Goal: Task Accomplishment & Management: Use online tool/utility

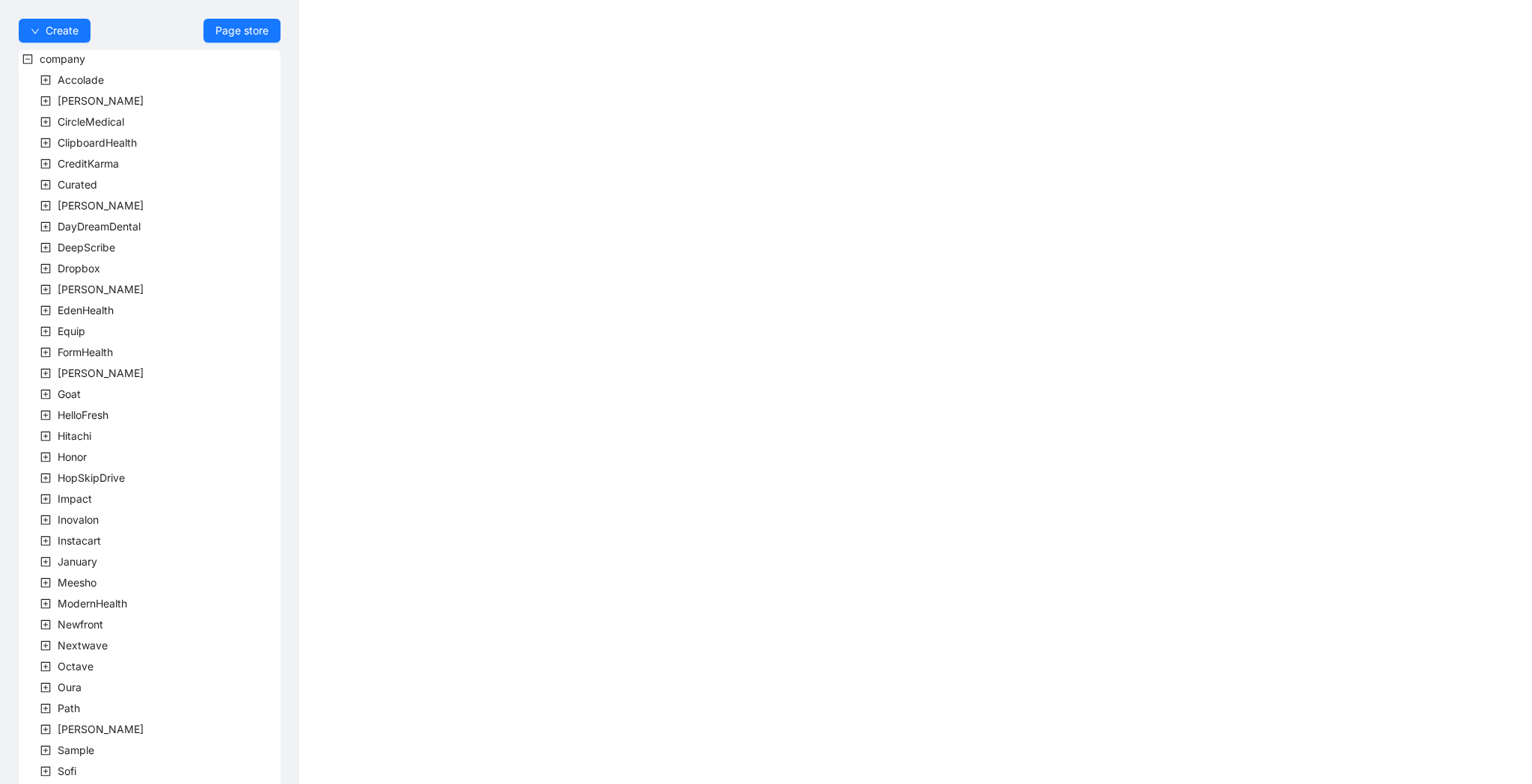
scroll to position [186, 0]
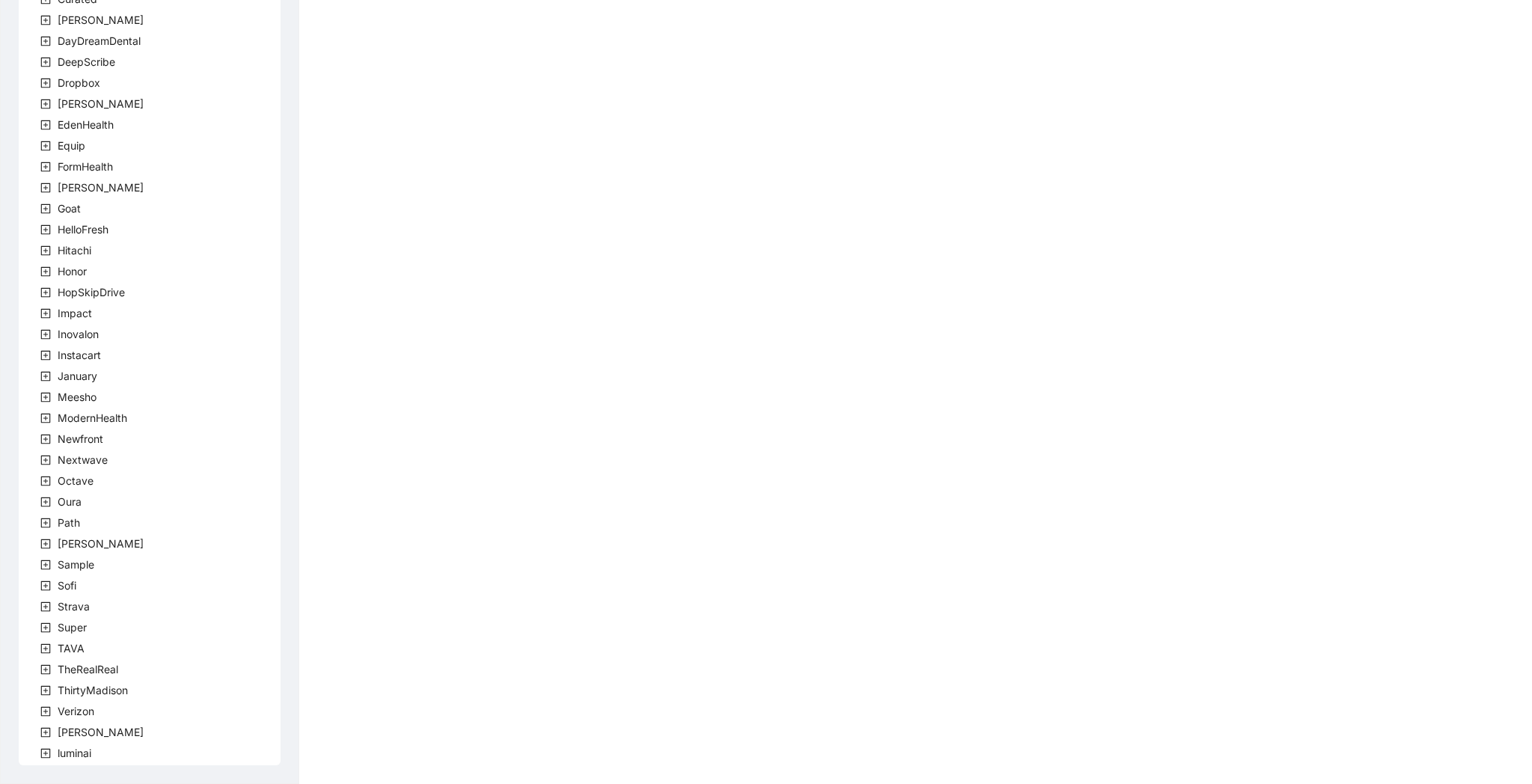
click at [49, 653] on icon "plus-square" at bounding box center [45, 648] width 10 height 10
click at [103, 670] on div "company Accolade [PERSON_NAME] CircleMedical ClipboardHealth CreditKarma Curate…" at bounding box center [150, 325] width 262 height 921
click at [93, 670] on span "team" at bounding box center [87, 669] width 24 height 13
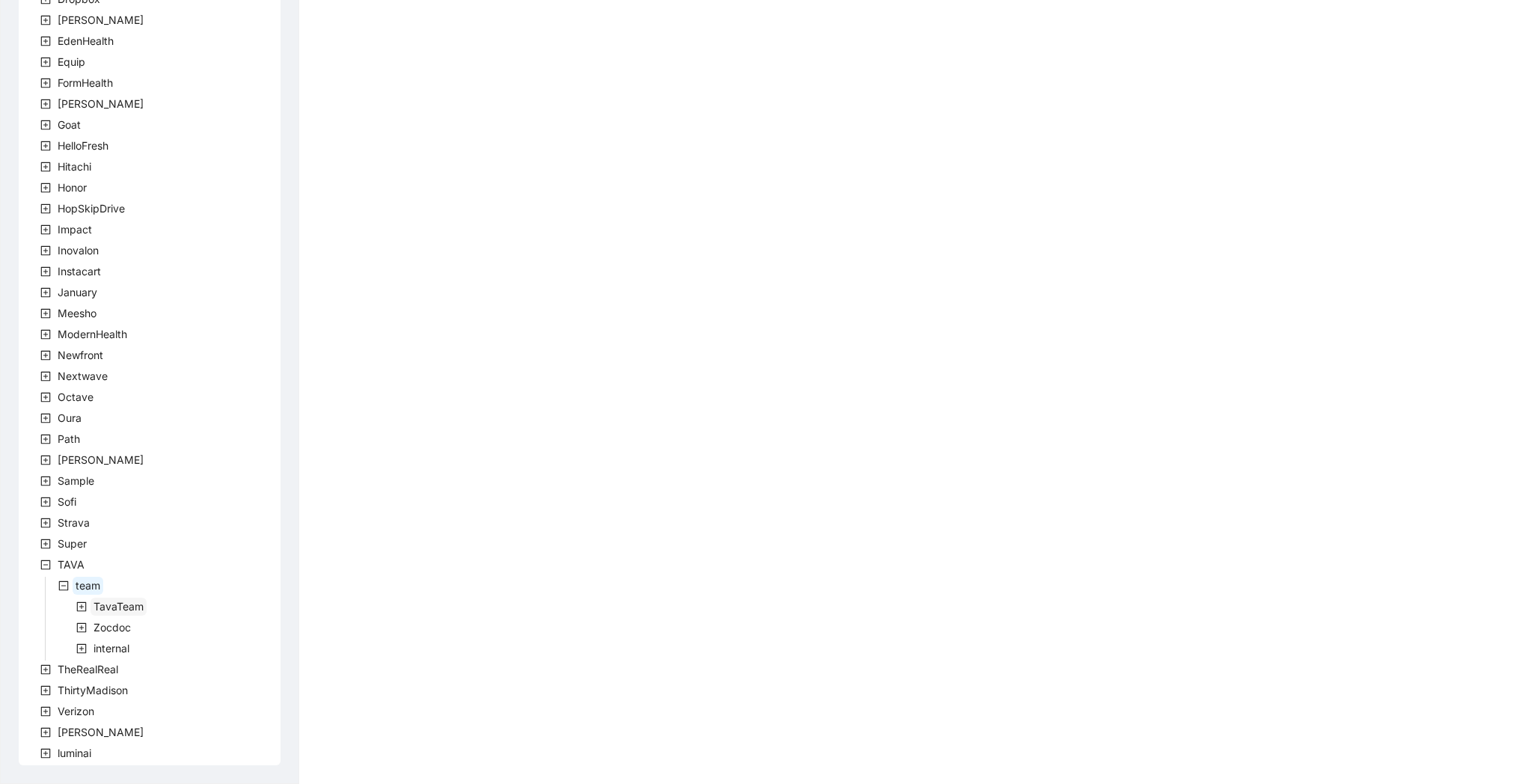
click at [108, 601] on span "TavaTeam" at bounding box center [118, 606] width 50 height 13
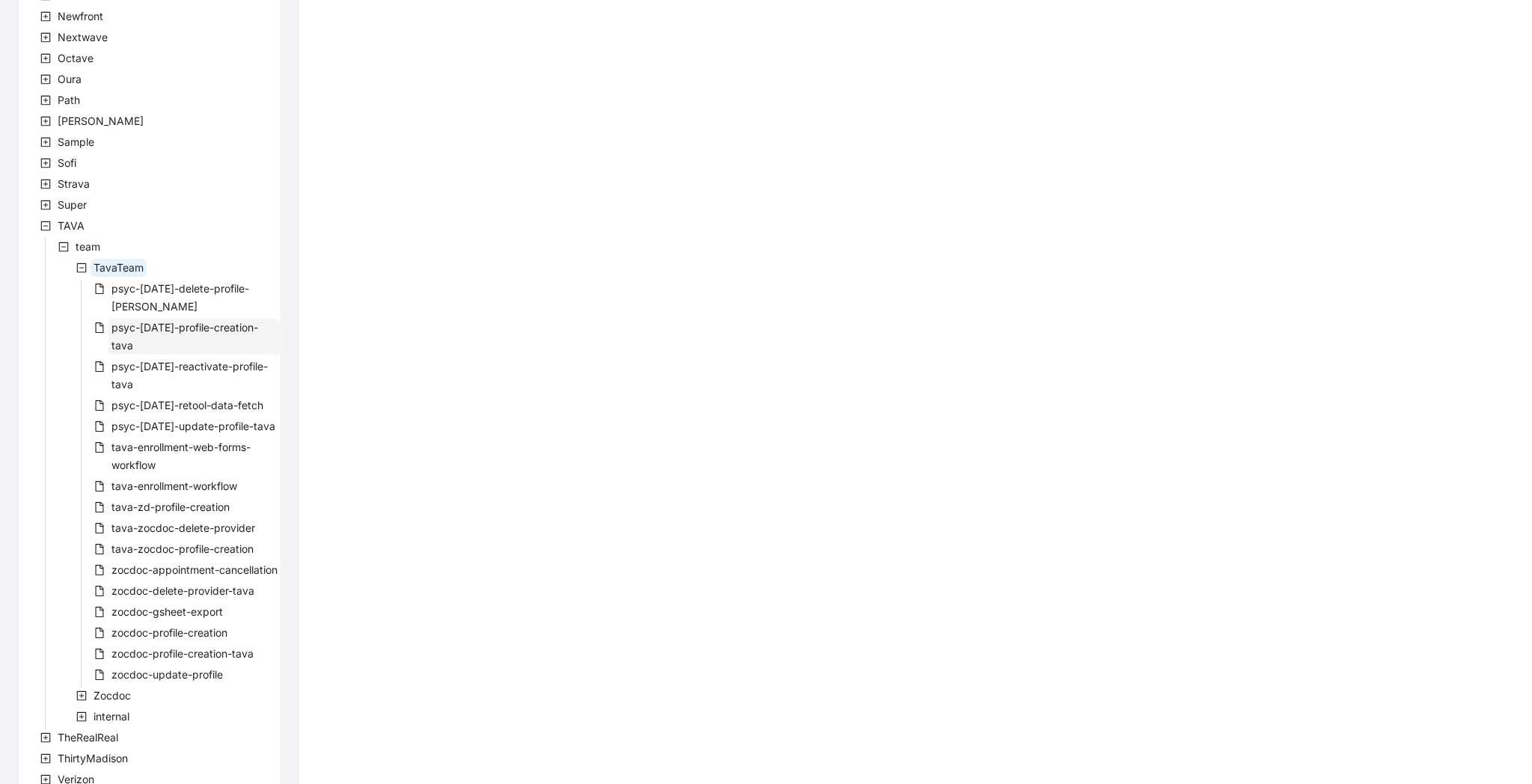
scroll to position [659, 0]
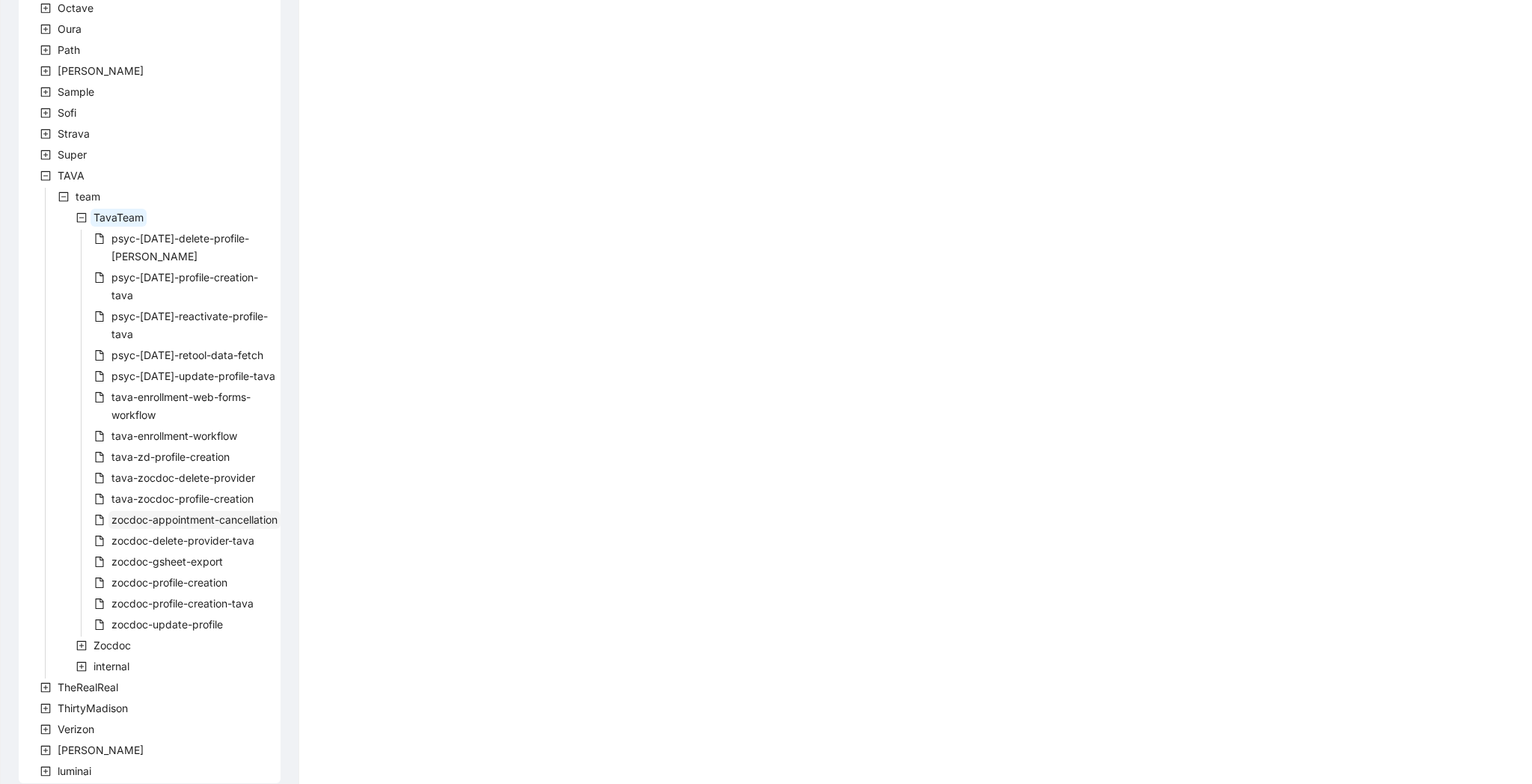
click at [186, 513] on span "zocdoc-appointment-cancellation" at bounding box center [194, 519] width 166 height 13
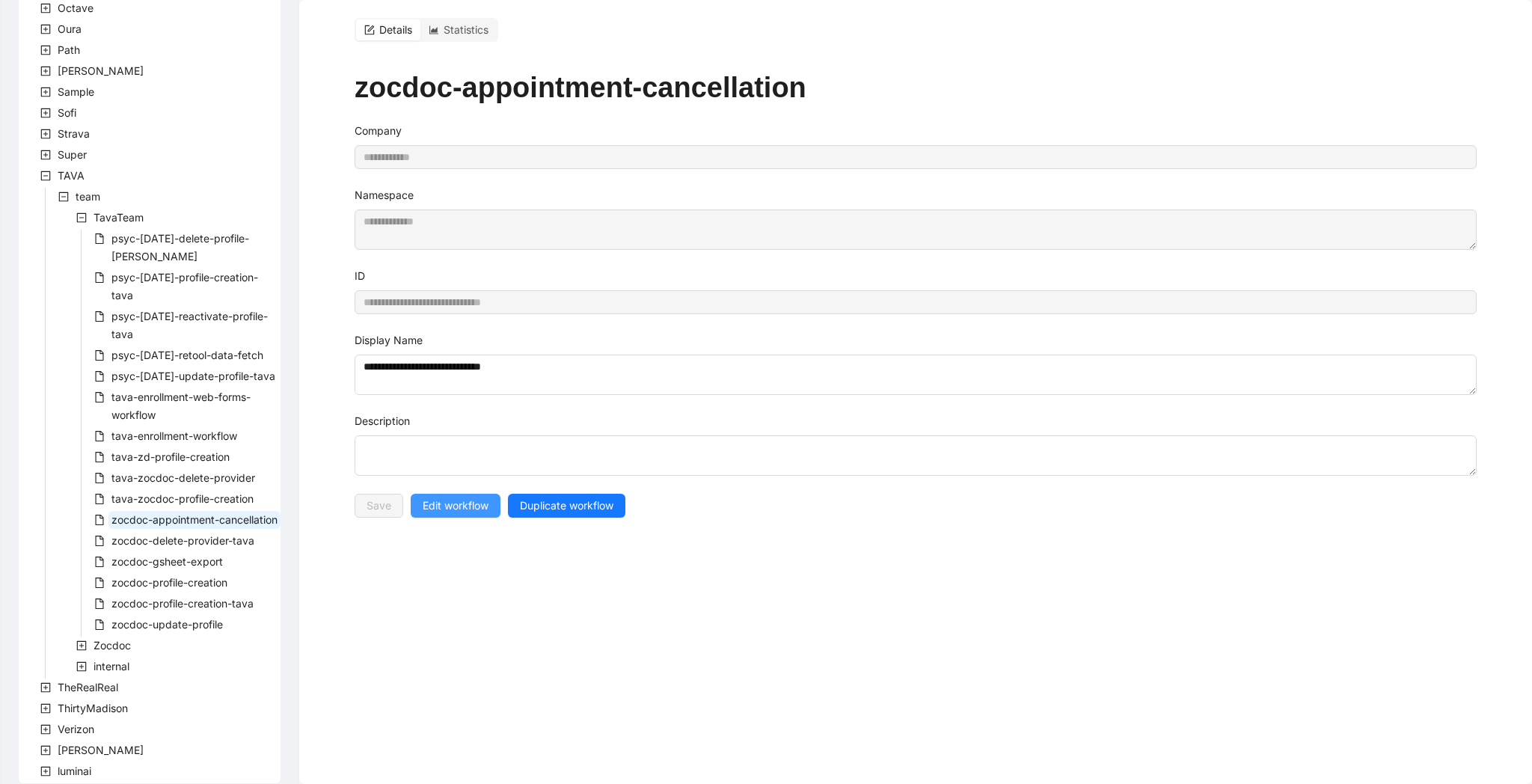
click at [475, 496] on button "Edit workflow" at bounding box center [456, 506] width 89 height 24
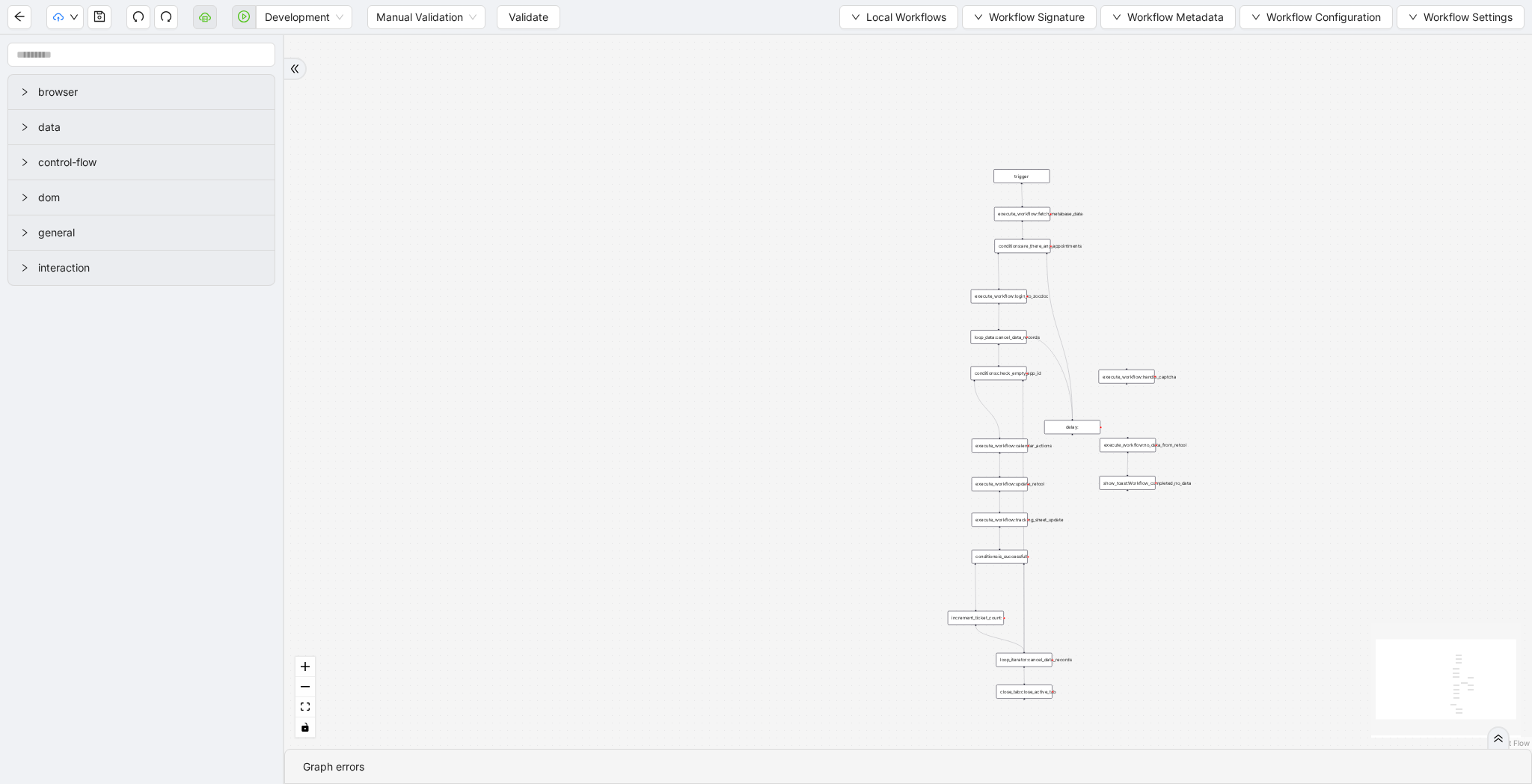
drag, startPoint x: 546, startPoint y: 271, endPoint x: 548, endPoint y: 470, distance: 199.0
click at [548, 470] on div "trigger execute_workflow:fetch_metabase_data execute_workflow:login_to_zocdoc e…" at bounding box center [908, 392] width 1247 height 713
click at [73, 16] on icon "down" at bounding box center [74, 16] width 9 height 9
click at [528, 16] on span "Validate" at bounding box center [528, 16] width 40 height 16
click at [210, 18] on icon "cloud-server" at bounding box center [205, 16] width 12 height 8
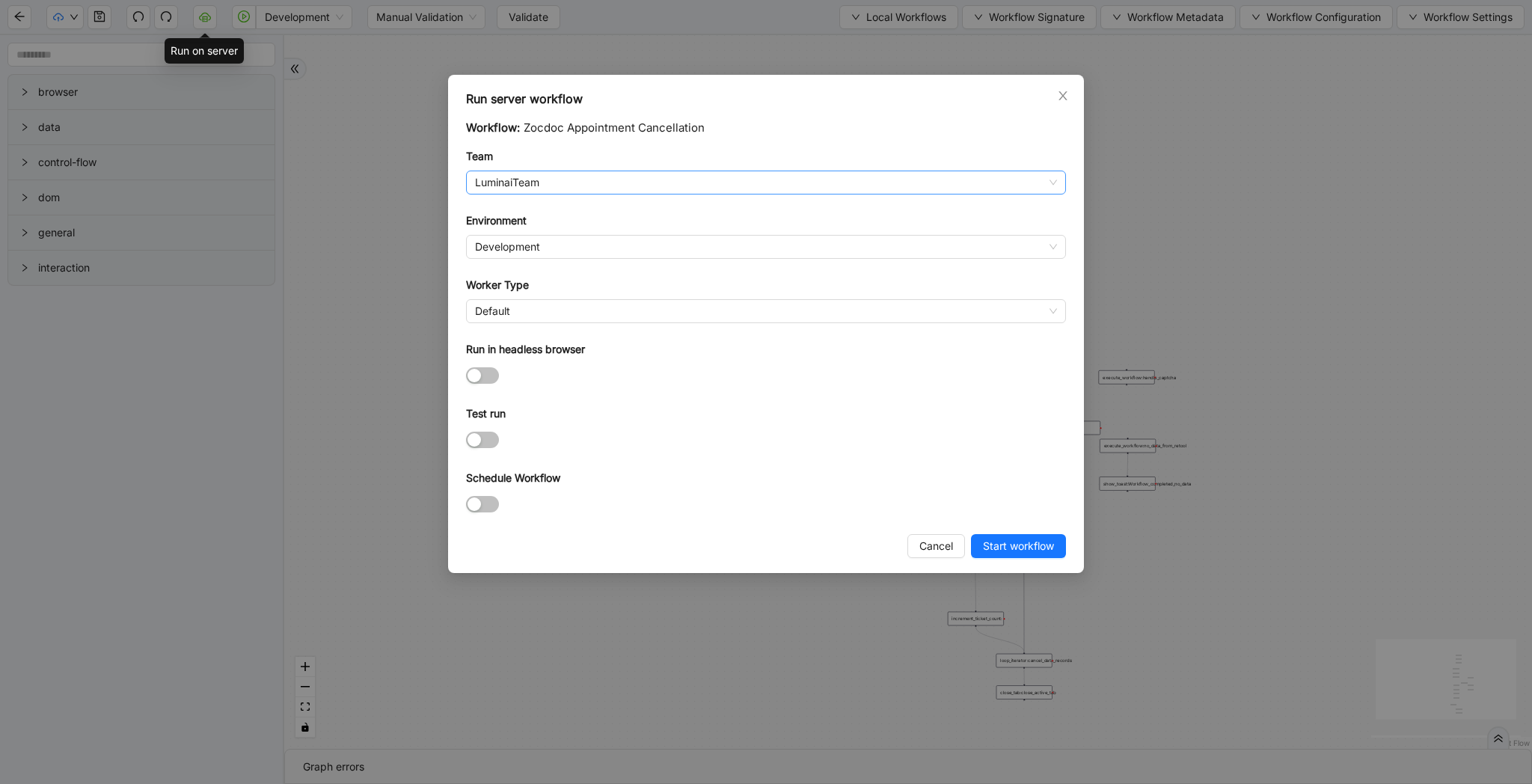
click at [535, 180] on span "LuminaiTeam" at bounding box center [766, 182] width 582 height 23
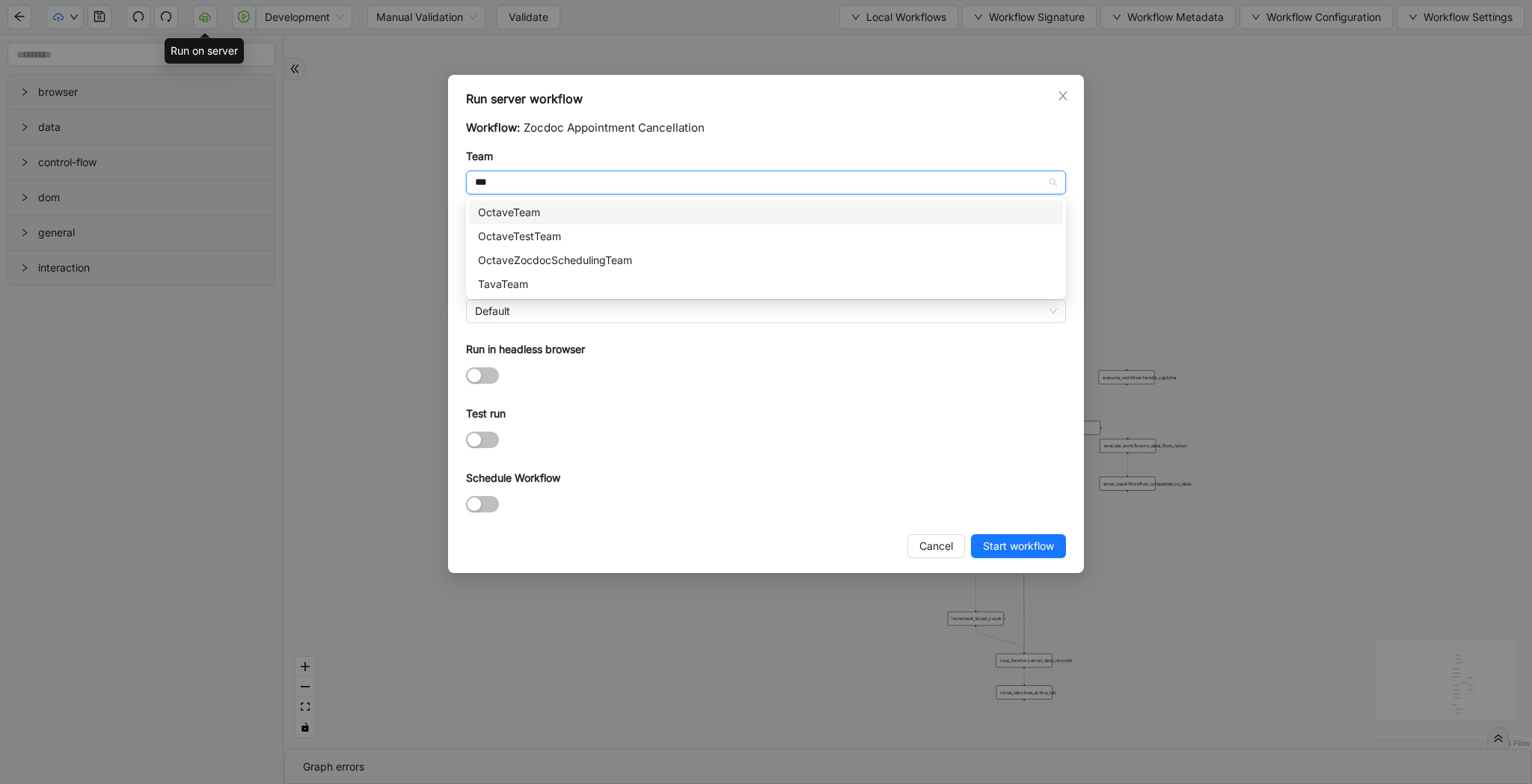
type input "****"
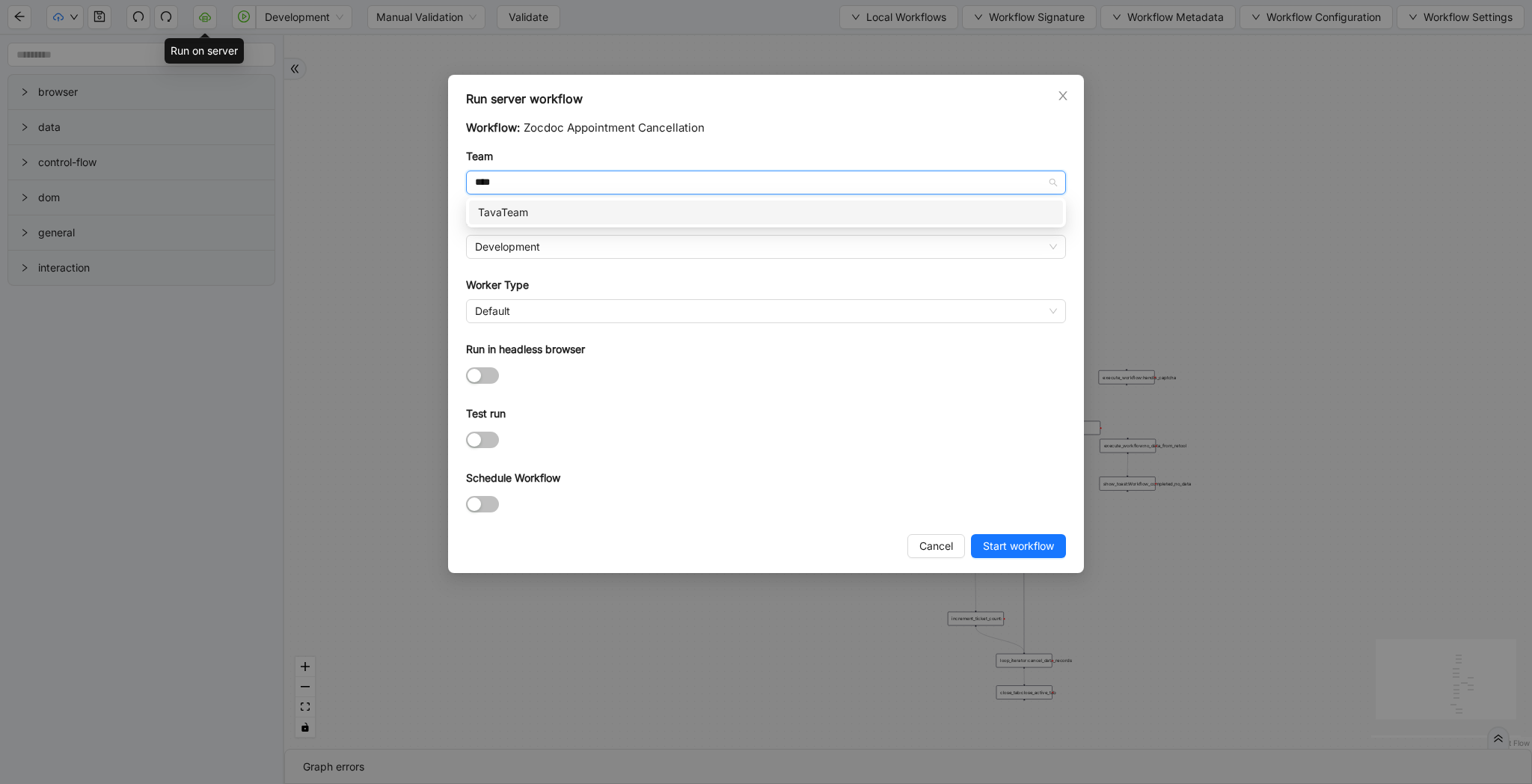
click at [622, 206] on div "TavaTeam" at bounding box center [766, 212] width 576 height 16
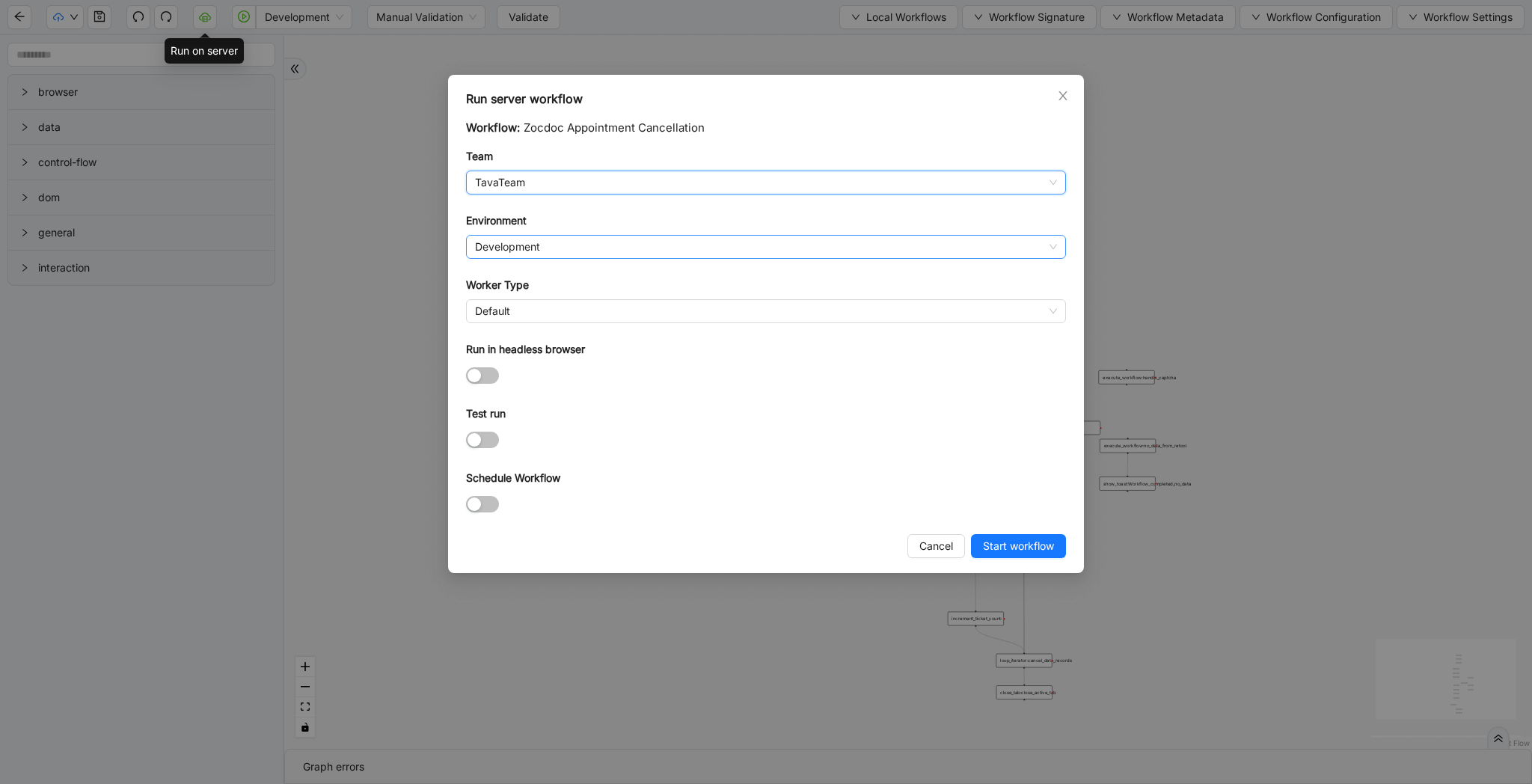
click at [620, 244] on span "Development" at bounding box center [766, 247] width 582 height 23
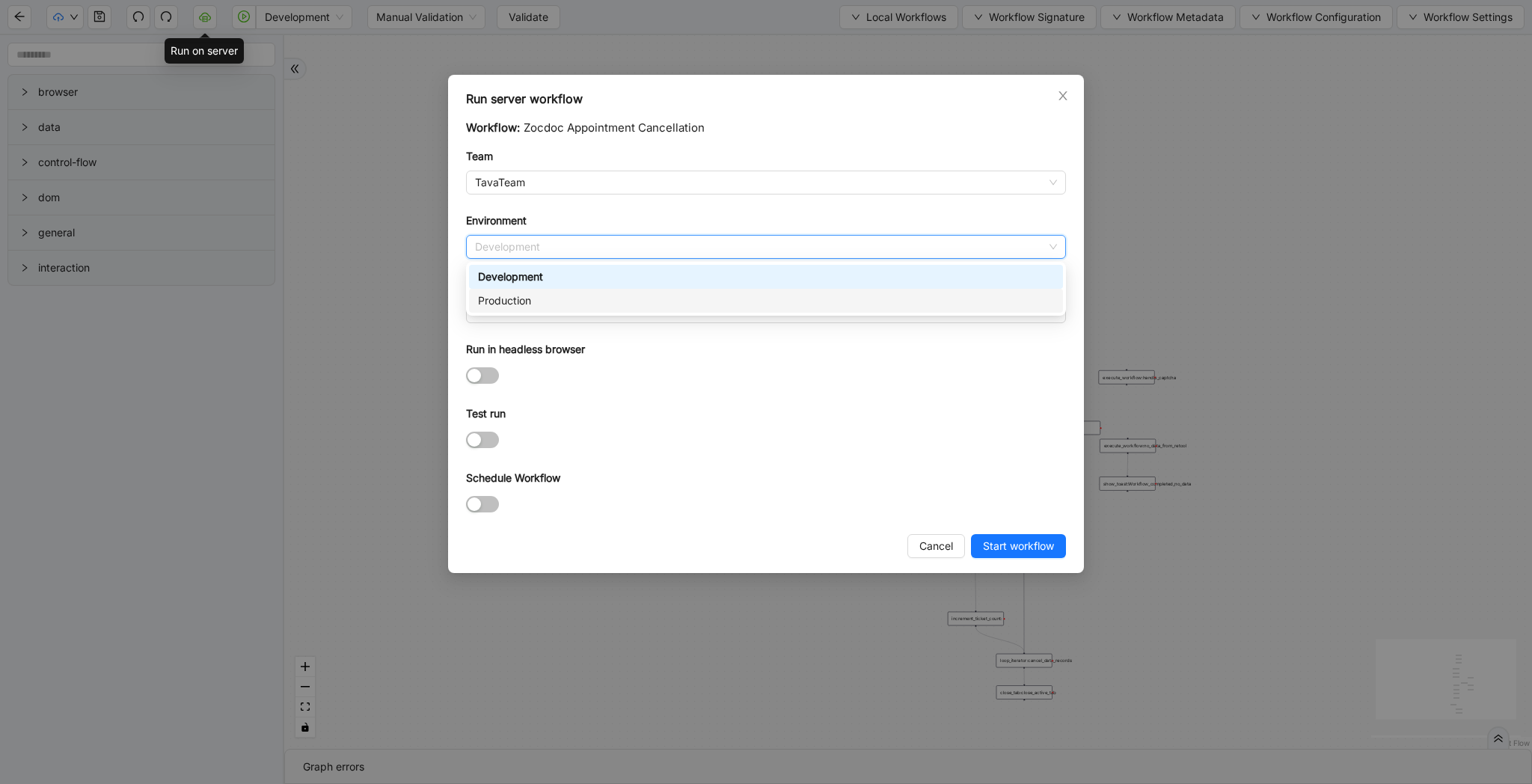
click at [608, 301] on div "Production" at bounding box center [766, 300] width 576 height 16
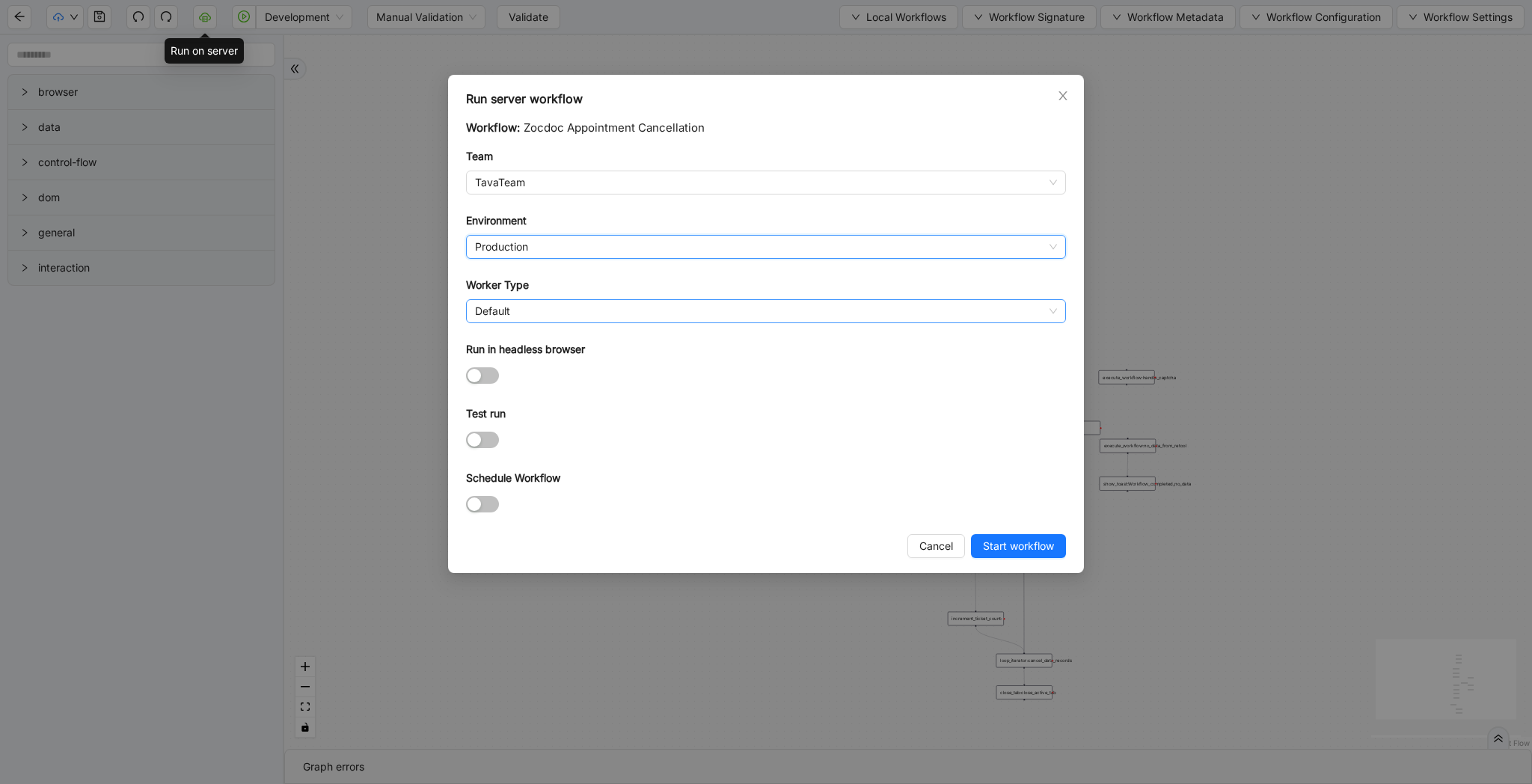
click at [604, 310] on span "Default" at bounding box center [766, 311] width 582 height 23
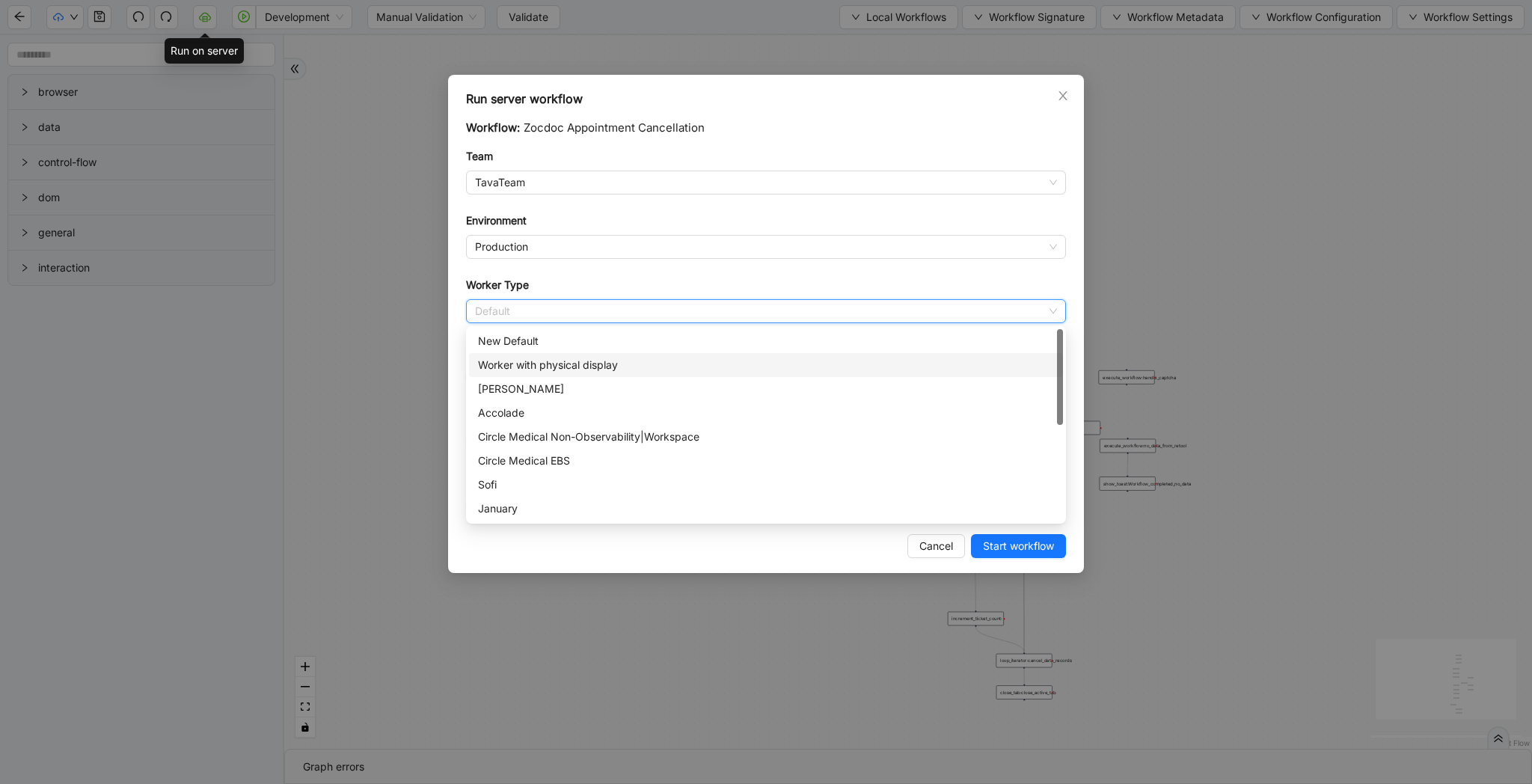
click at [594, 368] on div "Worker with physical display" at bounding box center [766, 365] width 576 height 16
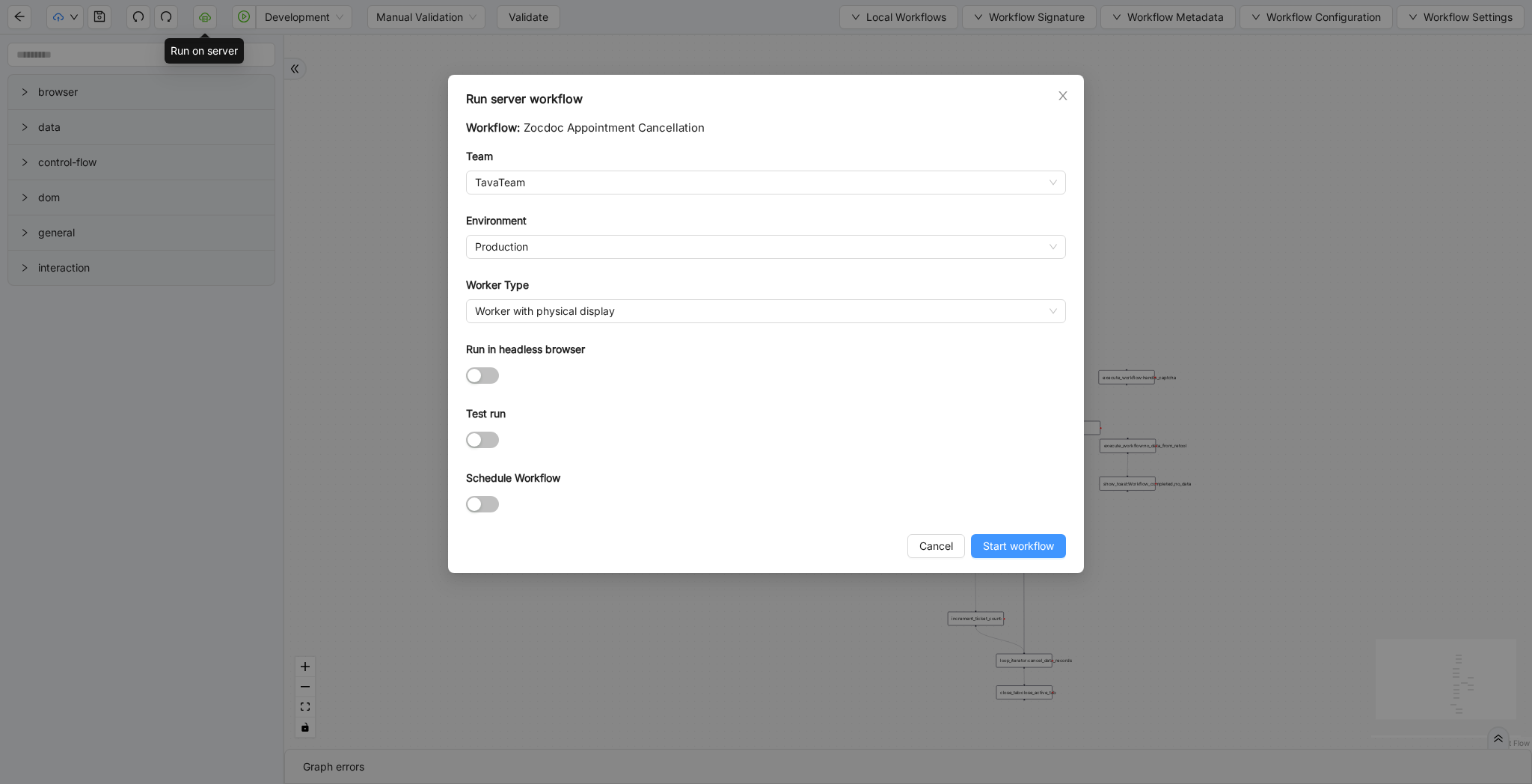
click at [1025, 546] on span "Start workflow" at bounding box center [1018, 546] width 71 height 16
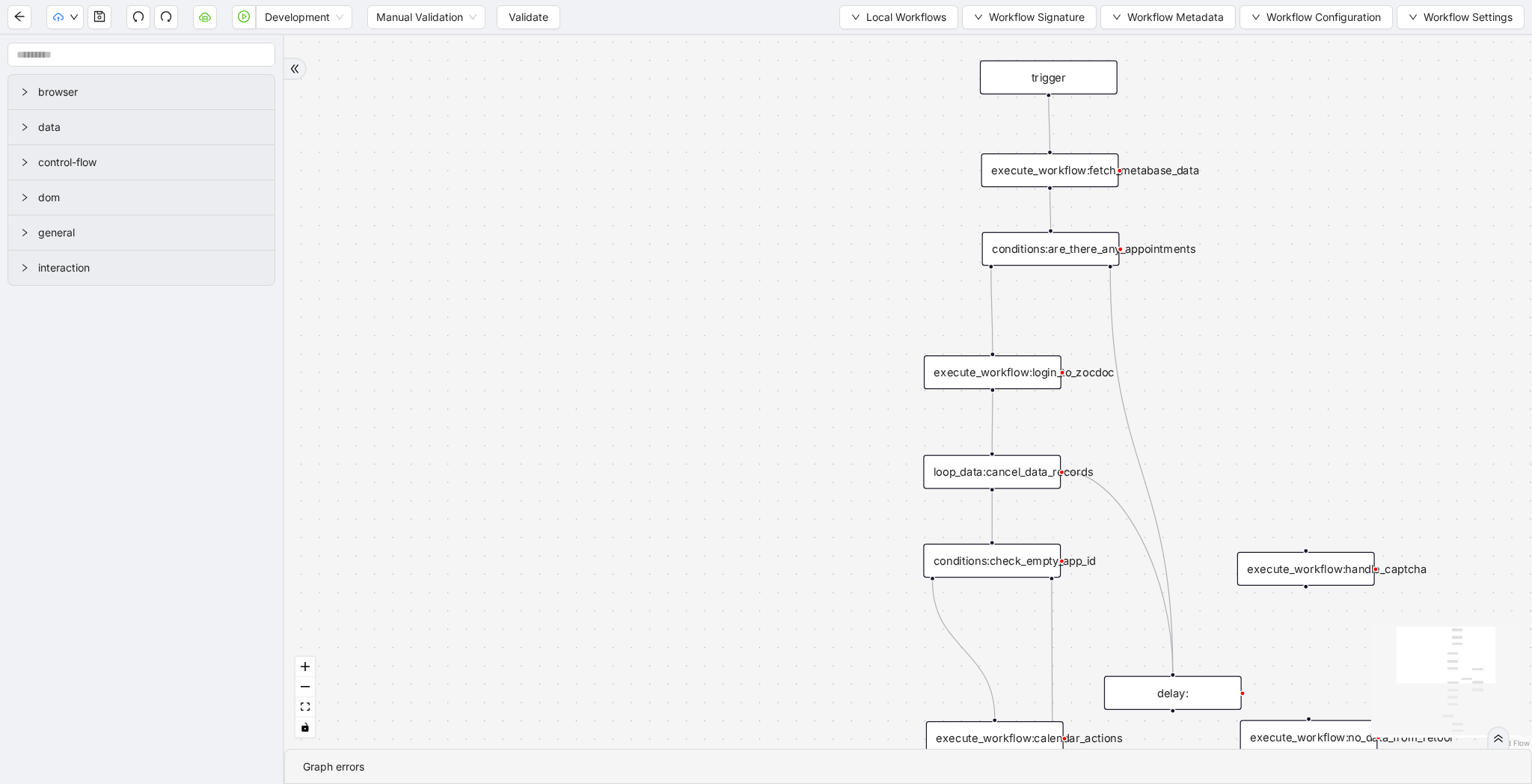
click at [1028, 252] on div "conditions:are_there_any_appointments" at bounding box center [1051, 249] width 138 height 34
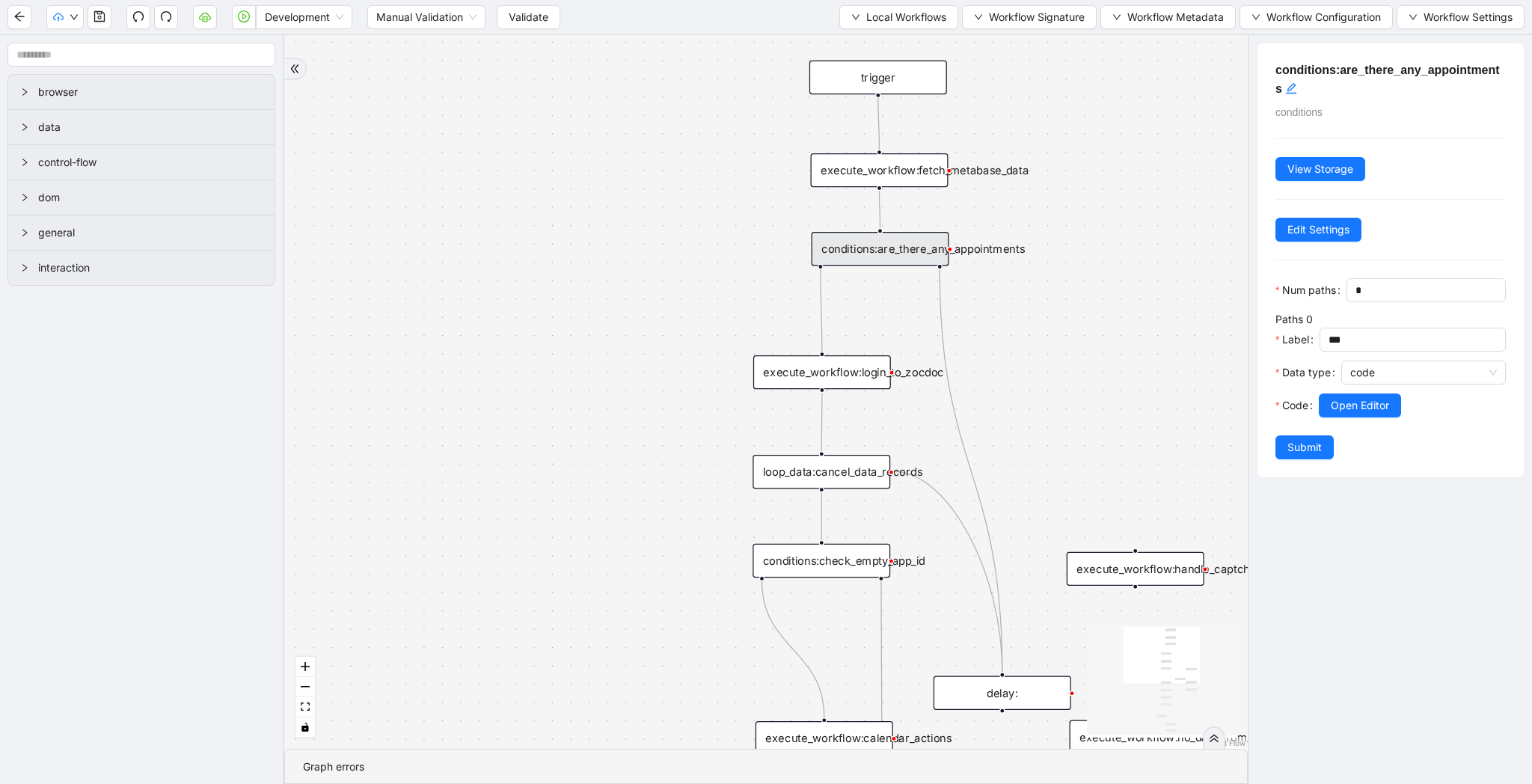
drag, startPoint x: 905, startPoint y: 293, endPoint x: 710, endPoint y: 293, distance: 195.0
click at [710, 293] on div "trigger execute_workflow:fetch_metabase_data execute_workflow:login_to_zocdoc e…" at bounding box center [766, 392] width 964 height 713
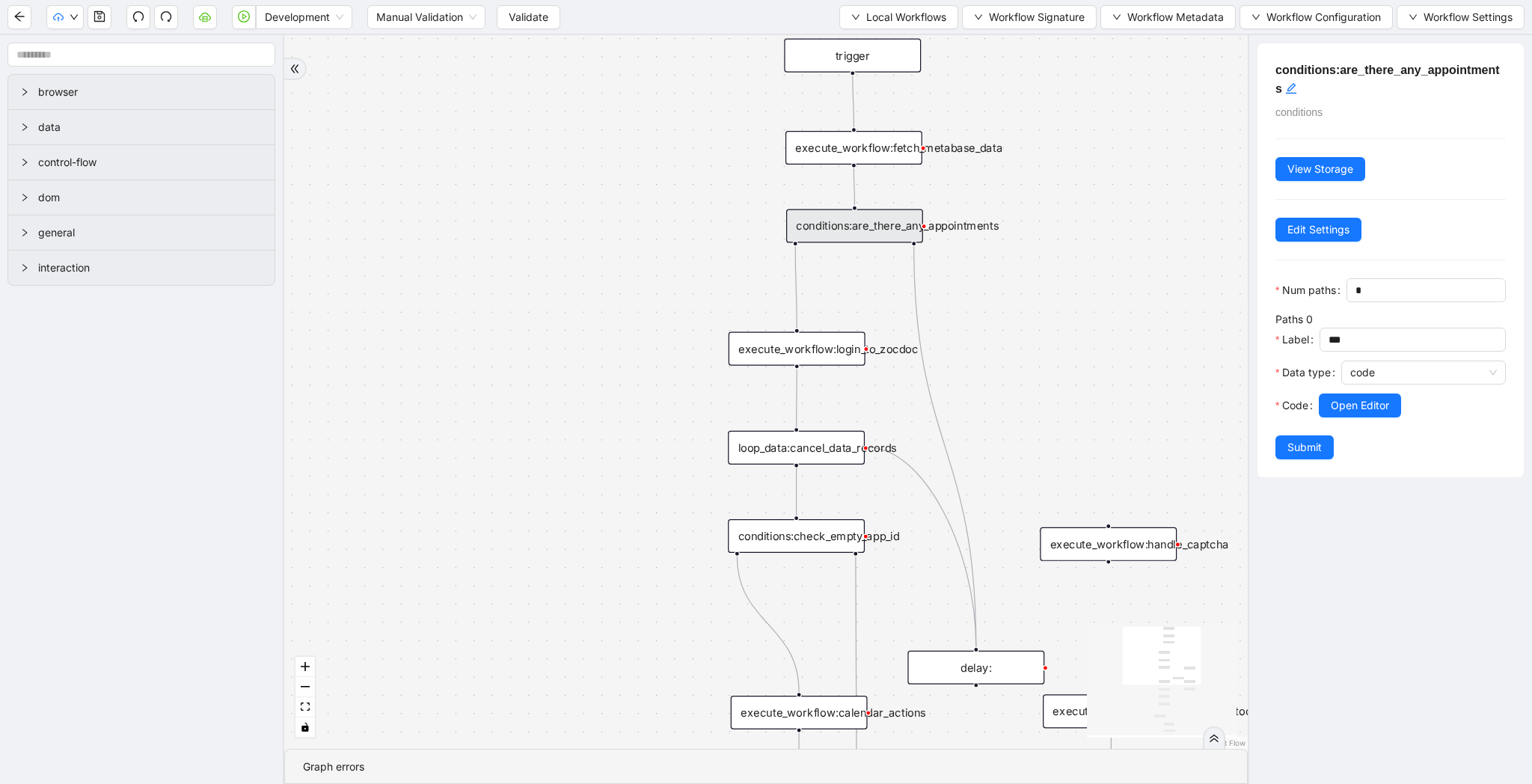
drag, startPoint x: 1022, startPoint y: 383, endPoint x: 1022, endPoint y: 360, distance: 23.0
click at [1022, 360] on div "trigger execute_workflow:fetch_metabase_data execute_workflow:login_to_zocdoc e…" at bounding box center [766, 392] width 964 height 713
click at [899, 220] on div "conditions:are_there_any_appointments" at bounding box center [855, 225] width 137 height 34
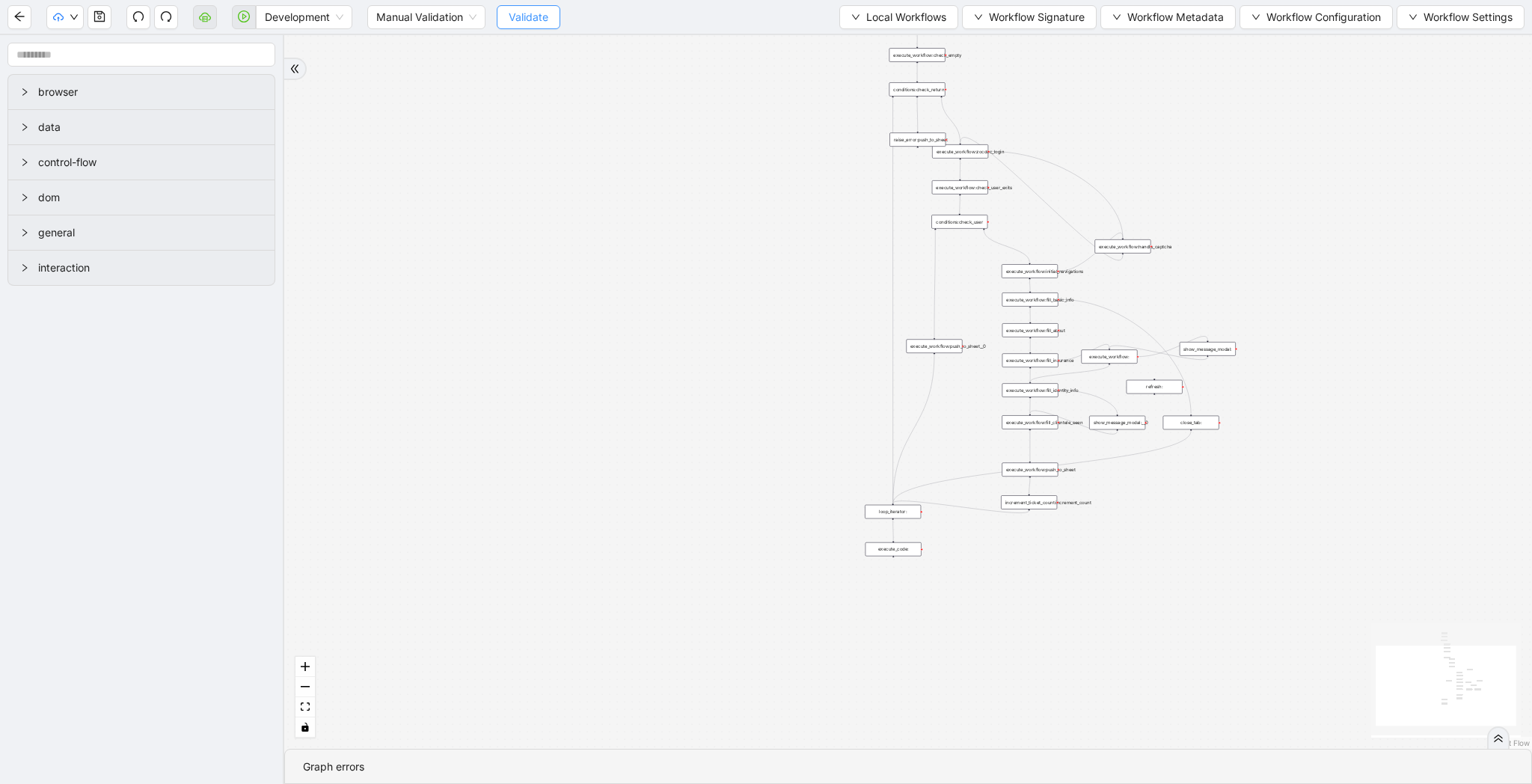
click at [532, 23] on span "Validate" at bounding box center [528, 16] width 40 height 16
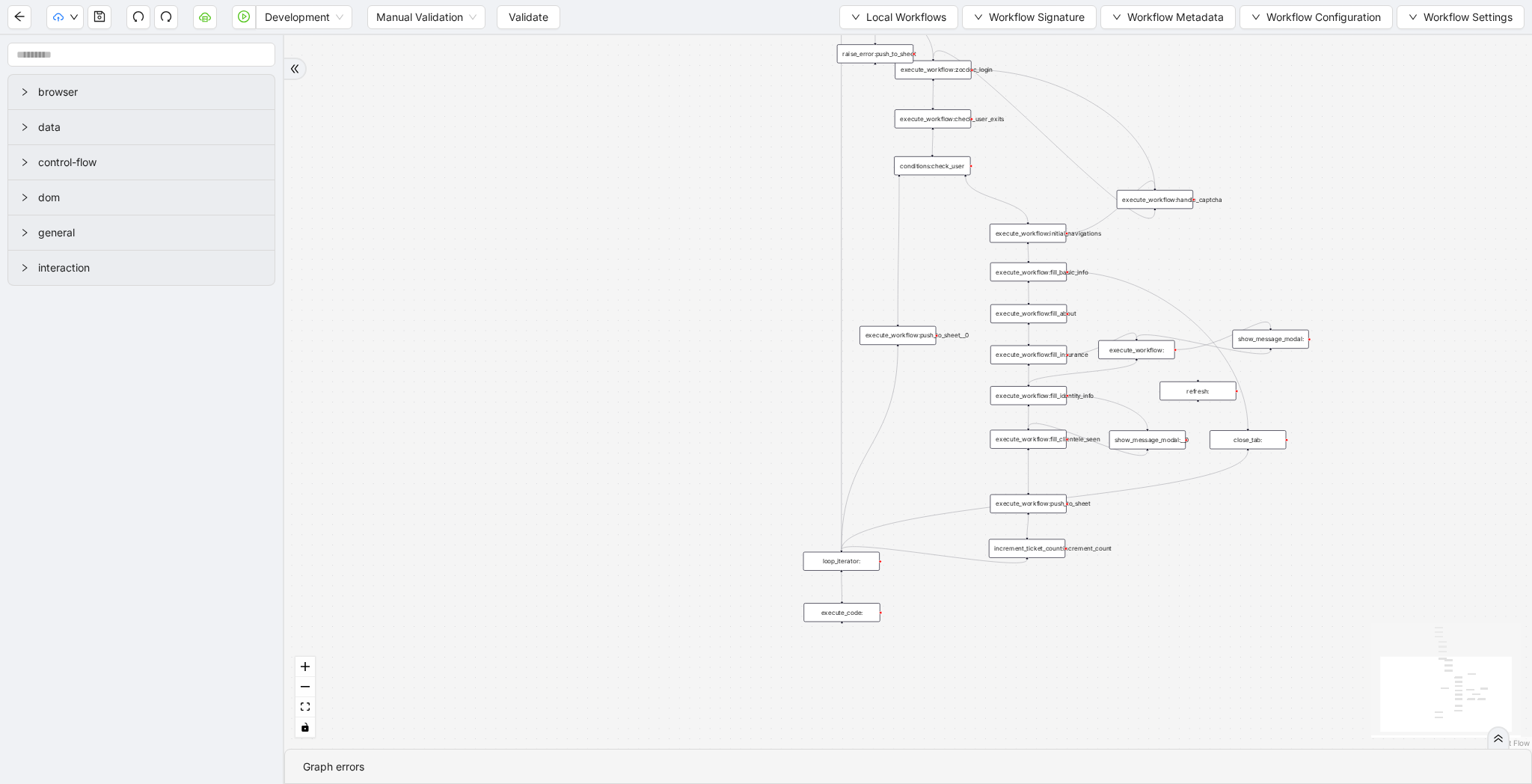
click at [1116, 556] on div "trigger loop_data:provider_data execute_workflow:retool_data_fetch execute_work…" at bounding box center [908, 392] width 1247 height 713
drag, startPoint x: 1186, startPoint y: 572, endPoint x: 1054, endPoint y: 549, distance: 134.0
click at [1054, 549] on div "trigger loop_data:provider_data execute_workflow:retool_data_fetch execute_work…" at bounding box center [908, 392] width 1247 height 713
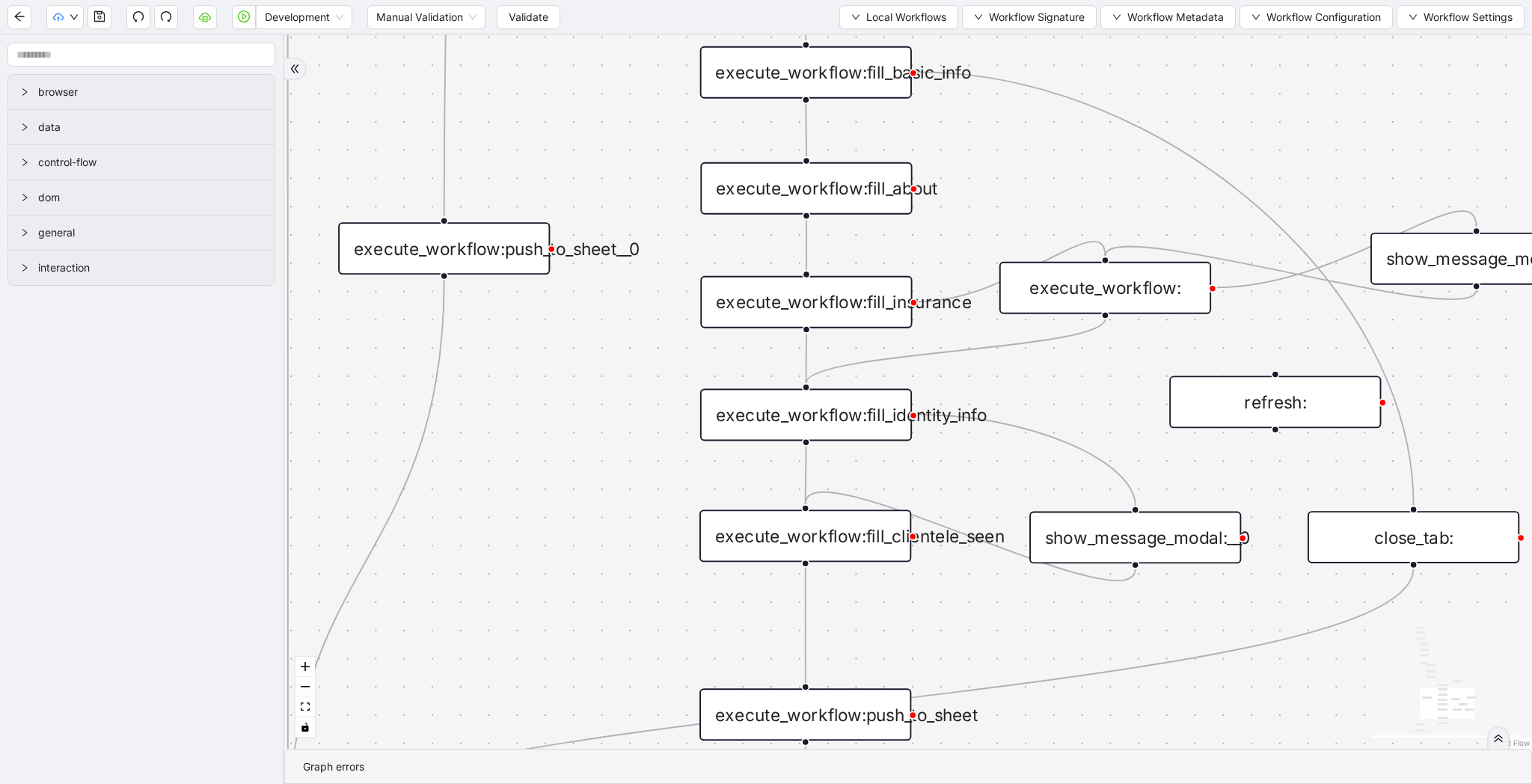
drag, startPoint x: 1080, startPoint y: 236, endPoint x: 1001, endPoint y: 211, distance: 82.9
click at [1001, 211] on div "trigger loop_data:provider_data execute_workflow:retool_data_fetch execute_work…" at bounding box center [908, 392] width 1247 height 713
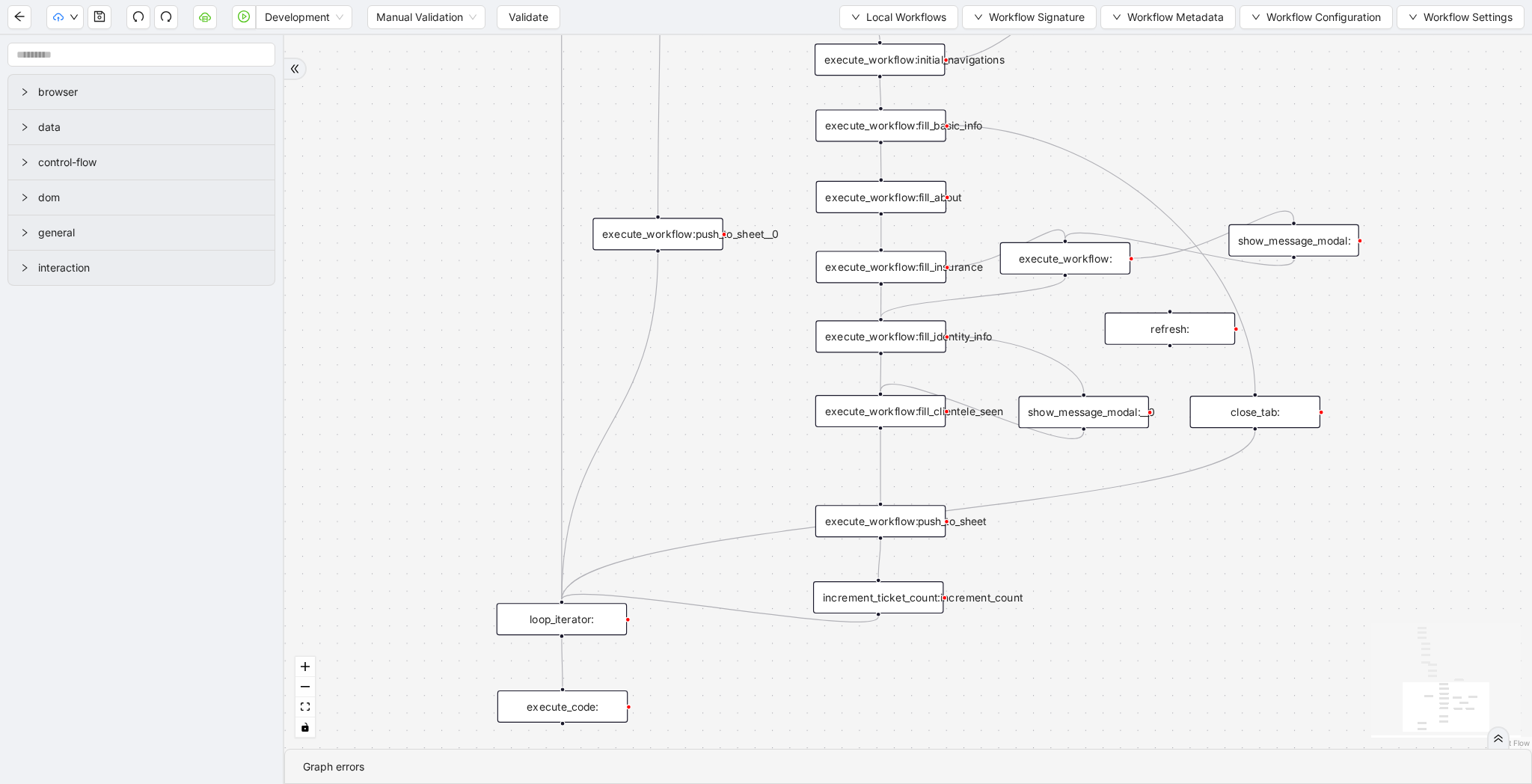
click at [936, 334] on div "execute_workflow:fill_identity_info" at bounding box center [880, 336] width 130 height 32
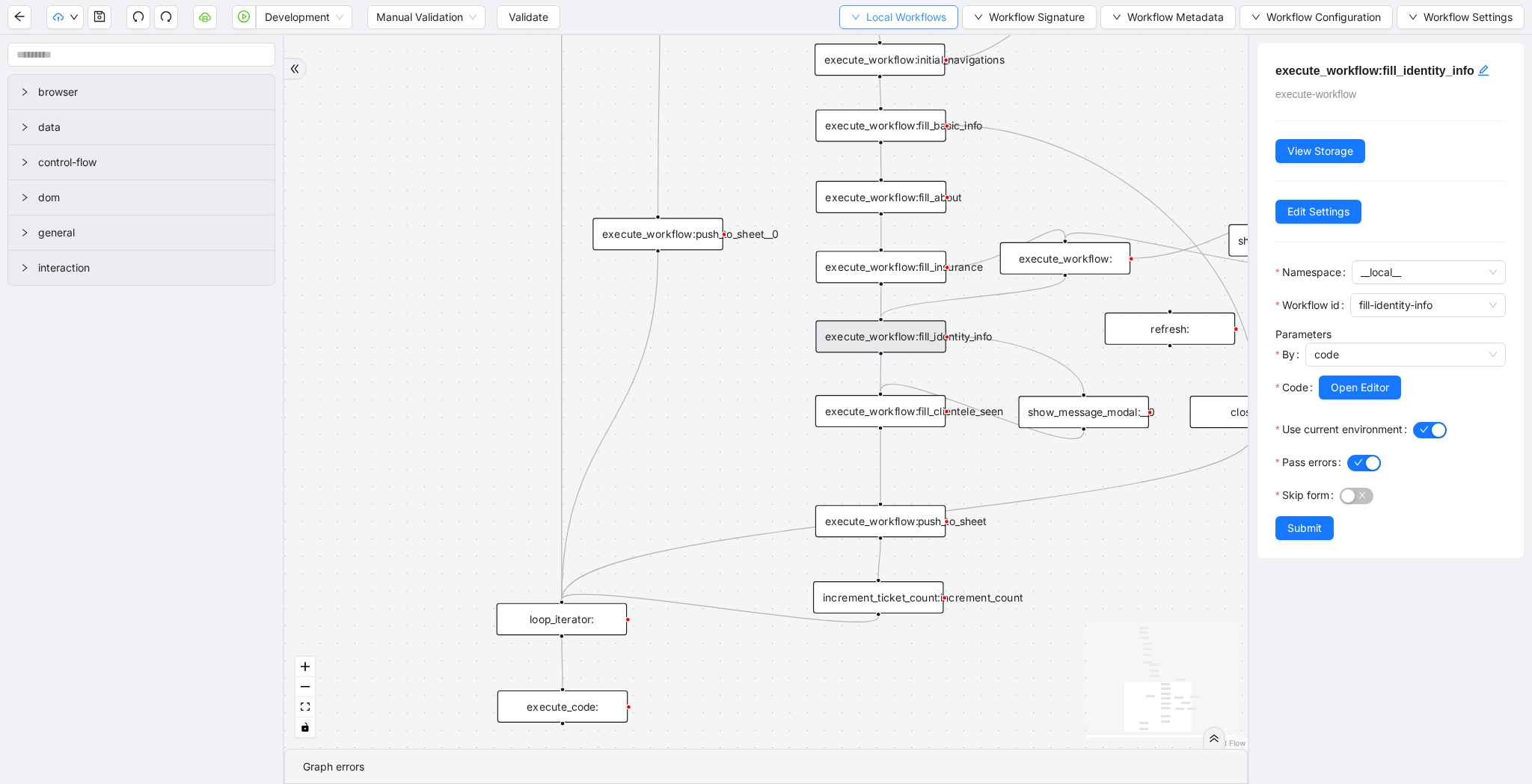
click at [919, 20] on span "Local Workflows" at bounding box center [906, 16] width 80 height 16
click at [911, 42] on span "Select" at bounding box center [891, 46] width 97 height 16
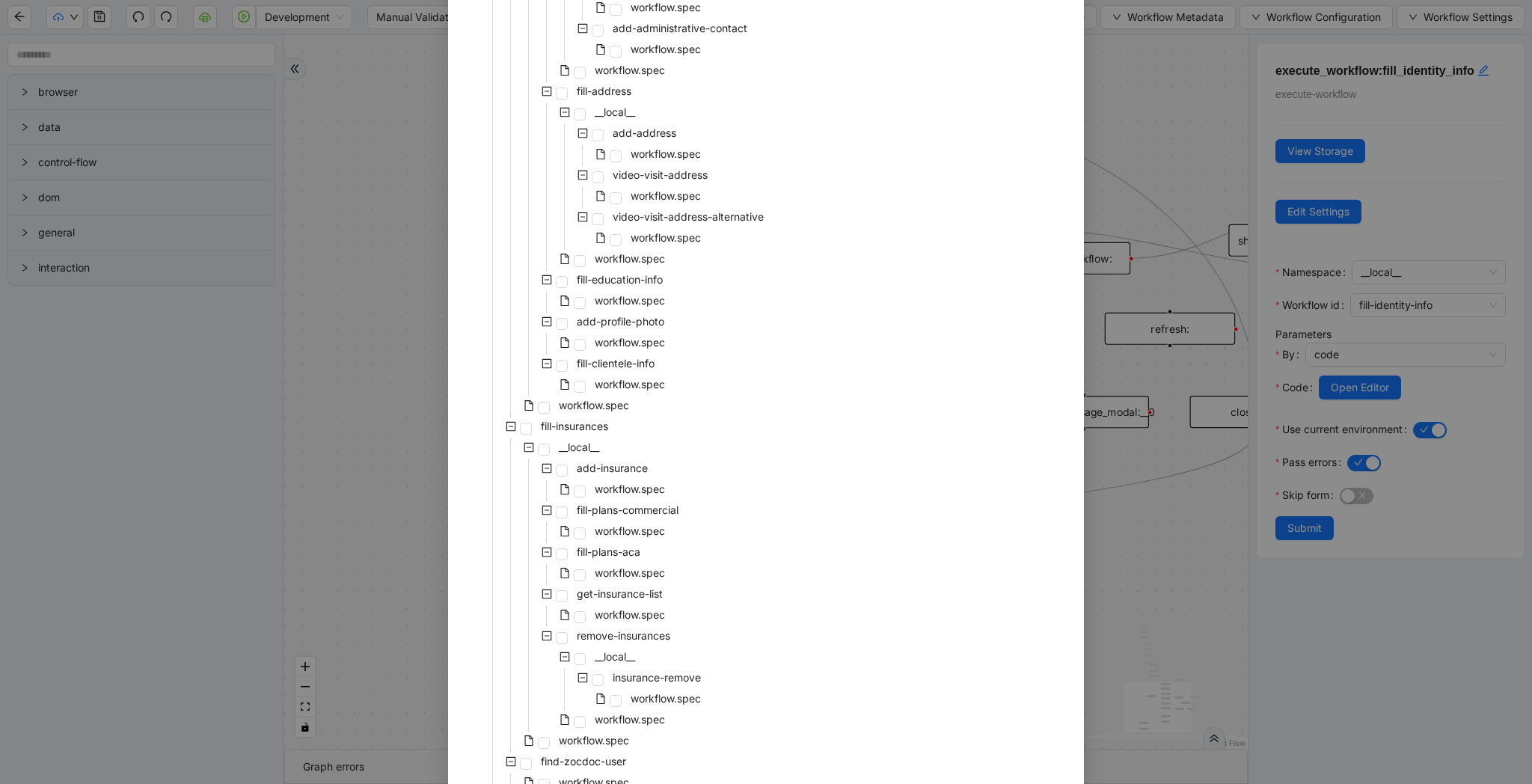
scroll to position [2516, 0]
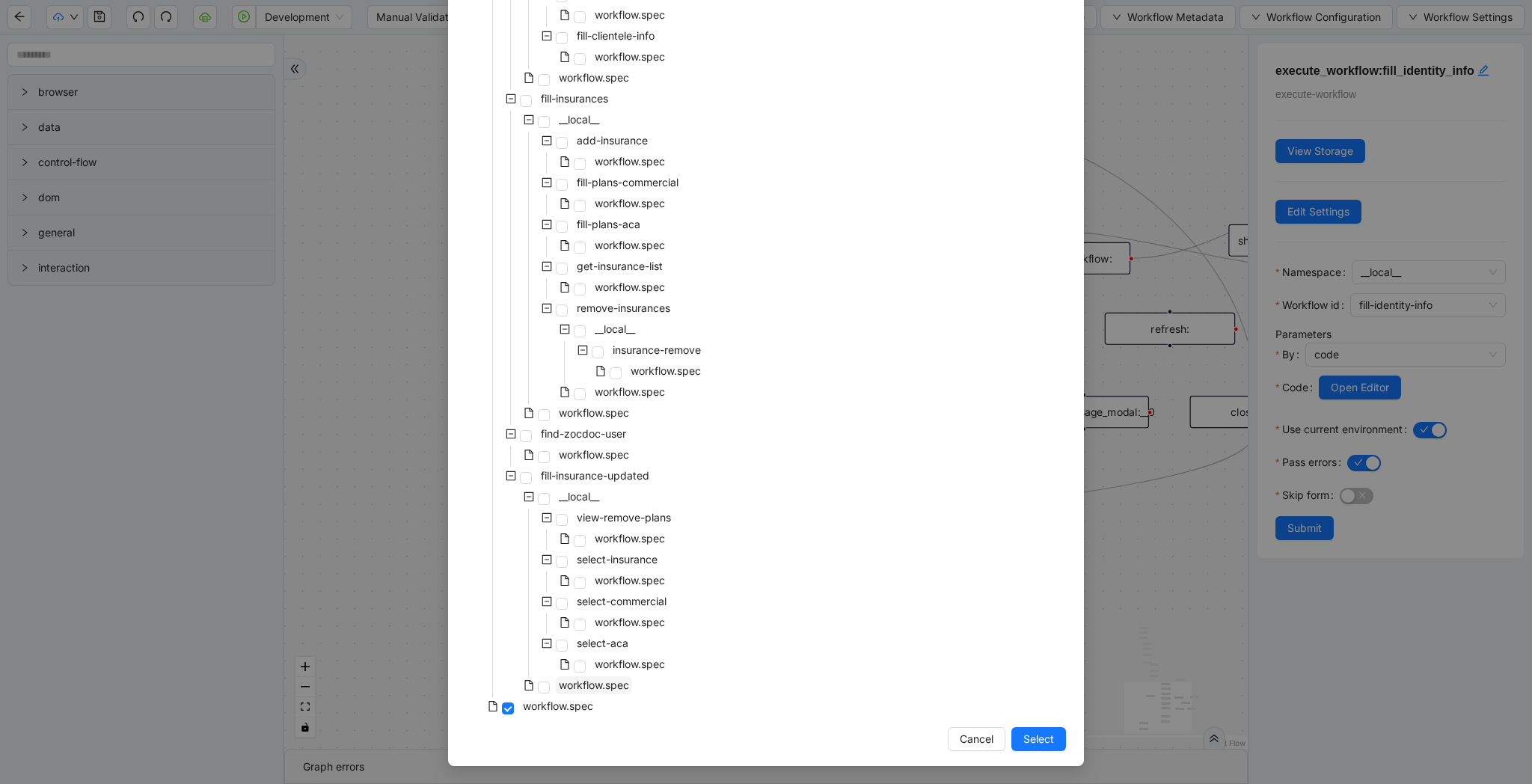
click at [619, 684] on span "workflow.spec" at bounding box center [594, 684] width 71 height 13
click at [1032, 739] on span "Select" at bounding box center [1038, 739] width 31 height 16
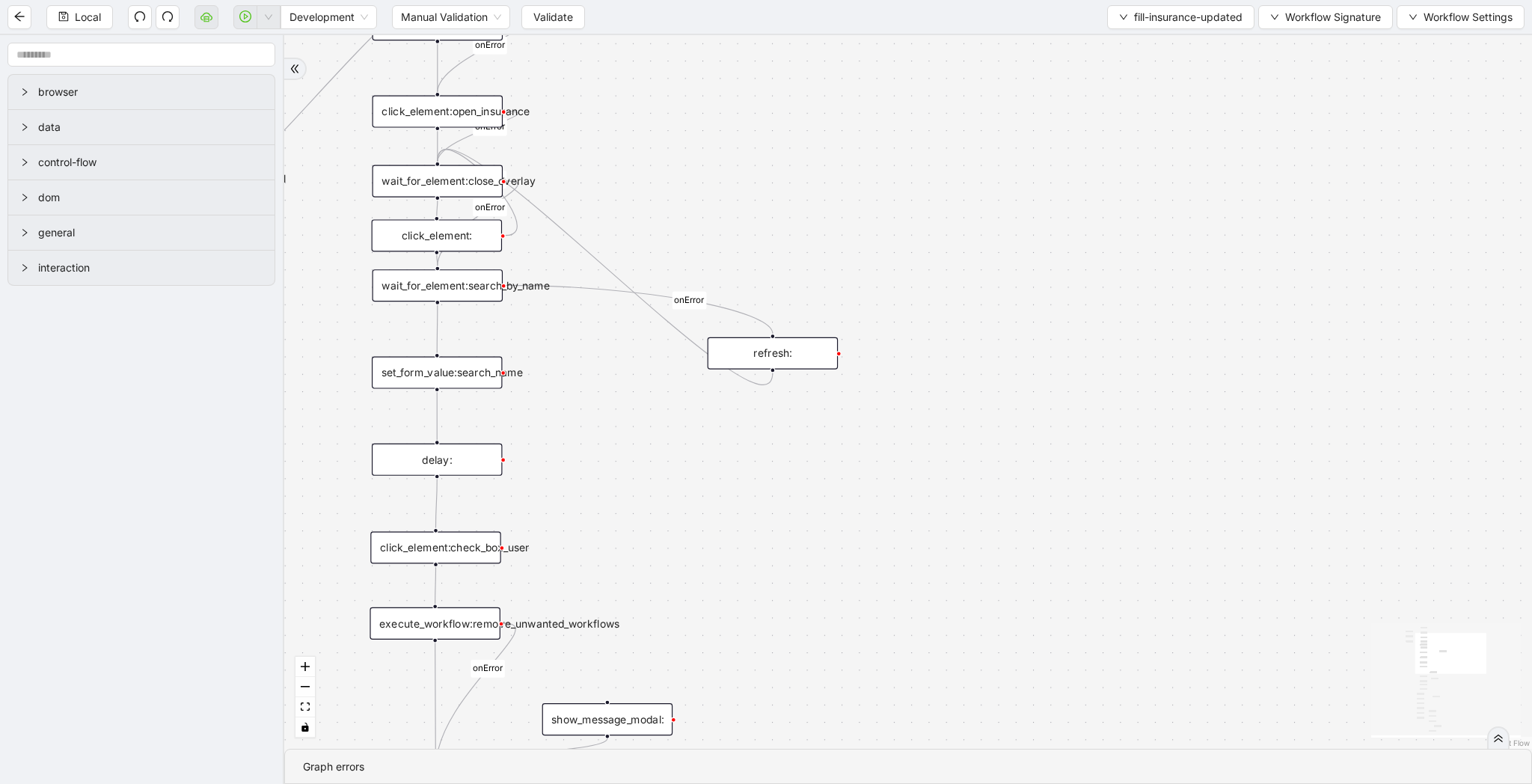
drag, startPoint x: 935, startPoint y: 402, endPoint x: 933, endPoint y: 648, distance: 246.0
click at [934, 648] on div "loopFrom review fallback exitFrom onError onError onError onError onError onErr…" at bounding box center [908, 392] width 1247 height 713
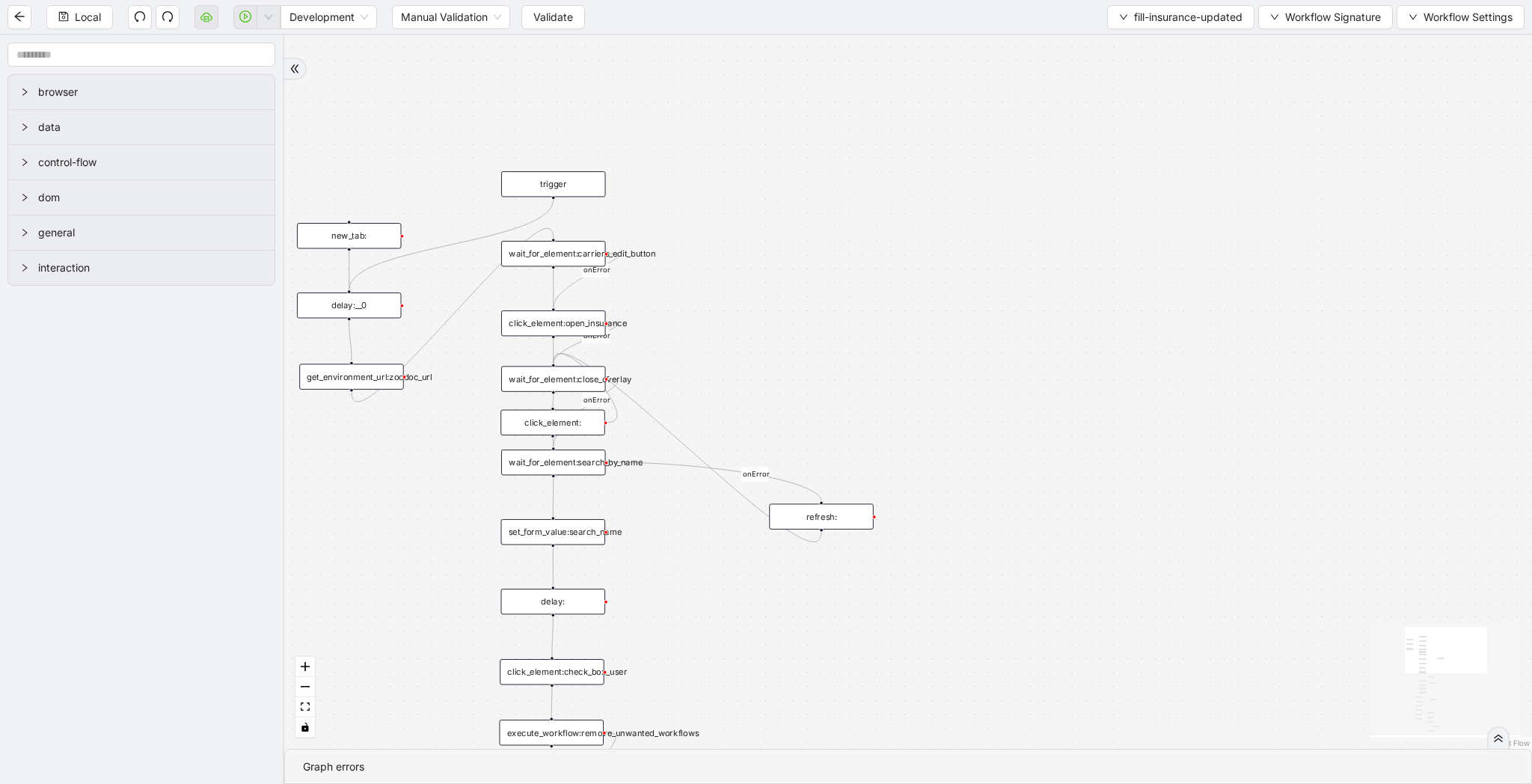
drag, startPoint x: 1001, startPoint y: 376, endPoint x: 1018, endPoint y: 472, distance: 97.5
click at [1018, 472] on div "loopFrom review fallback exitFrom onError onError onError onError onError onErr…" at bounding box center [908, 392] width 1247 height 713
drag, startPoint x: 350, startPoint y: 387, endPoint x: 354, endPoint y: 408, distance: 21.4
click at [354, 408] on div "get_environment_url:zocdoc_url" at bounding box center [355, 396] width 105 height 25
drag, startPoint x: 354, startPoint y: 408, endPoint x: 545, endPoint y: 370, distance: 194.7
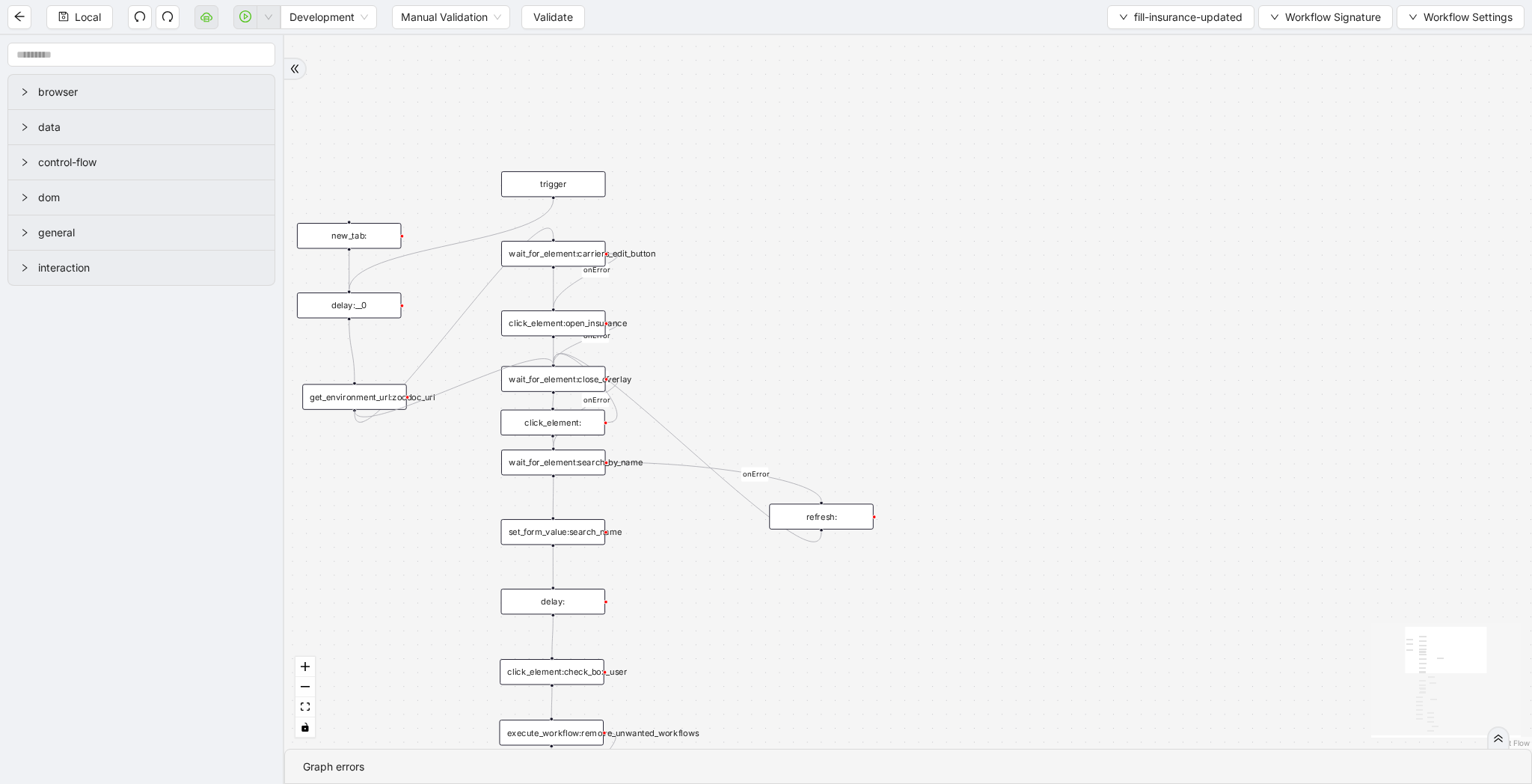
click at [545, 370] on div "trigger wait_for_element:carriers_edit_button click_element:open_insurance refr…" at bounding box center [1081, 503] width 1160 height 663
click at [90, 15] on span "Local" at bounding box center [87, 16] width 26 height 16
click at [548, 10] on span "Validate" at bounding box center [553, 16] width 40 height 16
click at [241, 16] on icon "play-circle" at bounding box center [245, 16] width 12 height 12
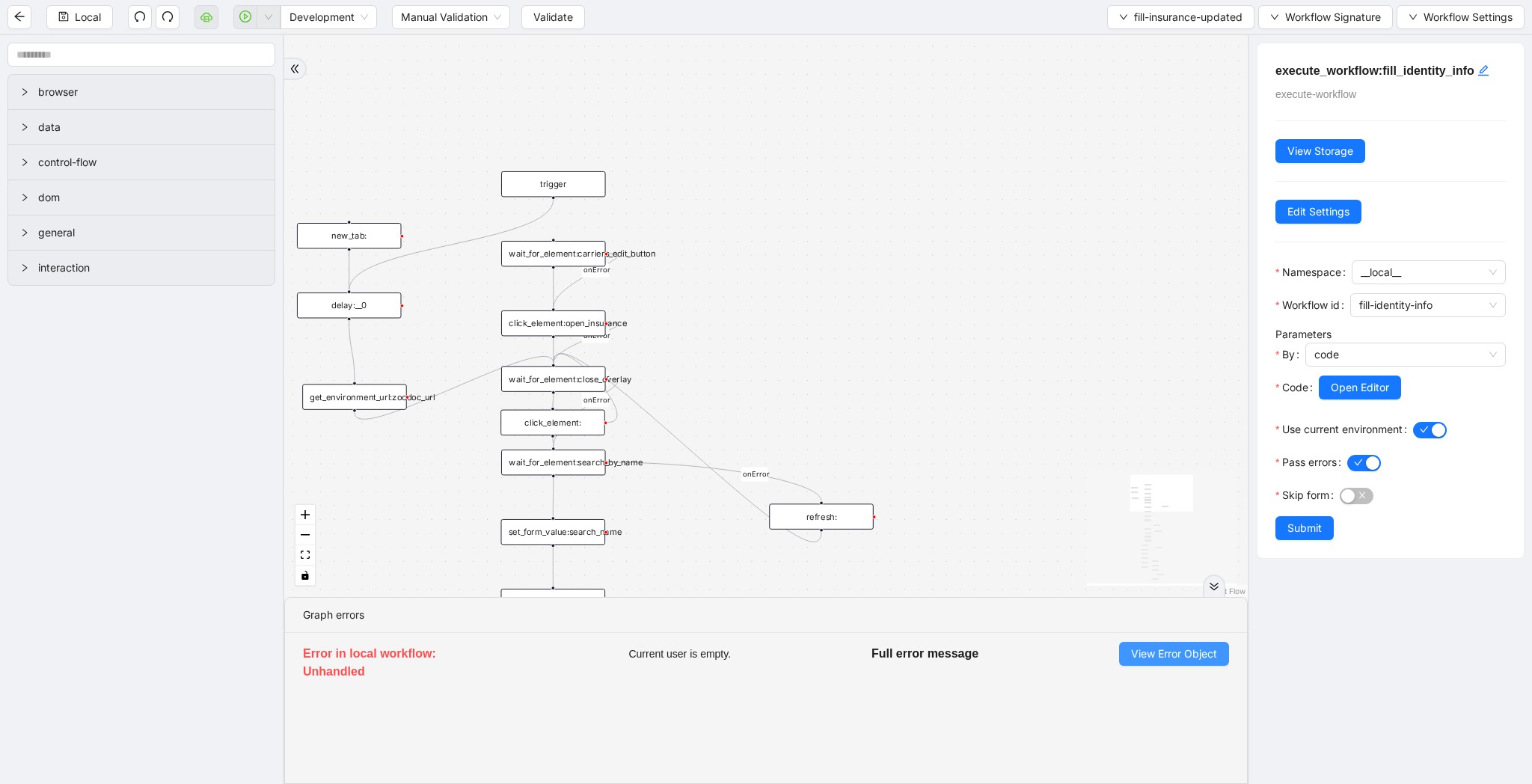
click at [1193, 653] on span "View Error Object" at bounding box center [1174, 653] width 86 height 16
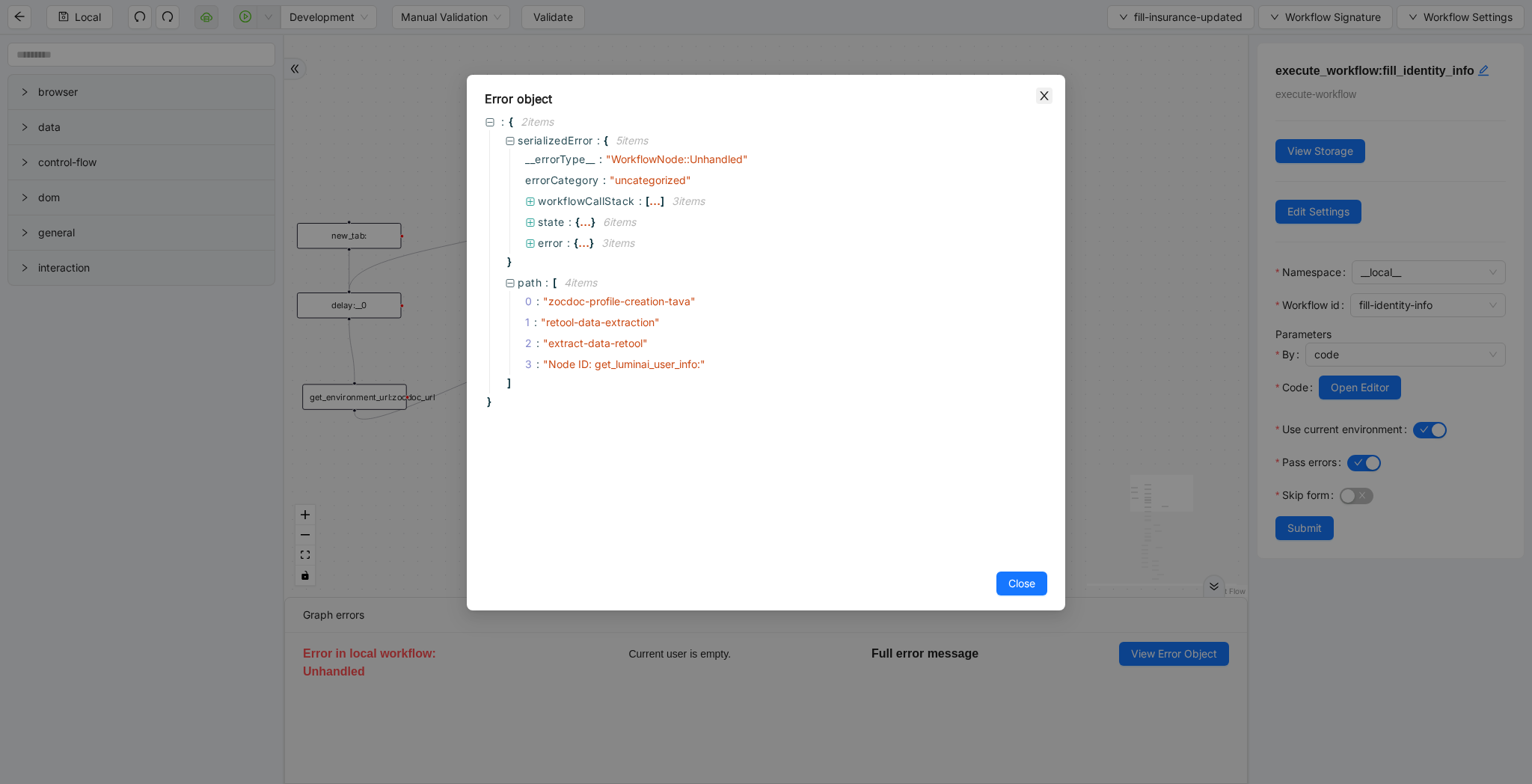
click at [1047, 100] on icon "close" at bounding box center [1044, 95] width 12 height 12
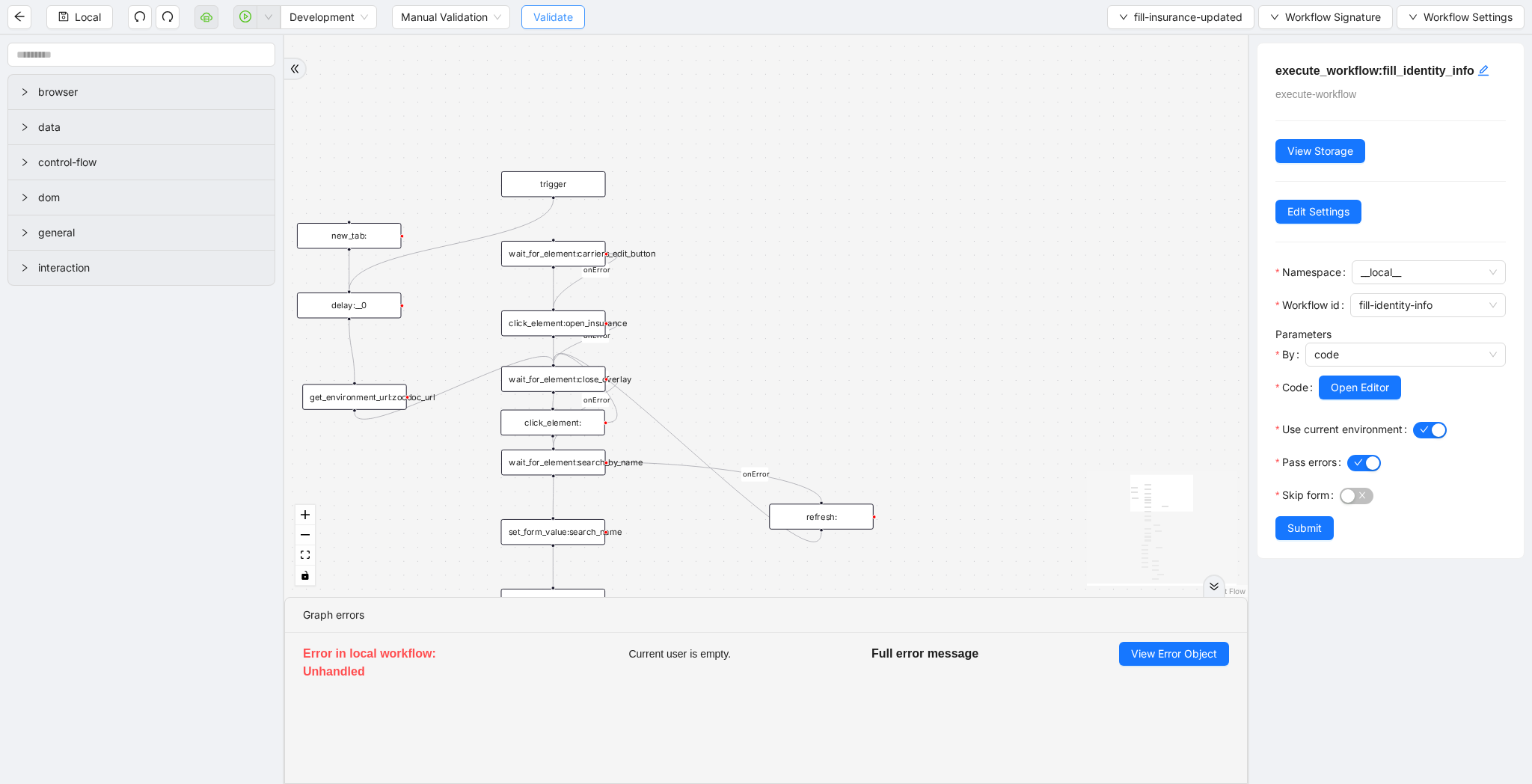
click at [546, 24] on button "Validate" at bounding box center [553, 17] width 64 height 24
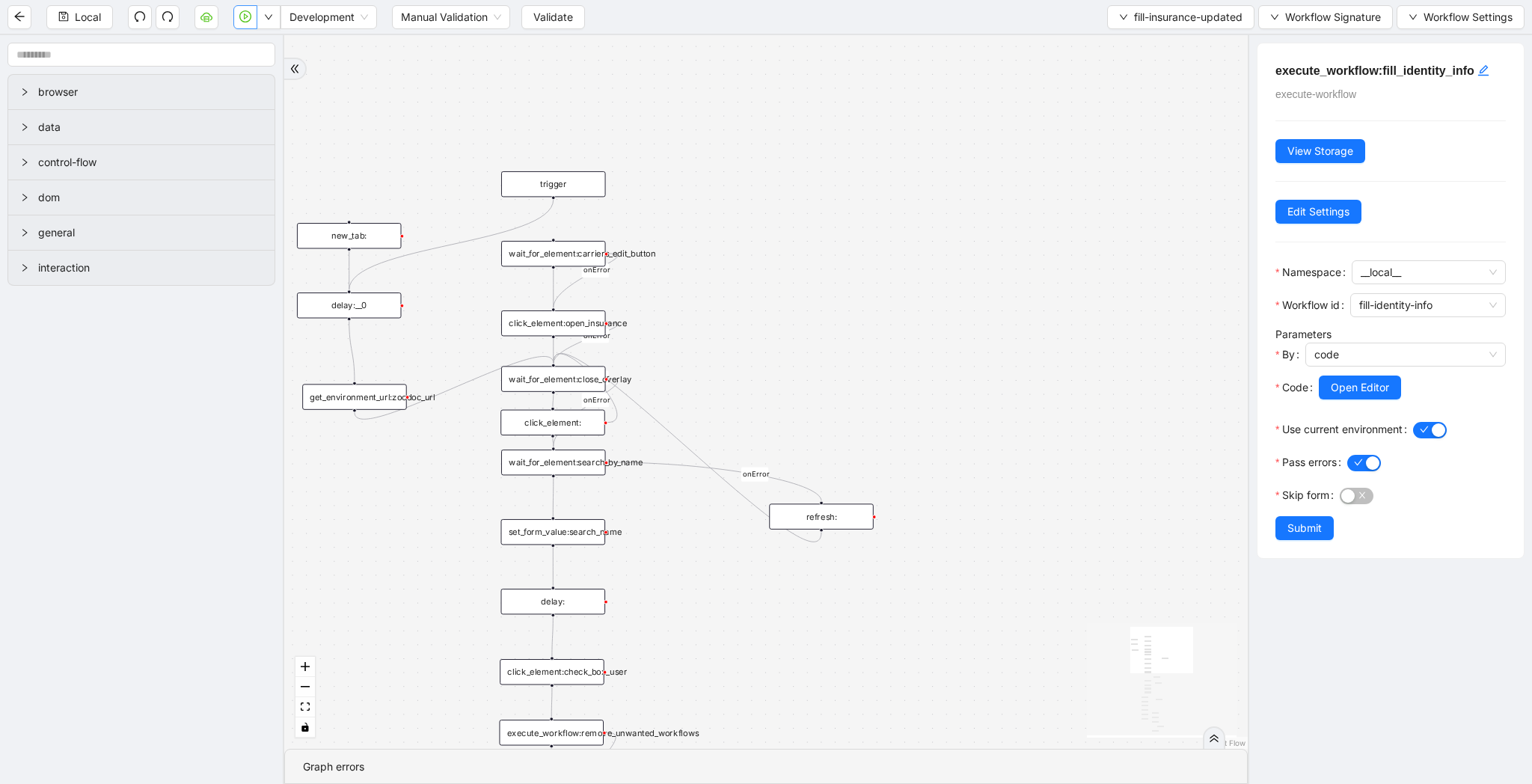
click at [250, 21] on icon "play-circle" at bounding box center [245, 16] width 12 height 12
click at [1166, 14] on span "fill-insurance-updated" at bounding box center [1188, 16] width 108 height 16
click at [1153, 45] on span "Select" at bounding box center [1177, 46] width 125 height 16
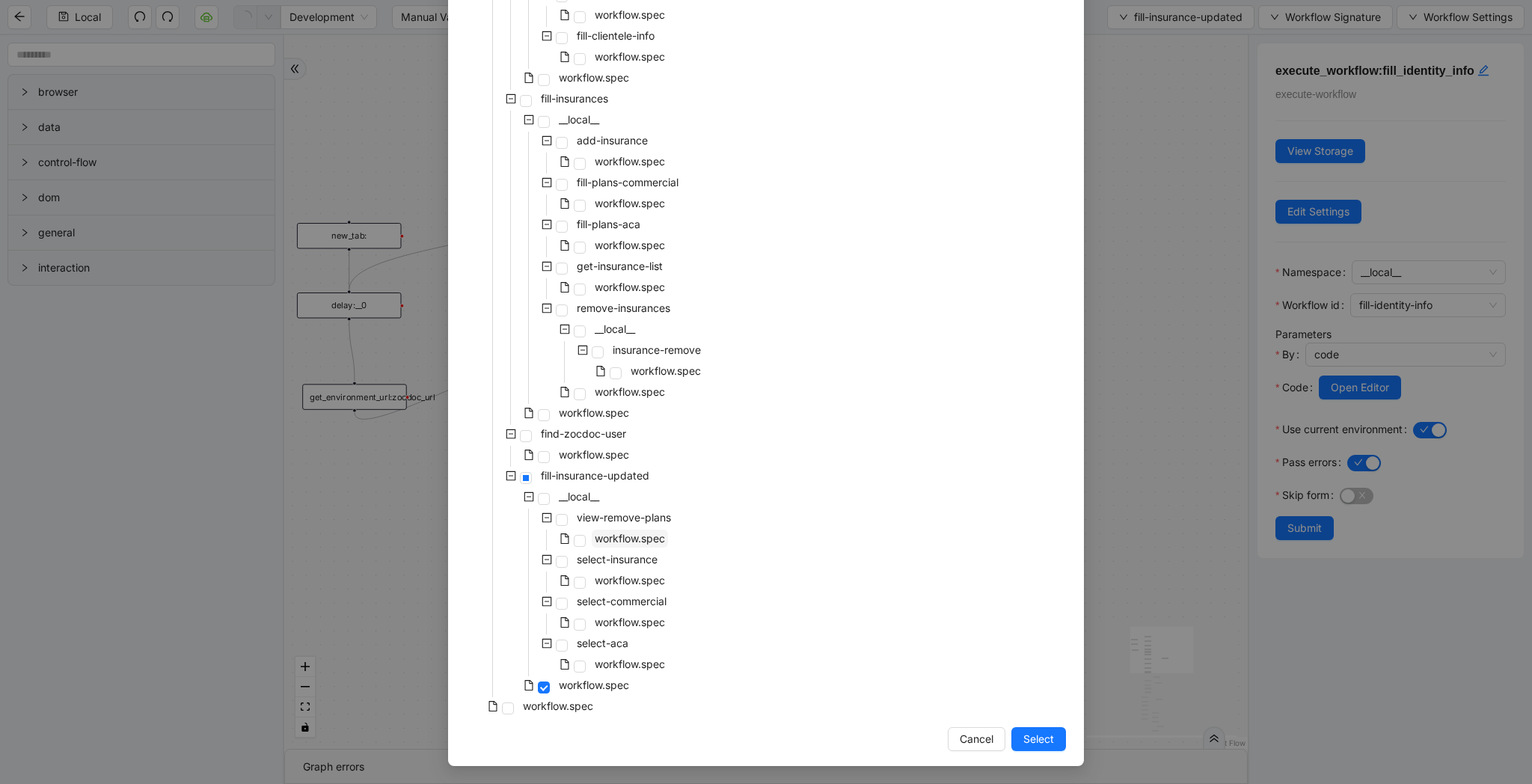
click at [630, 544] on span "workflow.spec" at bounding box center [630, 538] width 71 height 13
click at [1055, 738] on button "Select" at bounding box center [1039, 739] width 55 height 24
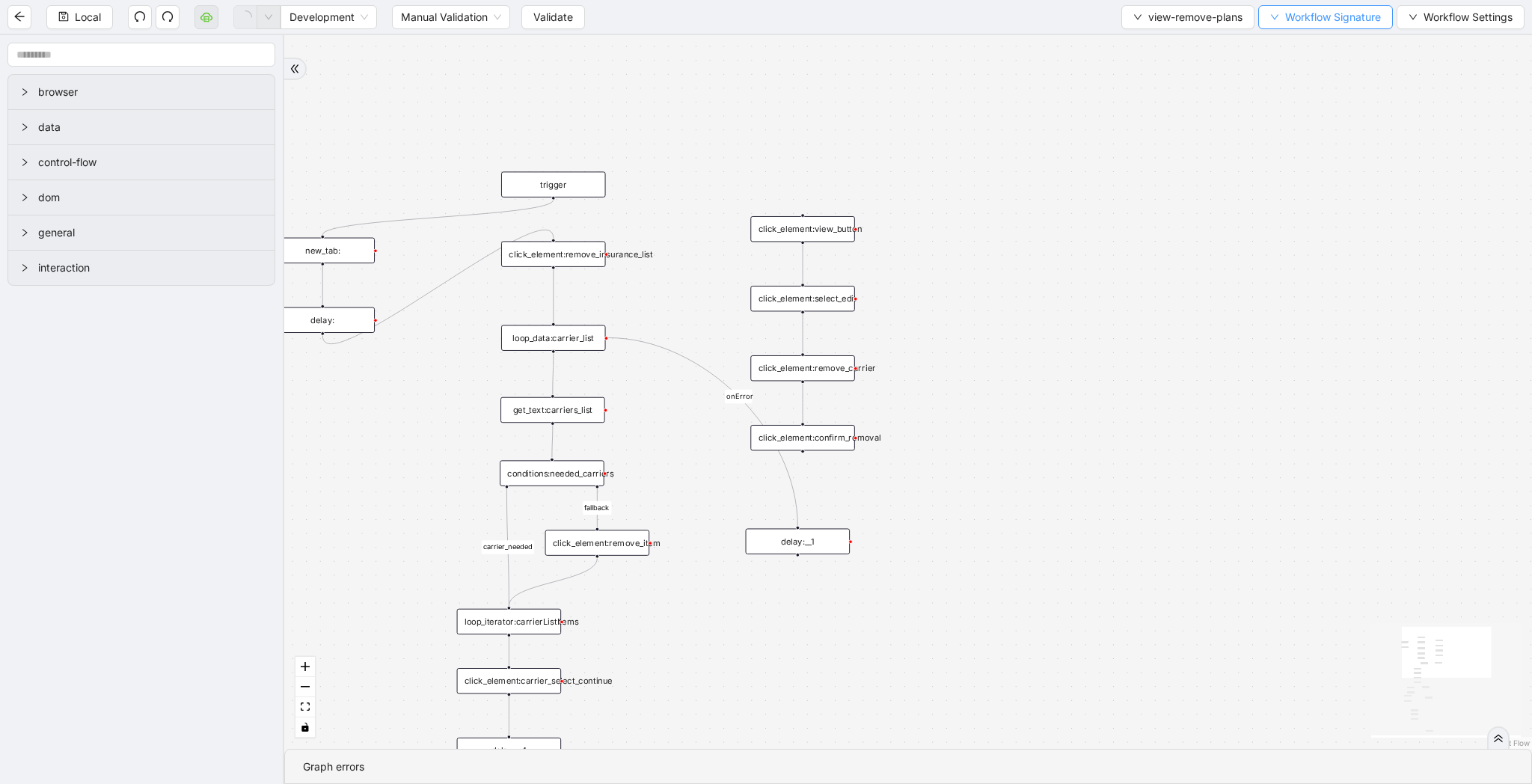
click at [1312, 24] on span "Workflow Signature" at bounding box center [1333, 16] width 96 height 16
click at [1308, 115] on span "Defaults" at bounding box center [1323, 118] width 100 height 16
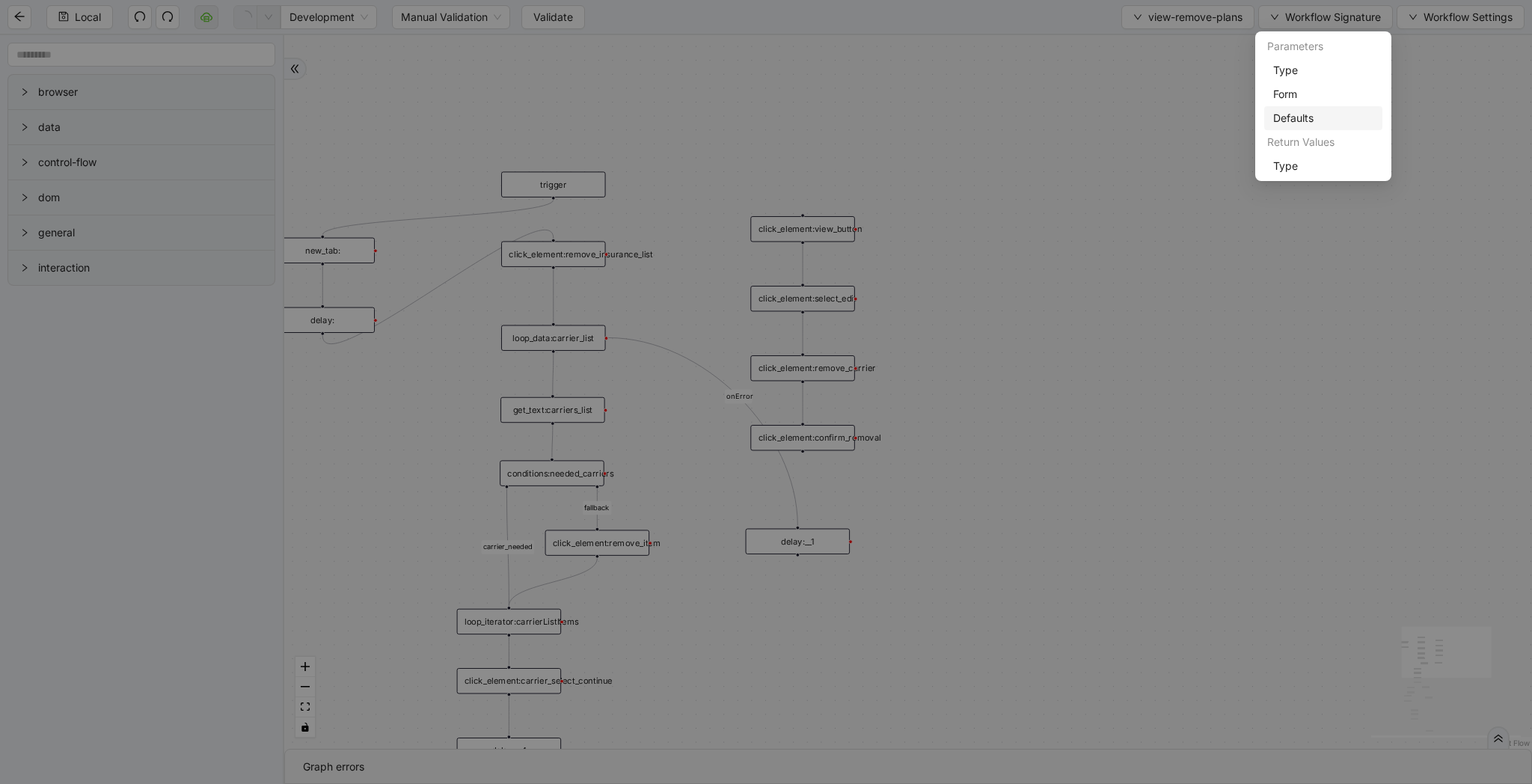
scroll to position [45, 0]
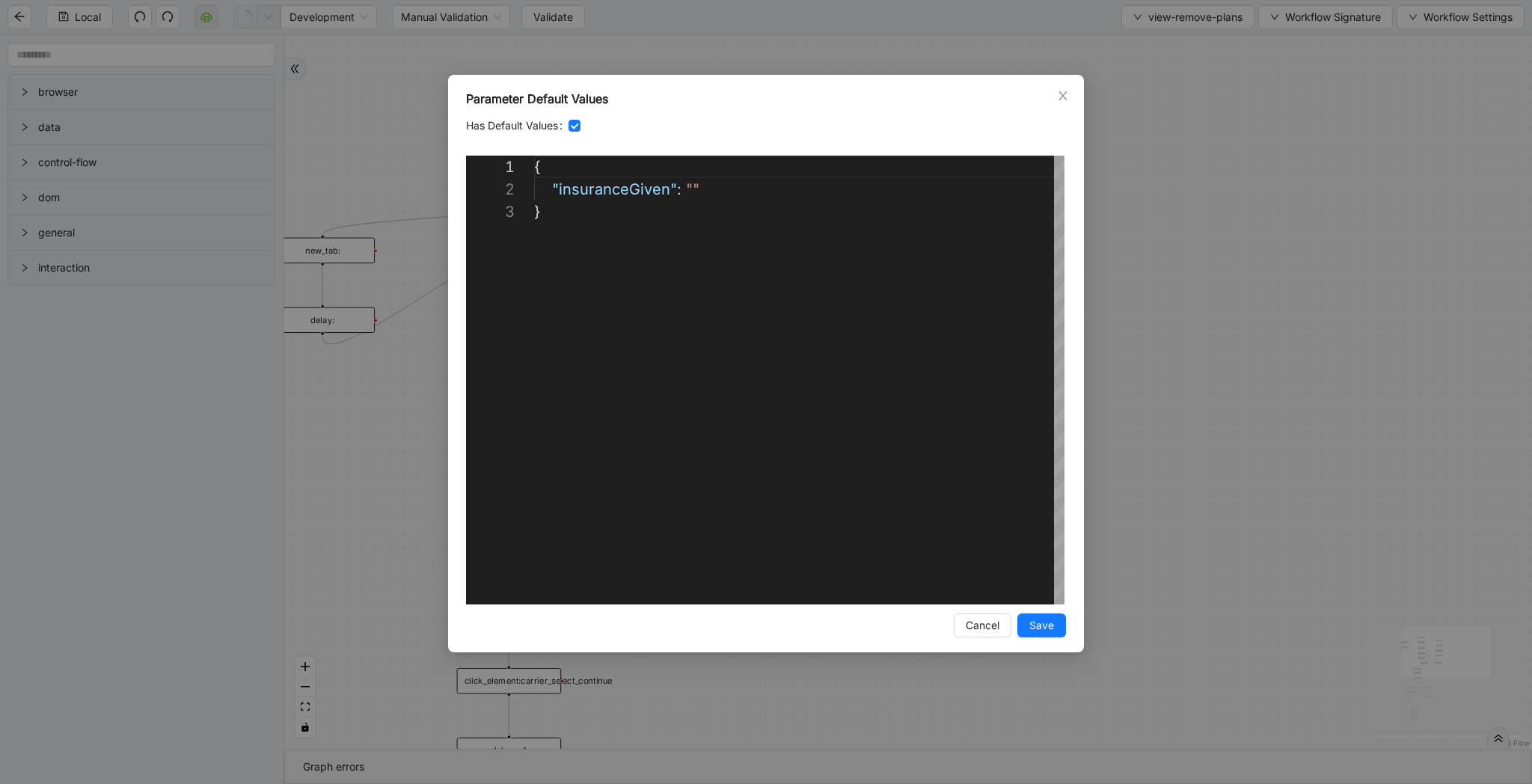
click at [1155, 255] on div "**********" at bounding box center [766, 392] width 1532 height 784
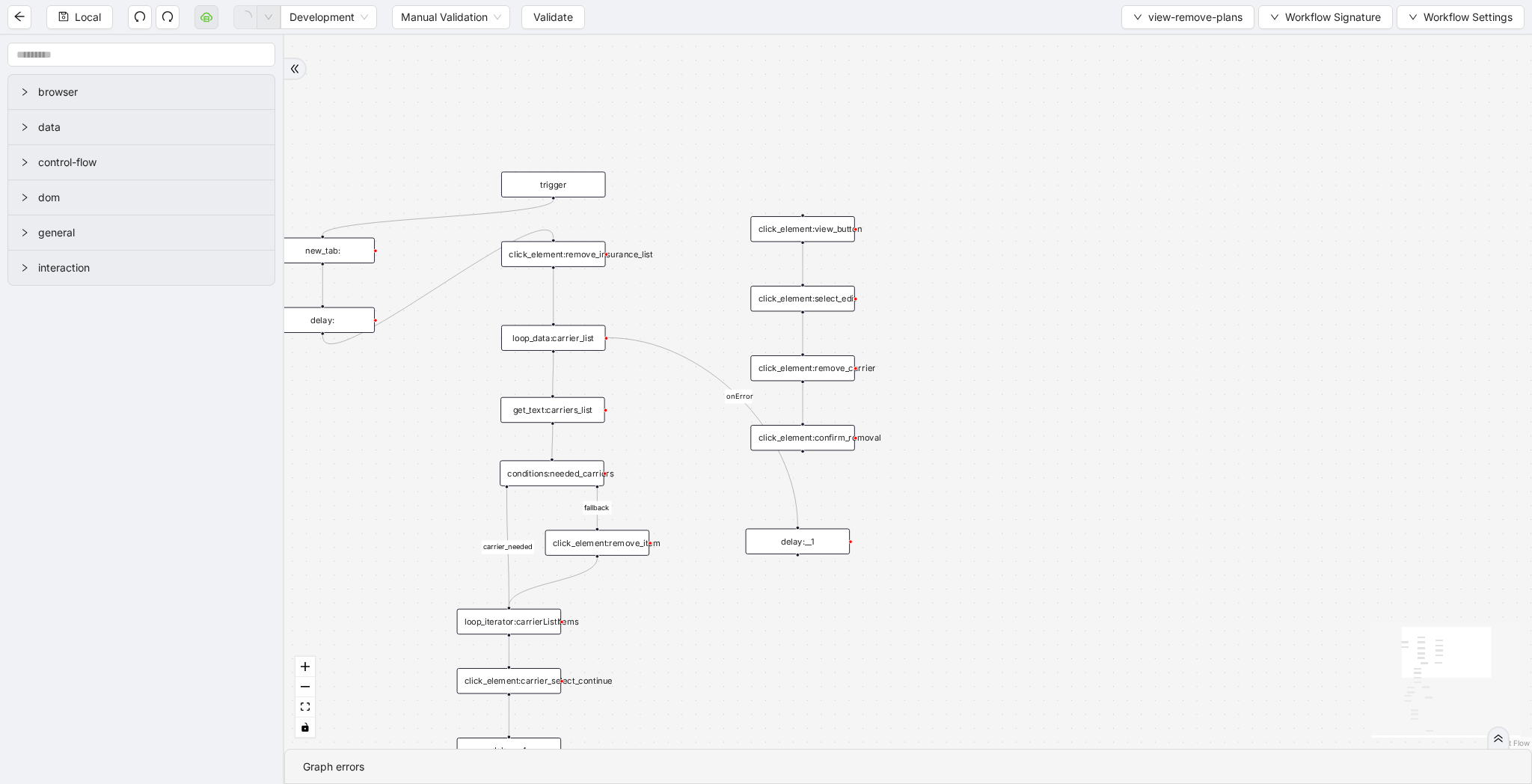
click at [354, 256] on div "new_tab:" at bounding box center [323, 250] width 105 height 25
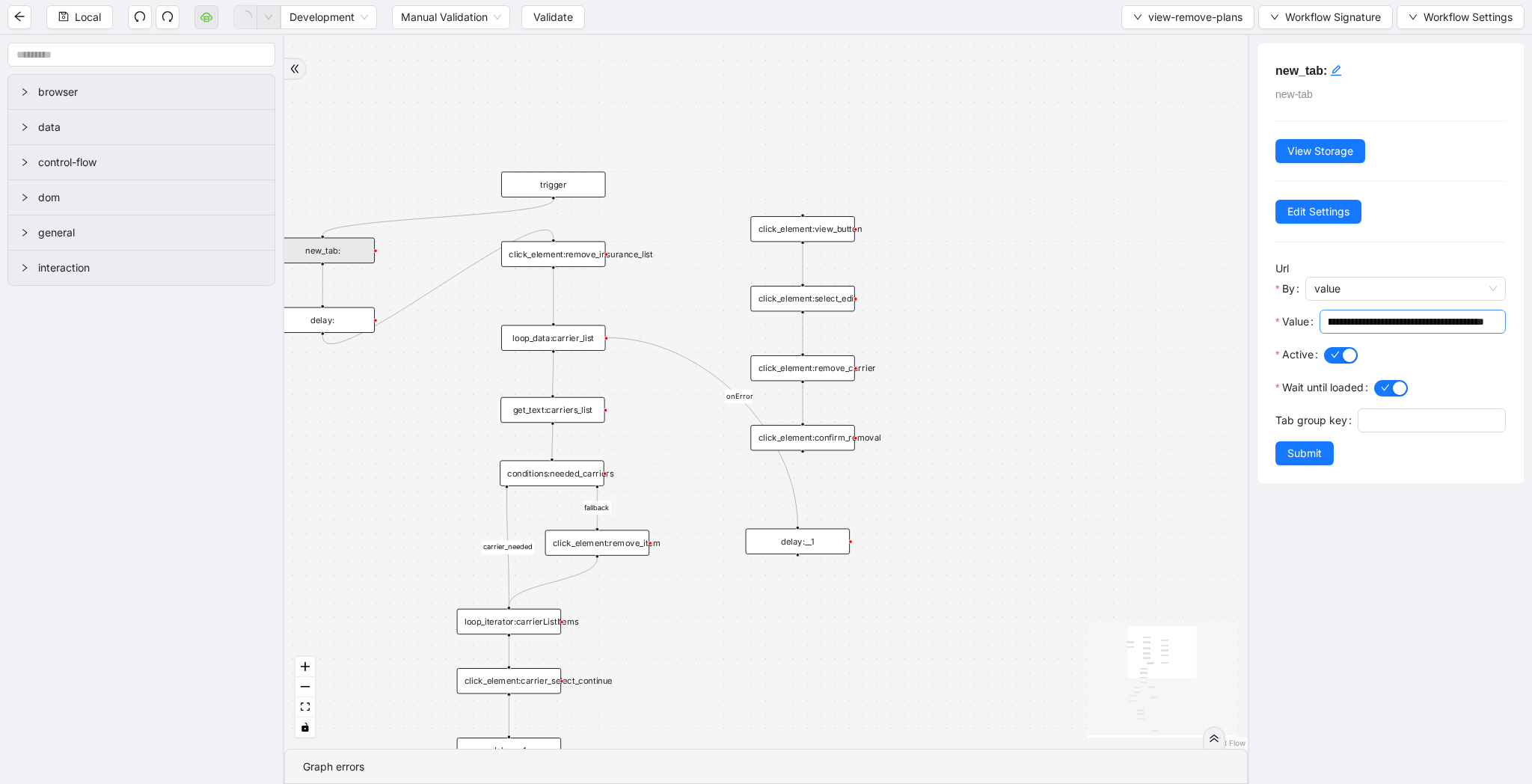
scroll to position [0, 584]
click at [1410, 319] on input "**********" at bounding box center [1406, 321] width 155 height 16
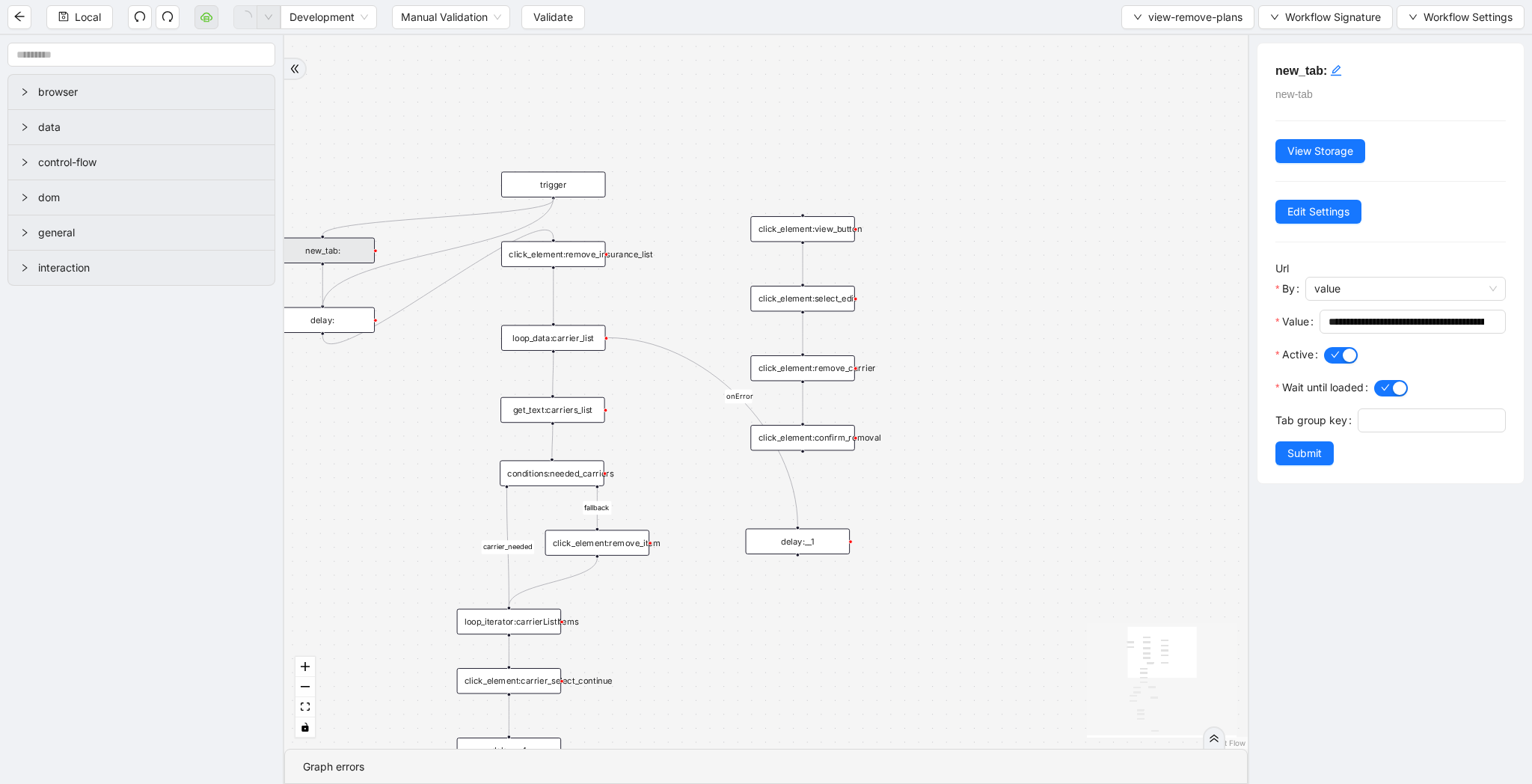
drag, startPoint x: 554, startPoint y: 198, endPoint x: 332, endPoint y: 312, distance: 249.6
click at [501, 312] on div "trigger click_element:view_button click_element:select_edit click_element:remov…" at bounding box center [949, 503] width 896 height 663
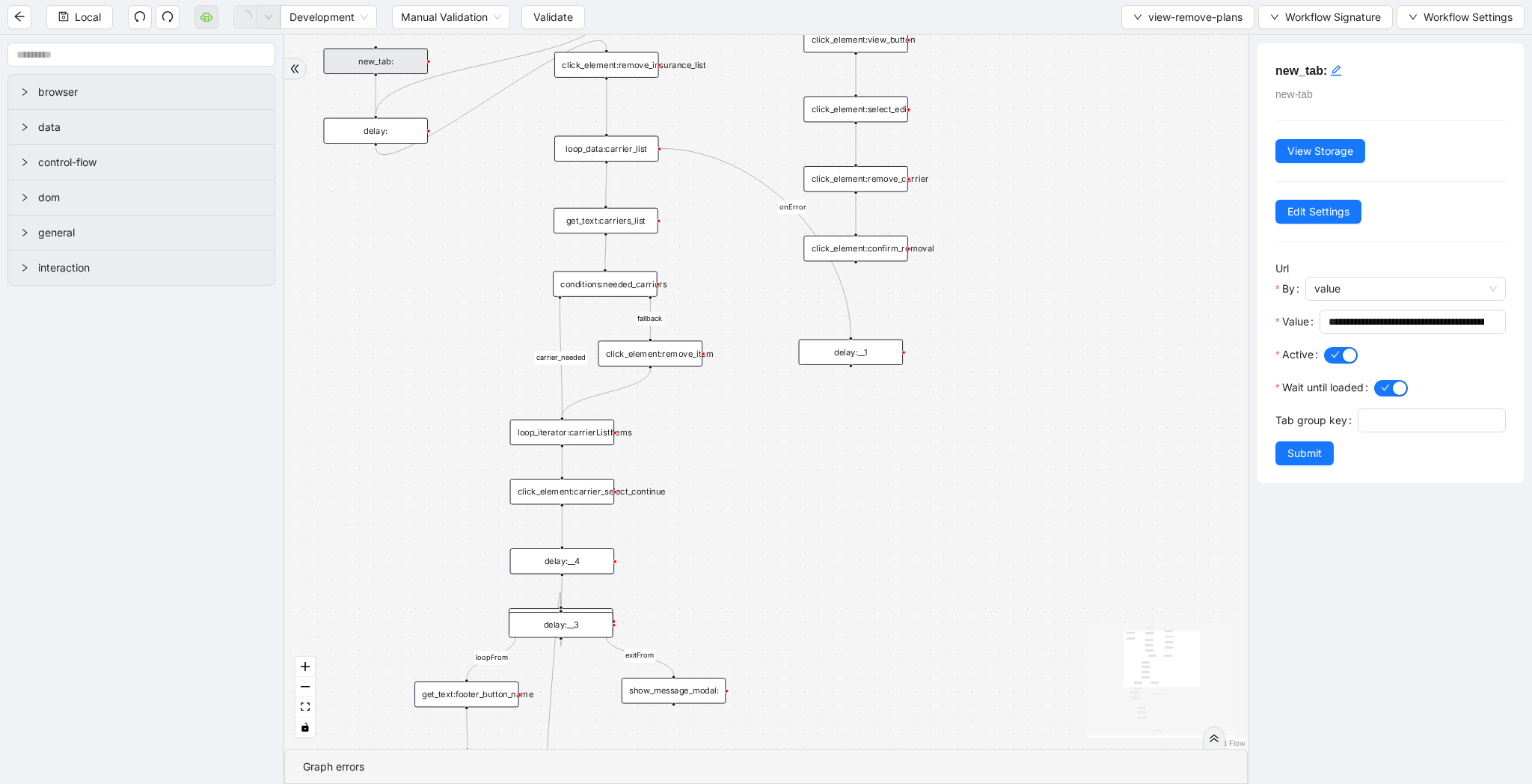
drag, startPoint x: 997, startPoint y: 474, endPoint x: 1040, endPoint y: 318, distance: 161.8
click at [1040, 318] on div "carrier_needed fallback loopFrom fallback review exitFrom onError onError trigg…" at bounding box center [766, 392] width 964 height 713
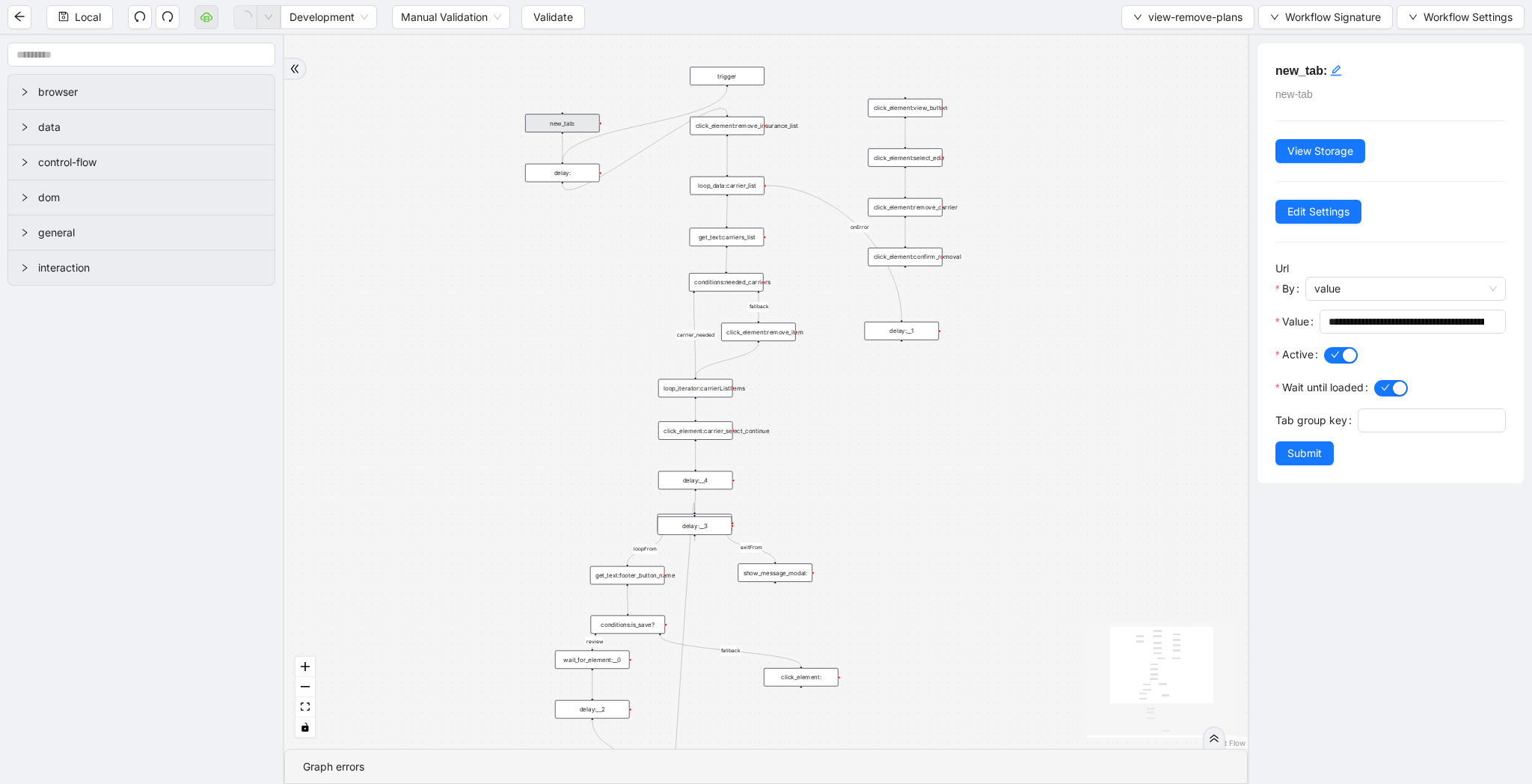
drag, startPoint x: 989, startPoint y: 516, endPoint x: 984, endPoint y: 291, distance: 225.1
click at [984, 291] on div "carrier_needed fallback loopFrom fallback review exitFrom onError onError trigg…" at bounding box center [766, 392] width 964 height 713
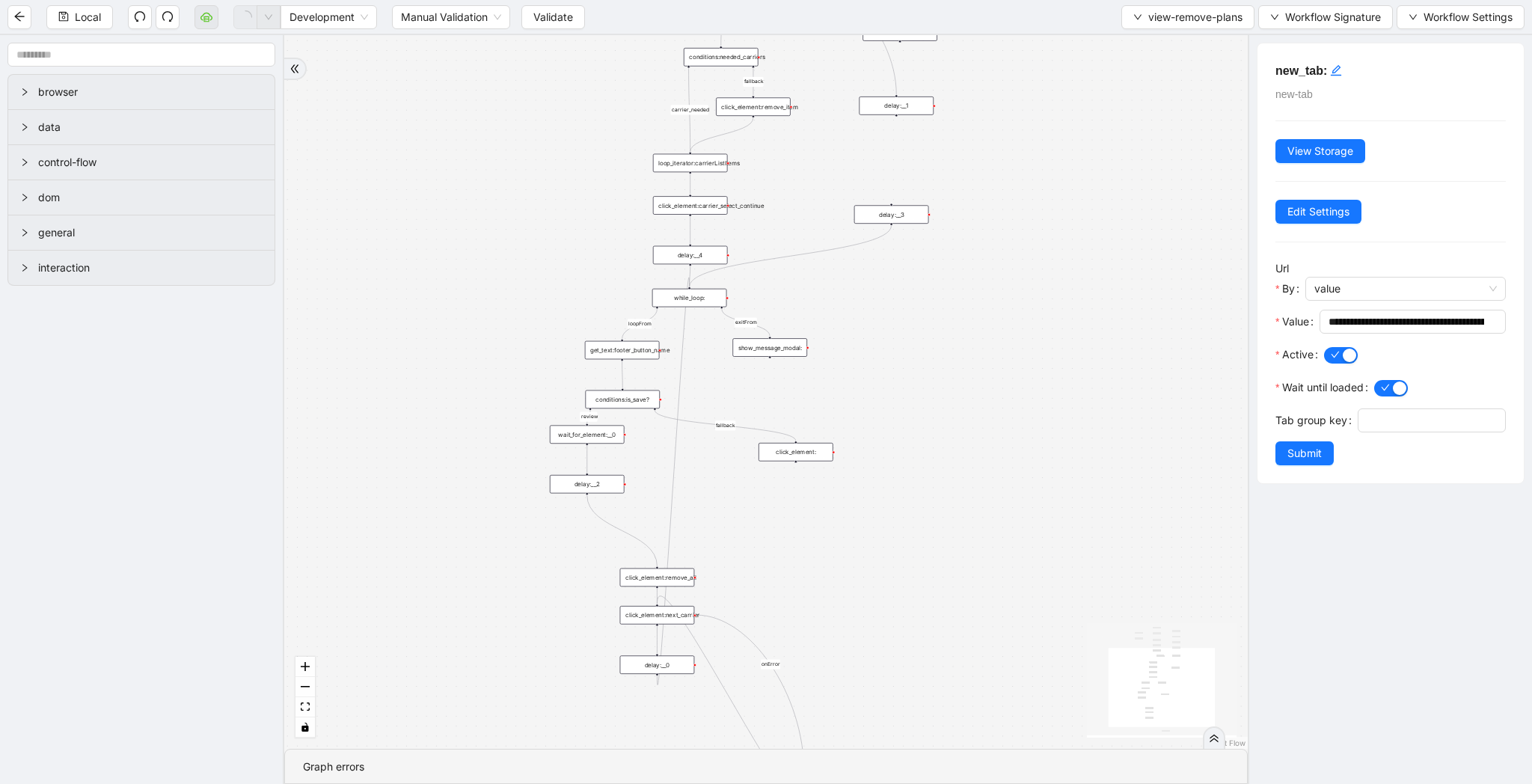
drag, startPoint x: 685, startPoint y: 302, endPoint x: 888, endPoint y: 216, distance: 220.5
click at [888, 216] on div "delay:__3" at bounding box center [891, 214] width 74 height 19
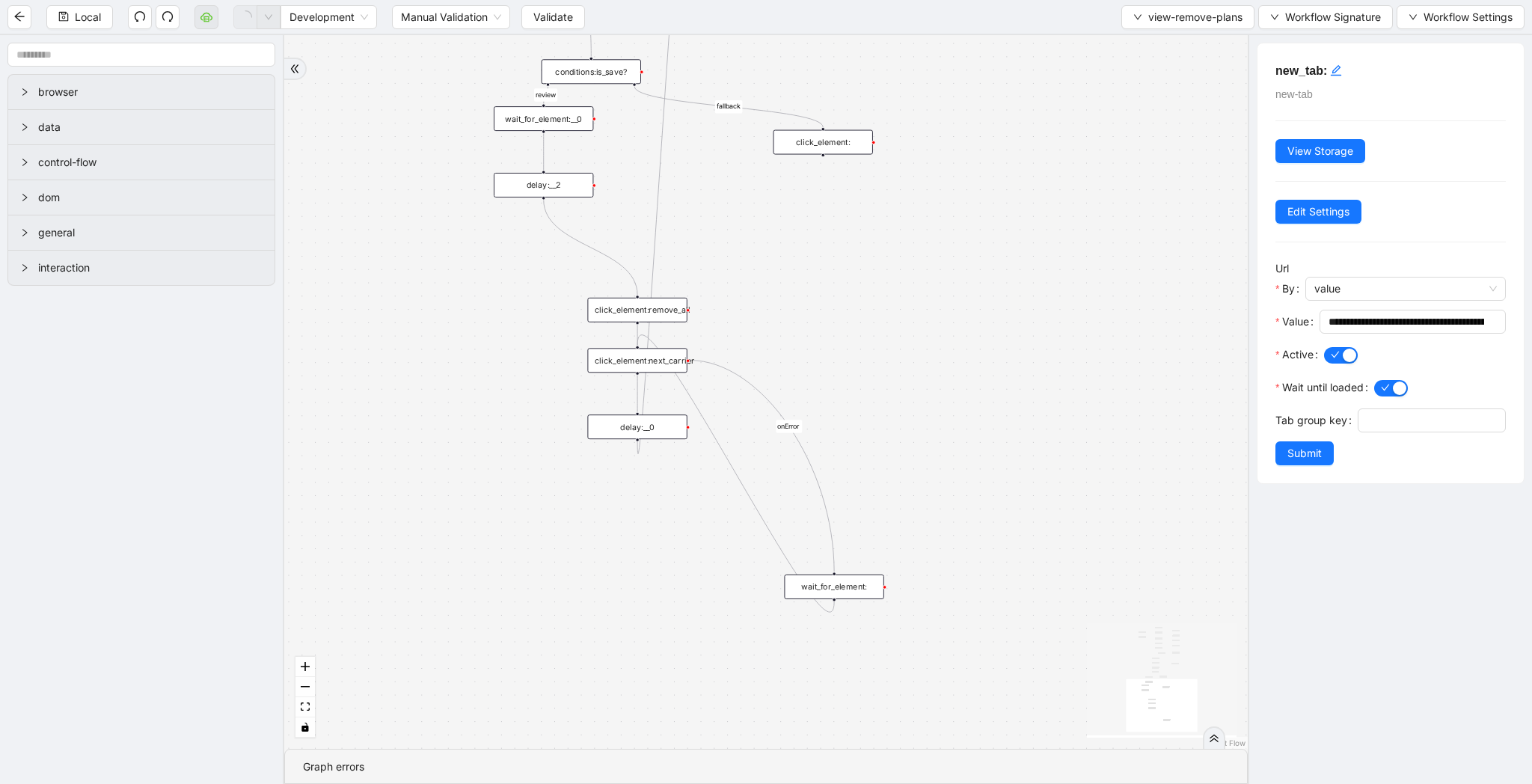
drag, startPoint x: 808, startPoint y: 595, endPoint x: 793, endPoint y: 343, distance: 252.4
click at [793, 343] on div "carrier_needed fallback loopFrom fallback review exitFrom onError onError trigg…" at bounding box center [766, 392] width 964 height 713
drag, startPoint x: 663, startPoint y: 301, endPoint x: 665, endPoint y: 267, distance: 34.1
click at [665, 267] on div "click_element:remove_all" at bounding box center [636, 272] width 100 height 24
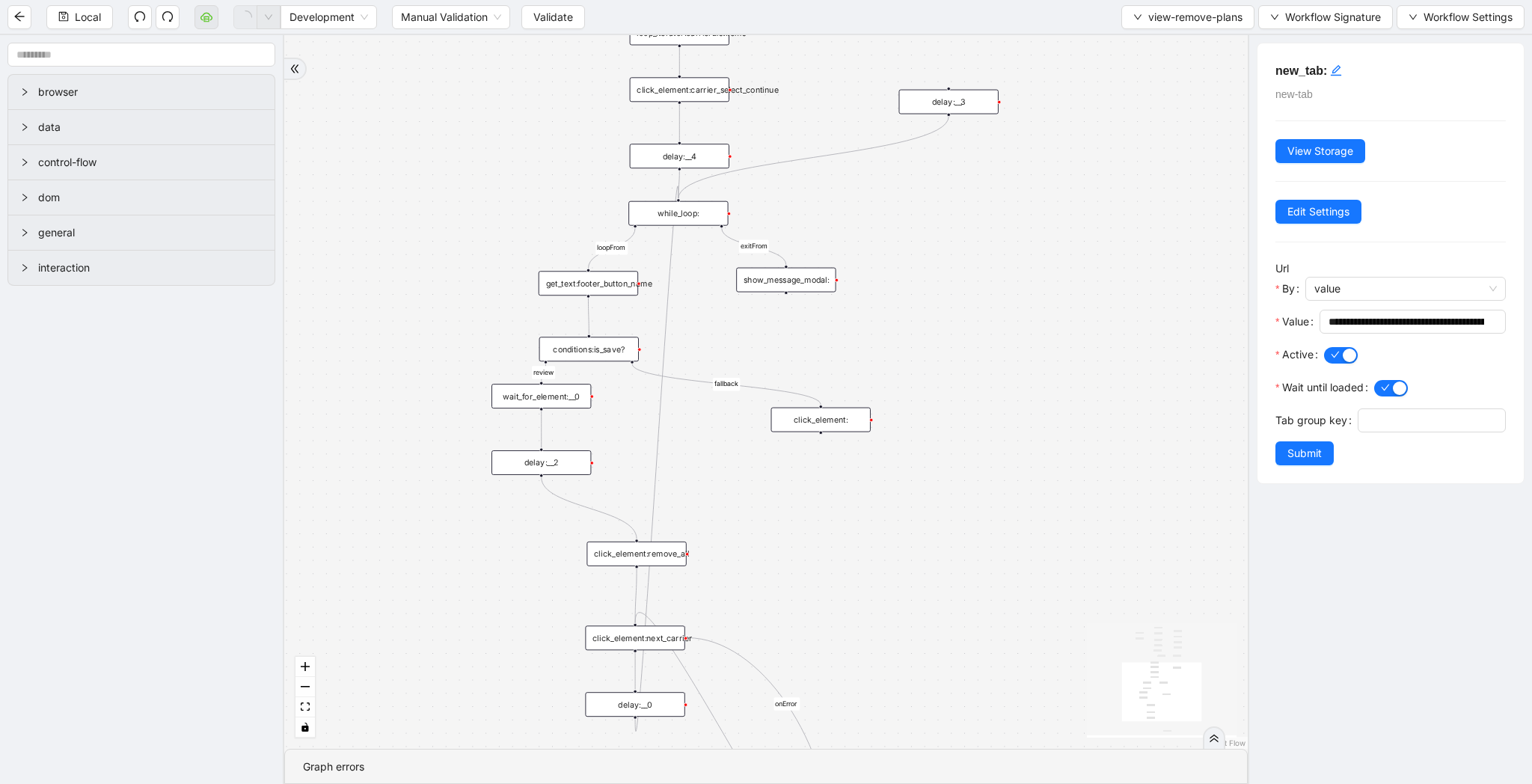
drag, startPoint x: 771, startPoint y: 268, endPoint x: 771, endPoint y: 548, distance: 280.0
click at [771, 548] on div "carrier_needed fallback loopFrom fallback review exitFrom onError onError trigg…" at bounding box center [766, 392] width 964 height 713
click at [1174, 24] on button "view-remove-plans" at bounding box center [1188, 17] width 133 height 24
click at [1174, 41] on span "Select" at bounding box center [1184, 46] width 111 height 16
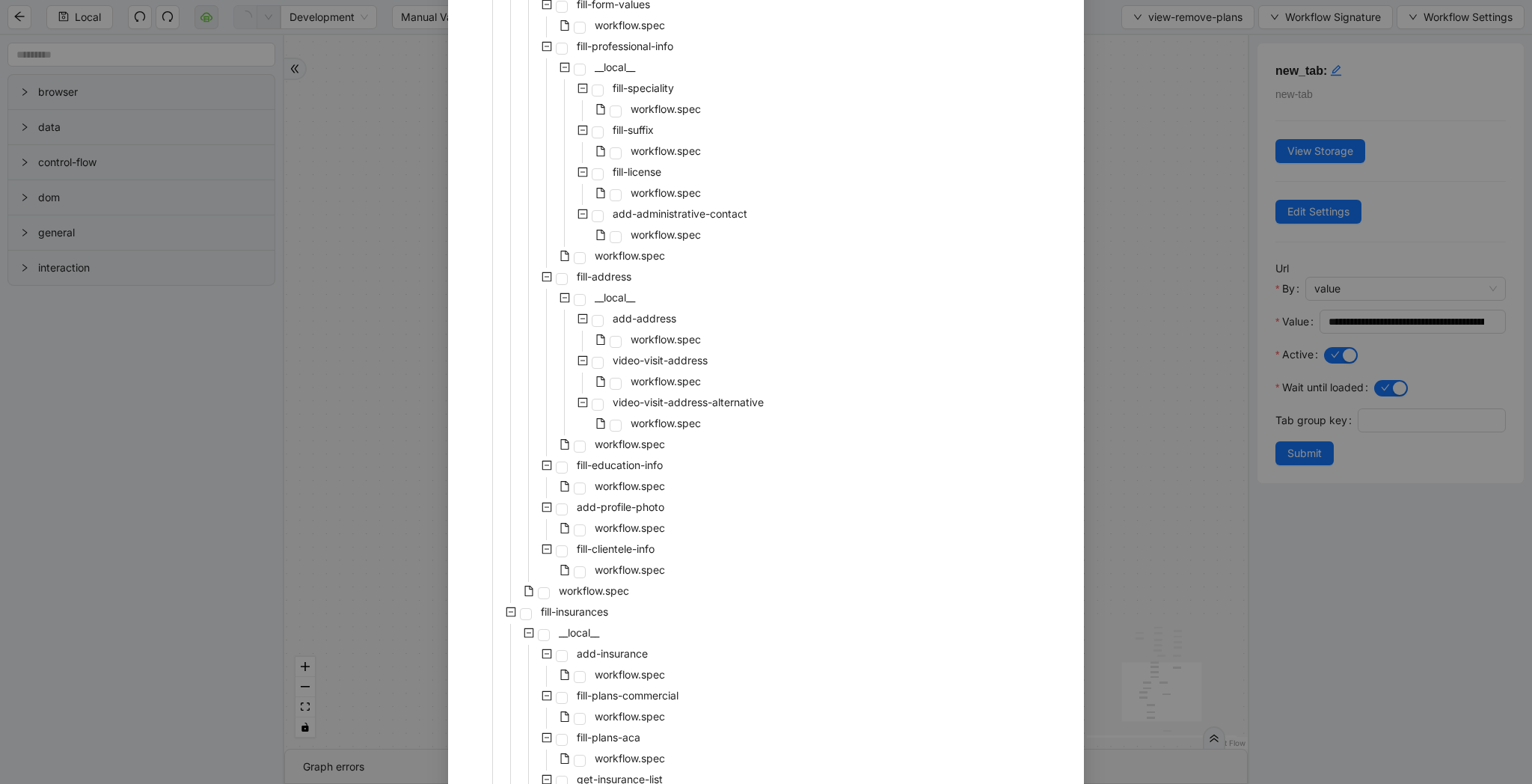
scroll to position [2516, 0]
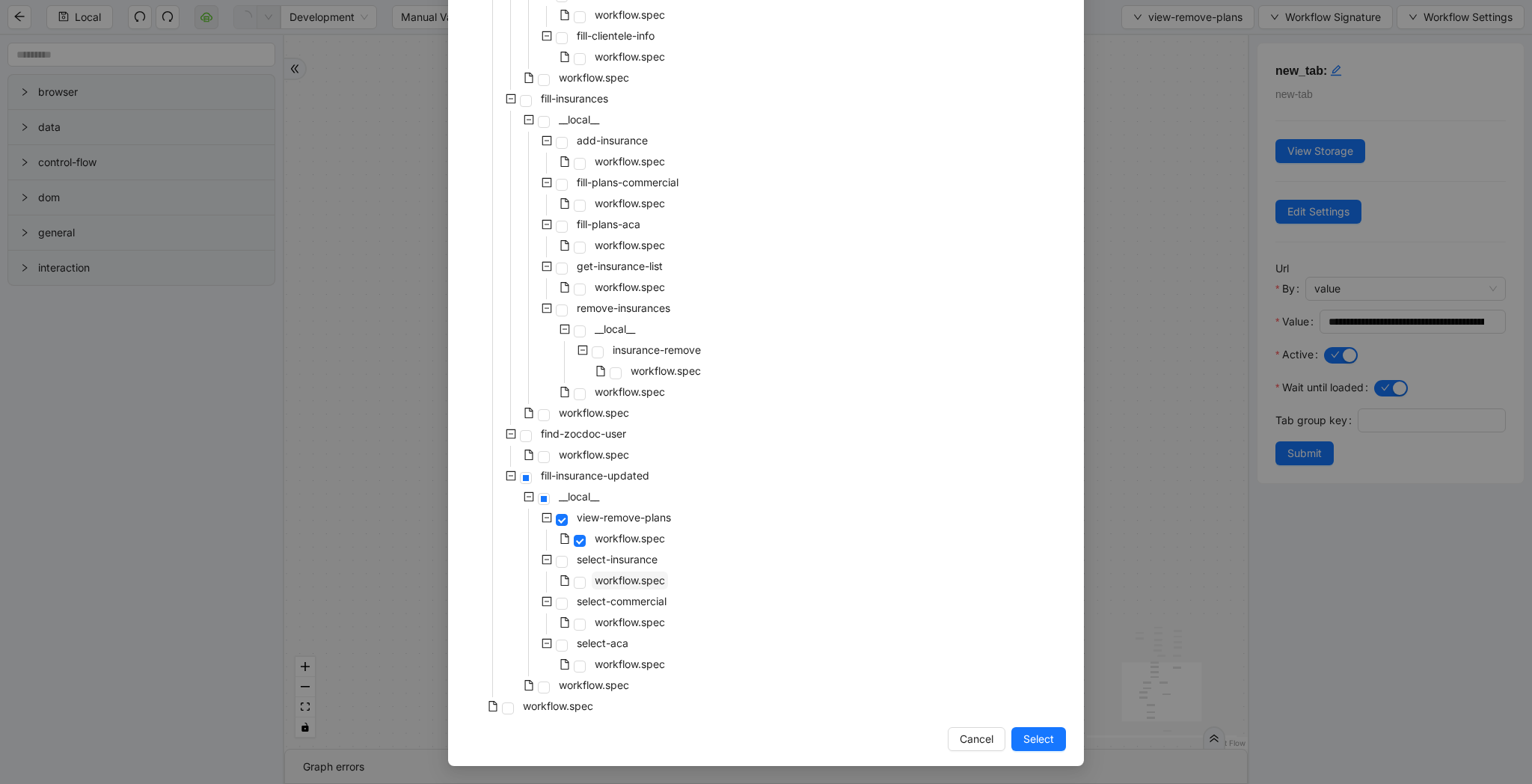
click at [651, 580] on span "workflow.spec" at bounding box center [630, 580] width 71 height 13
click at [1035, 738] on span "Select" at bounding box center [1038, 739] width 31 height 16
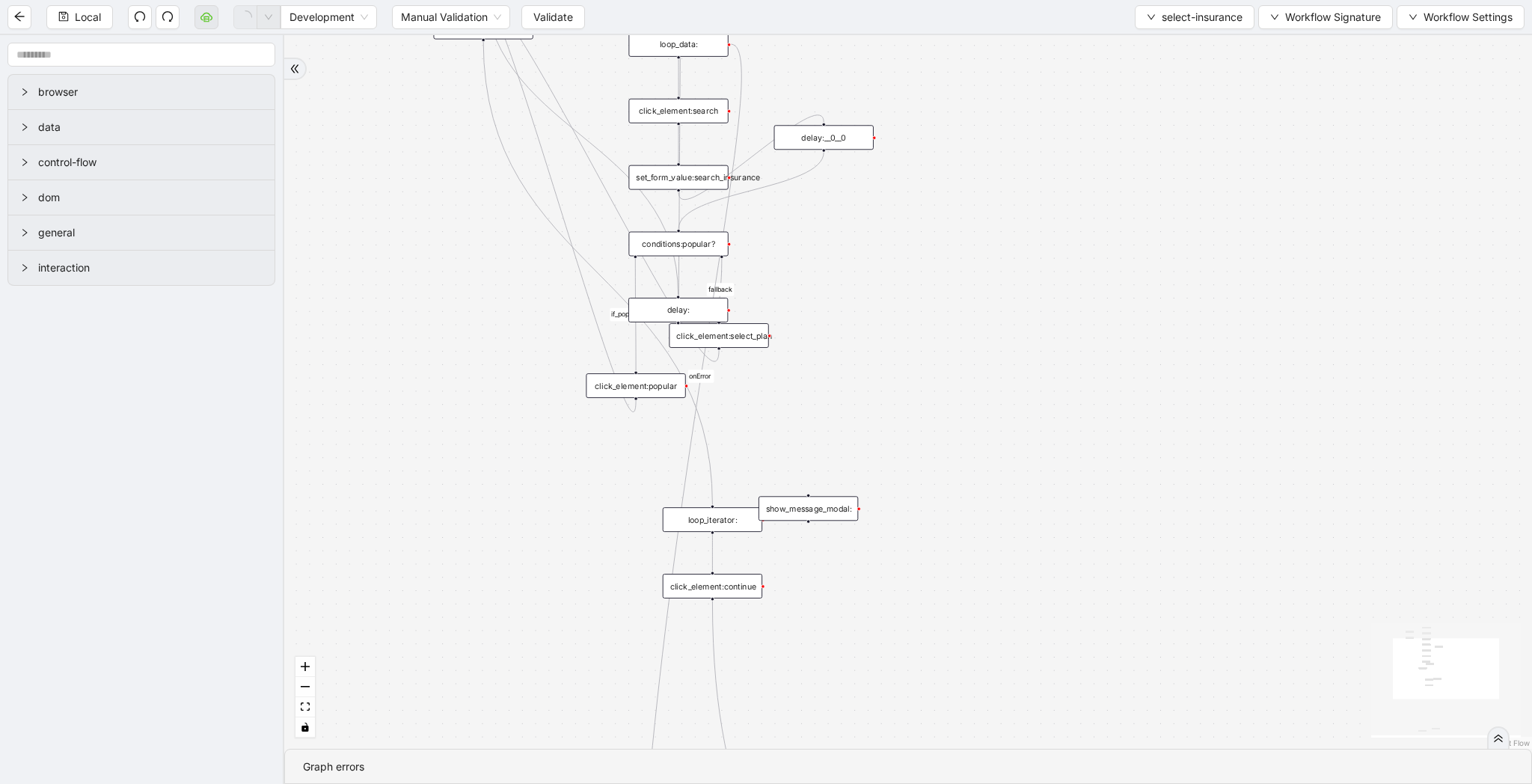
drag, startPoint x: 1073, startPoint y: 330, endPoint x: 1029, endPoint y: 643, distance: 316.1
click at [1029, 643] on div "fallback if_popular_exist onError trigger execute_code:given_insurance loop_dat…" at bounding box center [908, 392] width 1247 height 713
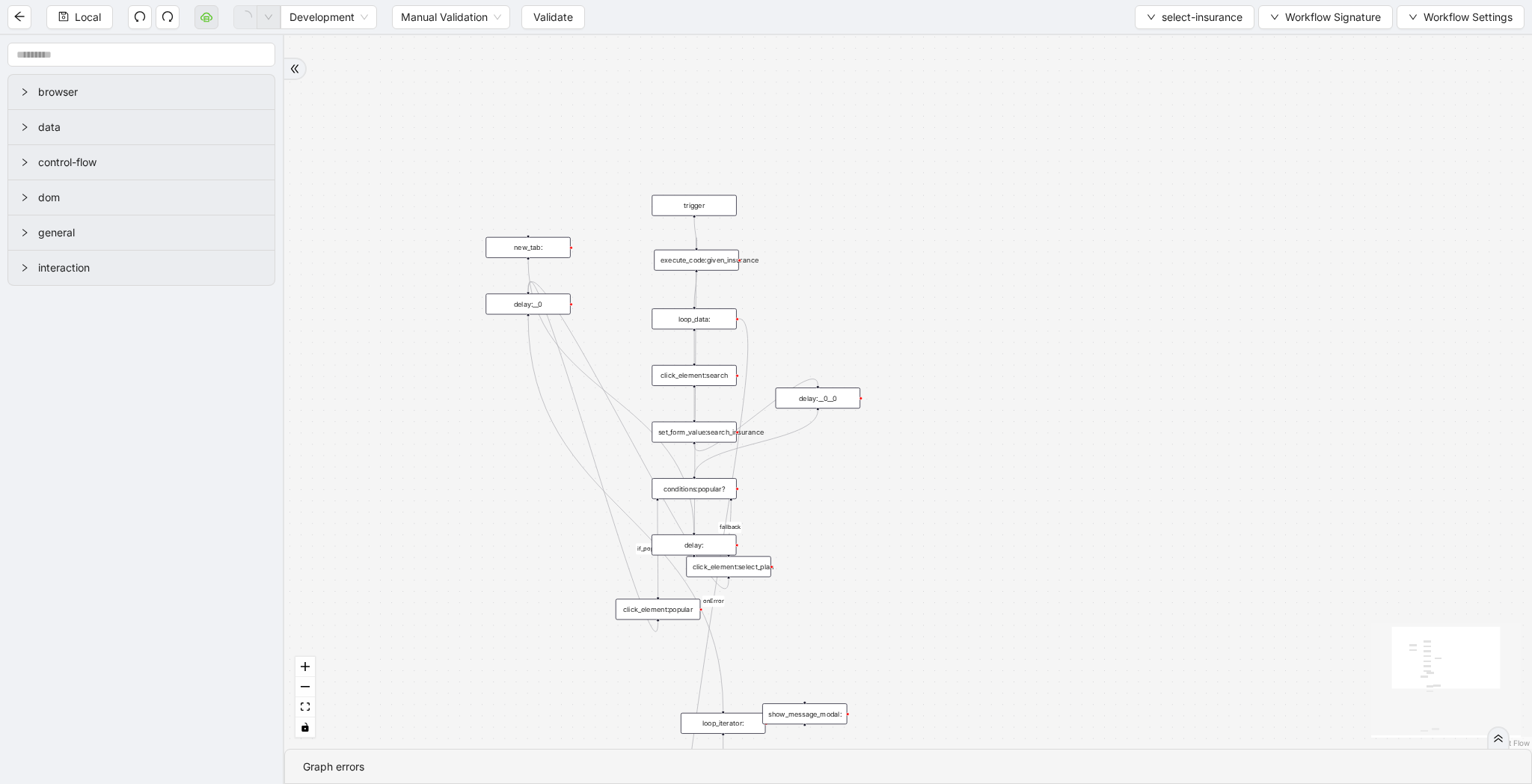
drag, startPoint x: 1027, startPoint y: 523, endPoint x: 1010, endPoint y: 609, distance: 87.7
click at [1010, 609] on div "fallback if_popular_exist onError trigger execute_code:given_insurance loop_dat…" at bounding box center [908, 392] width 1247 height 713
drag, startPoint x: 811, startPoint y: 295, endPoint x: 811, endPoint y: 241, distance: 54.0
click at [811, 241] on div "fallback if_popular_exist onError trigger execute_code:given_insurance loop_dat…" at bounding box center [908, 392] width 1247 height 713
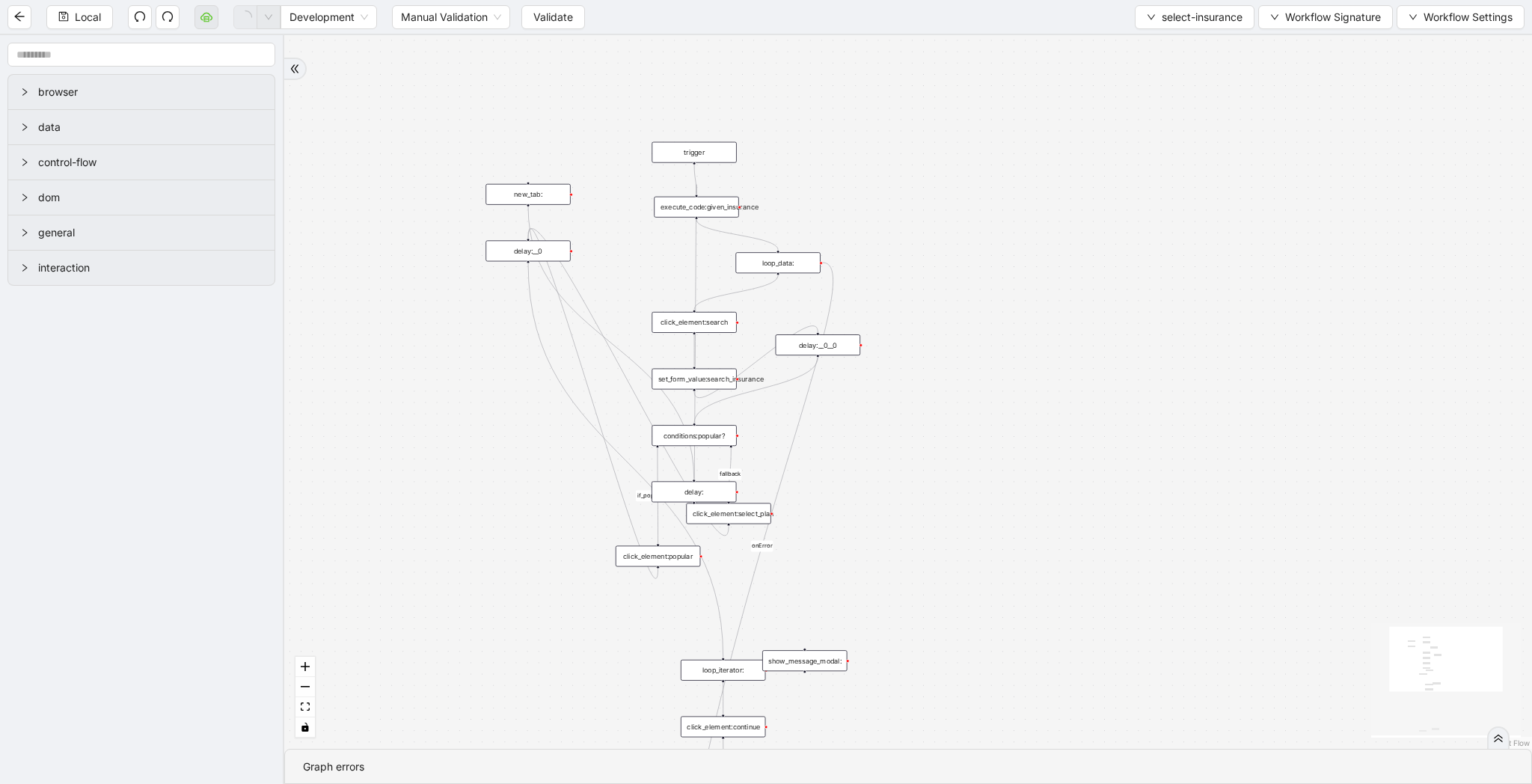
drag, startPoint x: 714, startPoint y: 268, endPoint x: 798, endPoint y: 265, distance: 84.1
click at [798, 265] on div "loop_data:" at bounding box center [778, 263] width 85 height 21
drag, startPoint x: 712, startPoint y: 332, endPoint x: 755, endPoint y: 324, distance: 43.7
click at [755, 324] on div "fallback if_popular_exist onError trigger execute_code:given_insurance loop_dat…" at bounding box center [908, 392] width 1247 height 713
drag, startPoint x: 786, startPoint y: 263, endPoint x: 828, endPoint y: 247, distance: 44.9
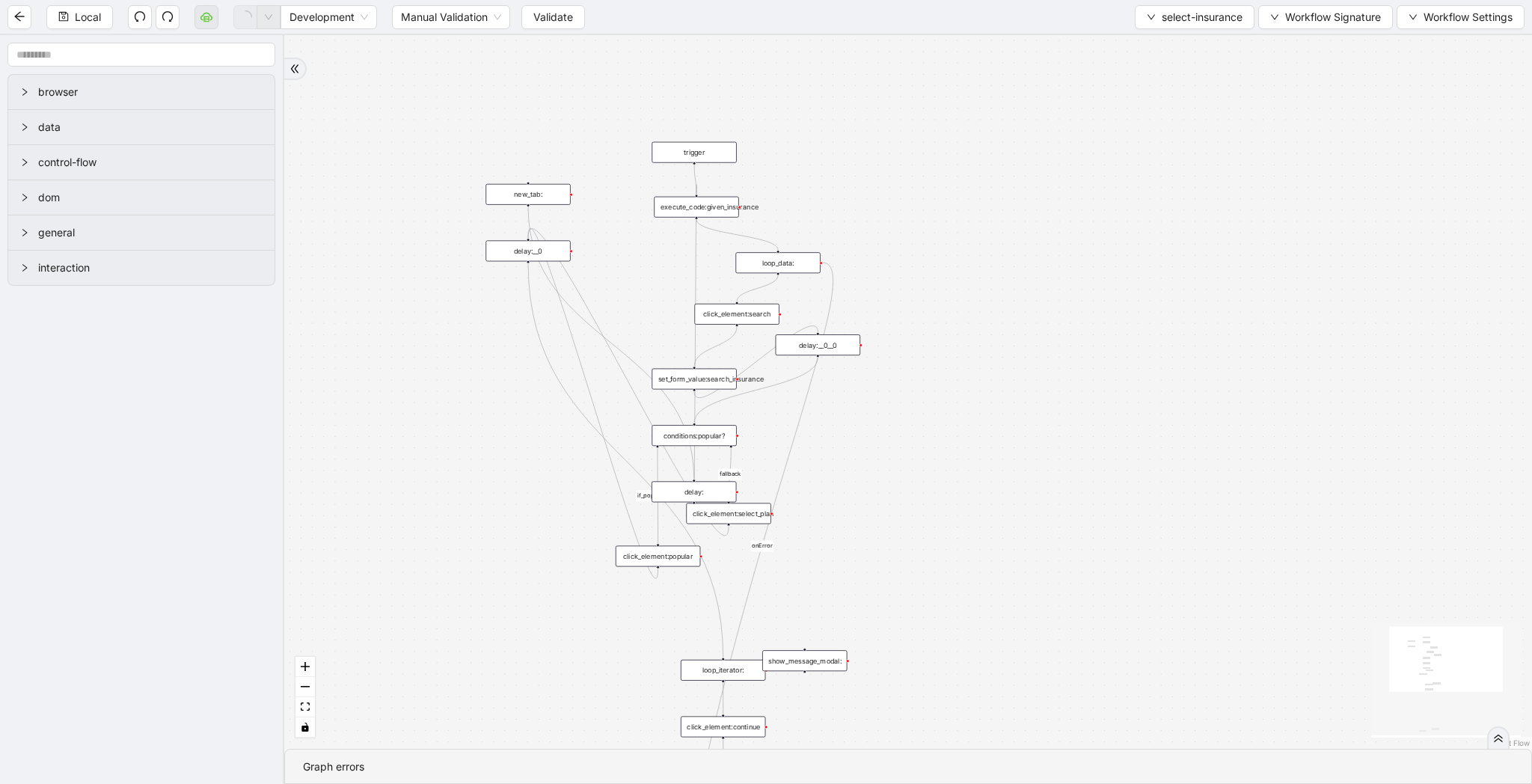
click at [820, 252] on div "loop_data:" at bounding box center [778, 263] width 85 height 21
drag, startPoint x: 726, startPoint y: 204, endPoint x: 977, endPoint y: 227, distance: 252.1
click at [977, 216] on div "execute_code:given_insurance" at bounding box center [942, 205] width 85 height 21
drag, startPoint x: 685, startPoint y: 147, endPoint x: 966, endPoint y: 89, distance: 286.9
click at [966, 98] on div "trigger" at bounding box center [979, 108] width 85 height 21
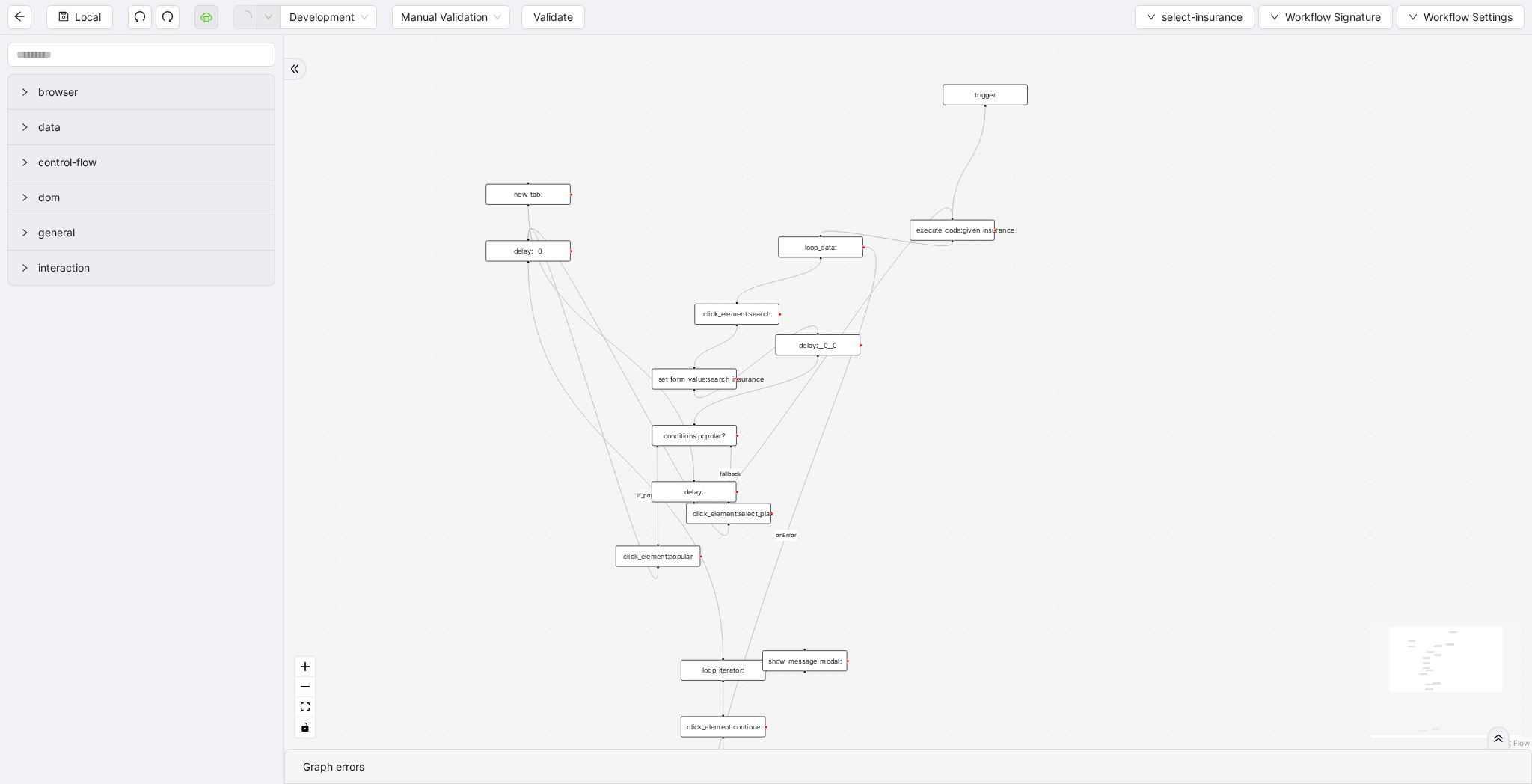
drag, startPoint x: 942, startPoint y: 224, endPoint x: 953, endPoint y: 224, distance: 11.0
click at [953, 224] on div "execute_code:given_insurance" at bounding box center [952, 230] width 85 height 21
drag, startPoint x: 851, startPoint y: 249, endPoint x: 1055, endPoint y: 263, distance: 204.5
click at [1055, 263] on div "loop_data:" at bounding box center [1033, 261] width 85 height 21
drag, startPoint x: 753, startPoint y: 314, endPoint x: 989, endPoint y: 313, distance: 236.0
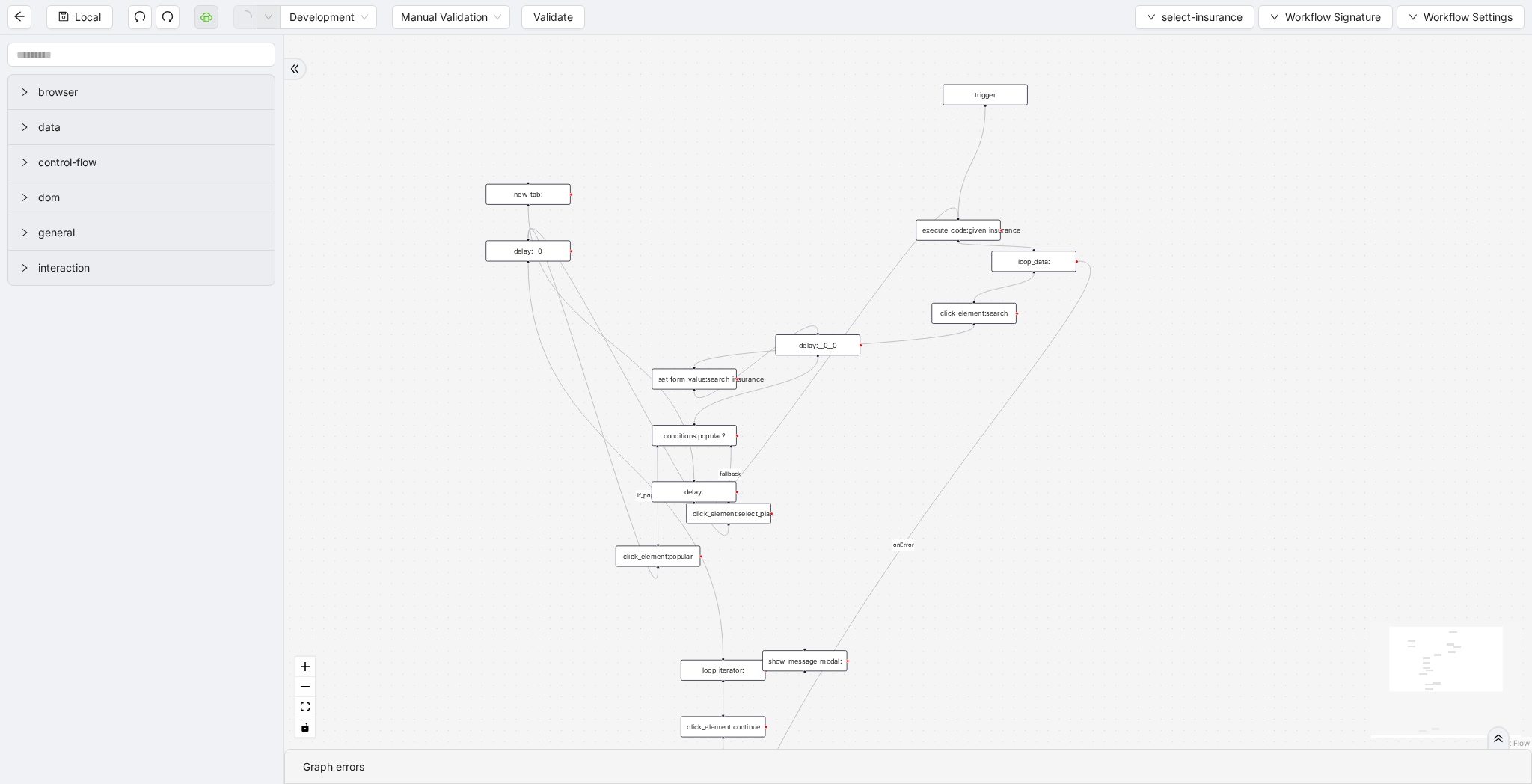
click at [989, 313] on div "click_element:search" at bounding box center [974, 313] width 85 height 21
drag, startPoint x: 688, startPoint y: 375, endPoint x: 940, endPoint y: 366, distance: 252.2
click at [940, 366] on div "set_form_value:search_insurance" at bounding box center [944, 372] width 85 height 21
drag, startPoint x: 832, startPoint y: 348, endPoint x: 951, endPoint y: 424, distance: 141.2
click at [951, 424] on div "delay:__0__0" at bounding box center [937, 421] width 85 height 21
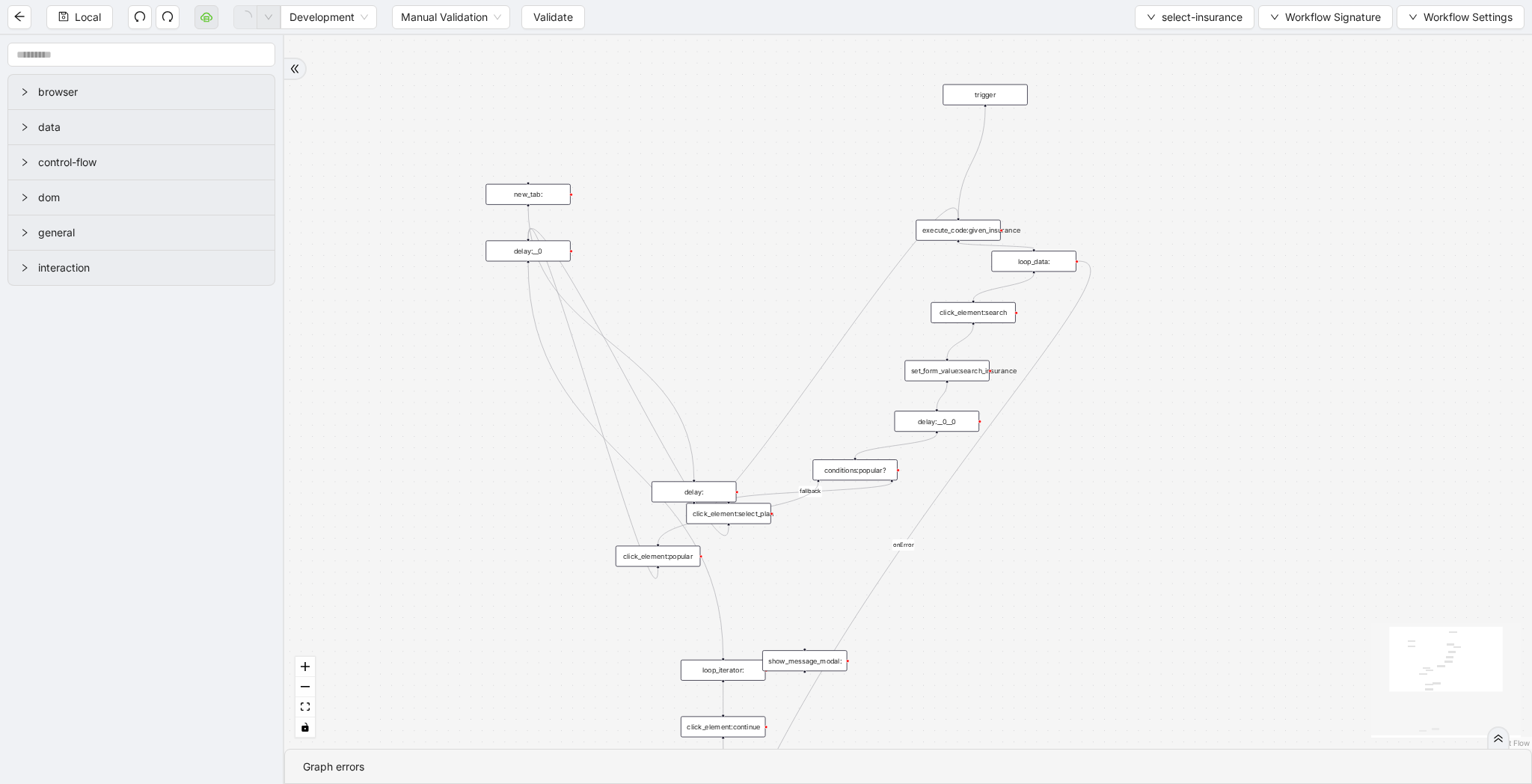
drag, startPoint x: 726, startPoint y: 431, endPoint x: 888, endPoint y: 466, distance: 165.7
click at [888, 466] on div "conditions:popular?" at bounding box center [855, 470] width 85 height 21
drag, startPoint x: 750, startPoint y: 514, endPoint x: 985, endPoint y: 580, distance: 244.1
click at [979, 566] on div "click_element:select_plan" at bounding box center [937, 556] width 85 height 21
drag, startPoint x: 665, startPoint y: 557, endPoint x: 790, endPoint y: 556, distance: 125.0
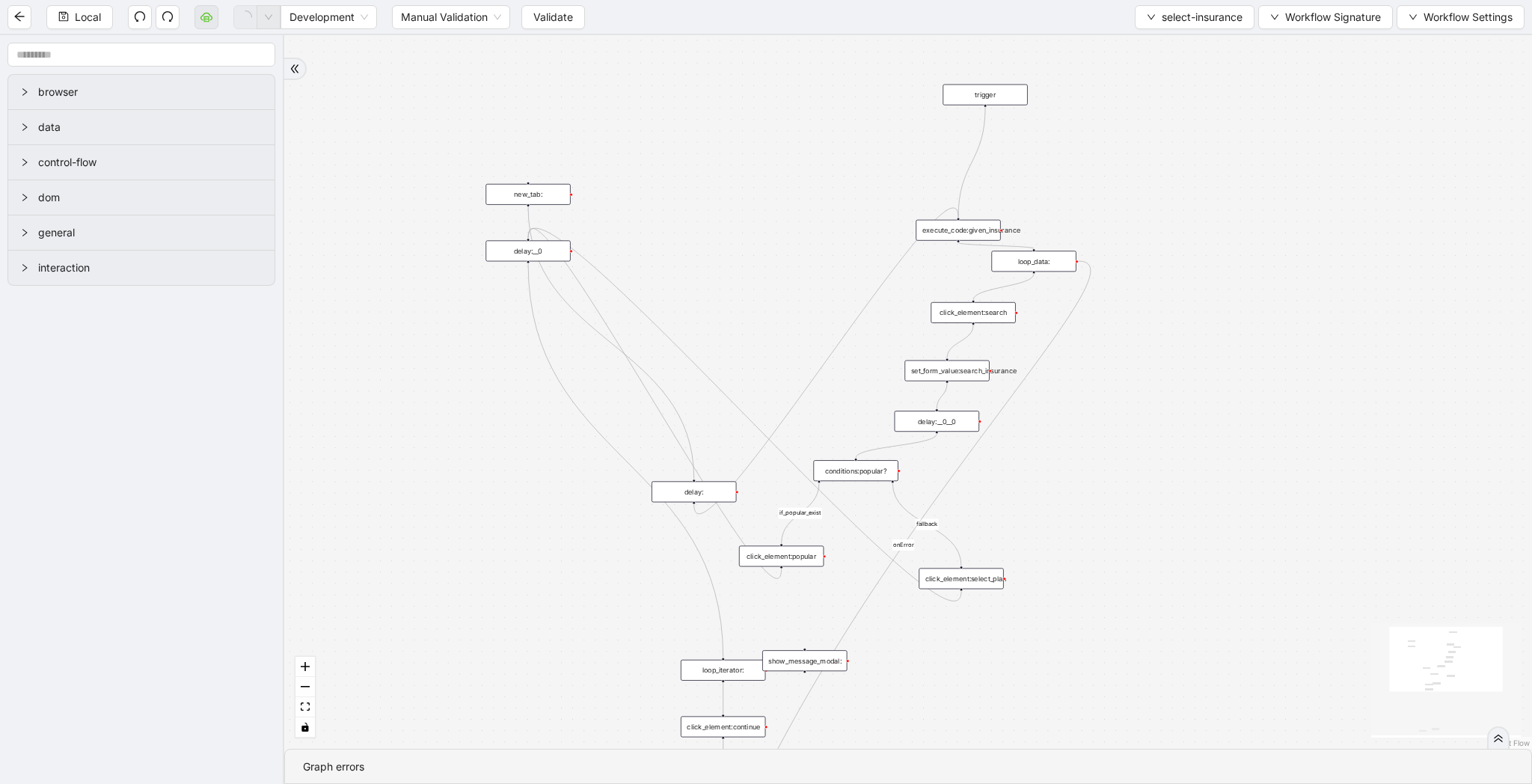
click at [790, 556] on div "click_element:popular" at bounding box center [782, 556] width 85 height 21
drag, startPoint x: 685, startPoint y: 496, endPoint x: 790, endPoint y: 141, distance: 370.2
click at [790, 141] on div "delay:" at bounding box center [798, 136] width 85 height 21
drag, startPoint x: 539, startPoint y: 259, endPoint x: 875, endPoint y: 615, distance: 489.5
click at [875, 615] on div "delay:__0" at bounding box center [864, 615] width 85 height 21
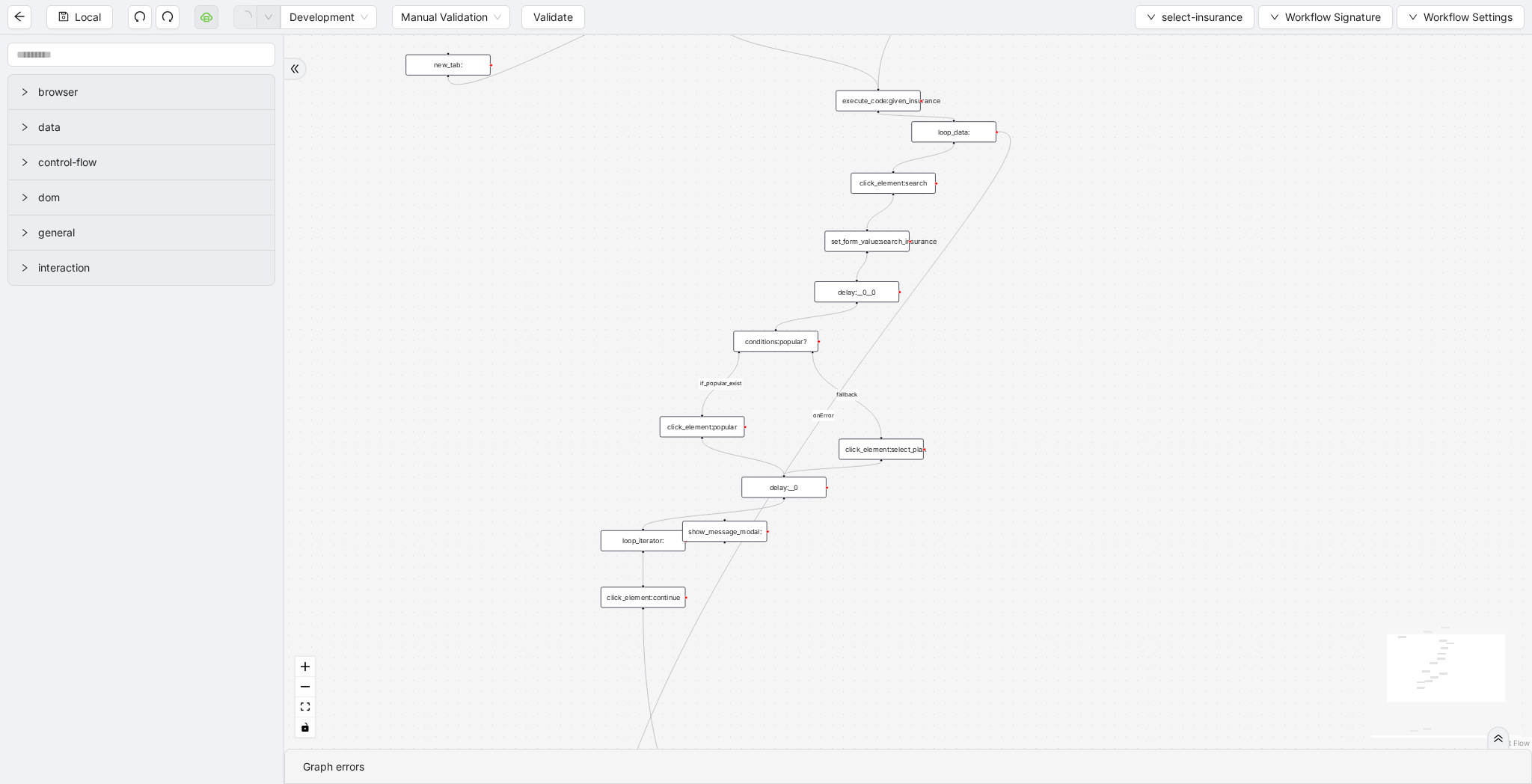
drag, startPoint x: 1142, startPoint y: 564, endPoint x: 1055, endPoint y: 408, distance: 178.6
click at [1055, 408] on div "fallback if_popular_exist onError trigger execute_code:given_insurance loop_dat…" at bounding box center [908, 392] width 1247 height 713
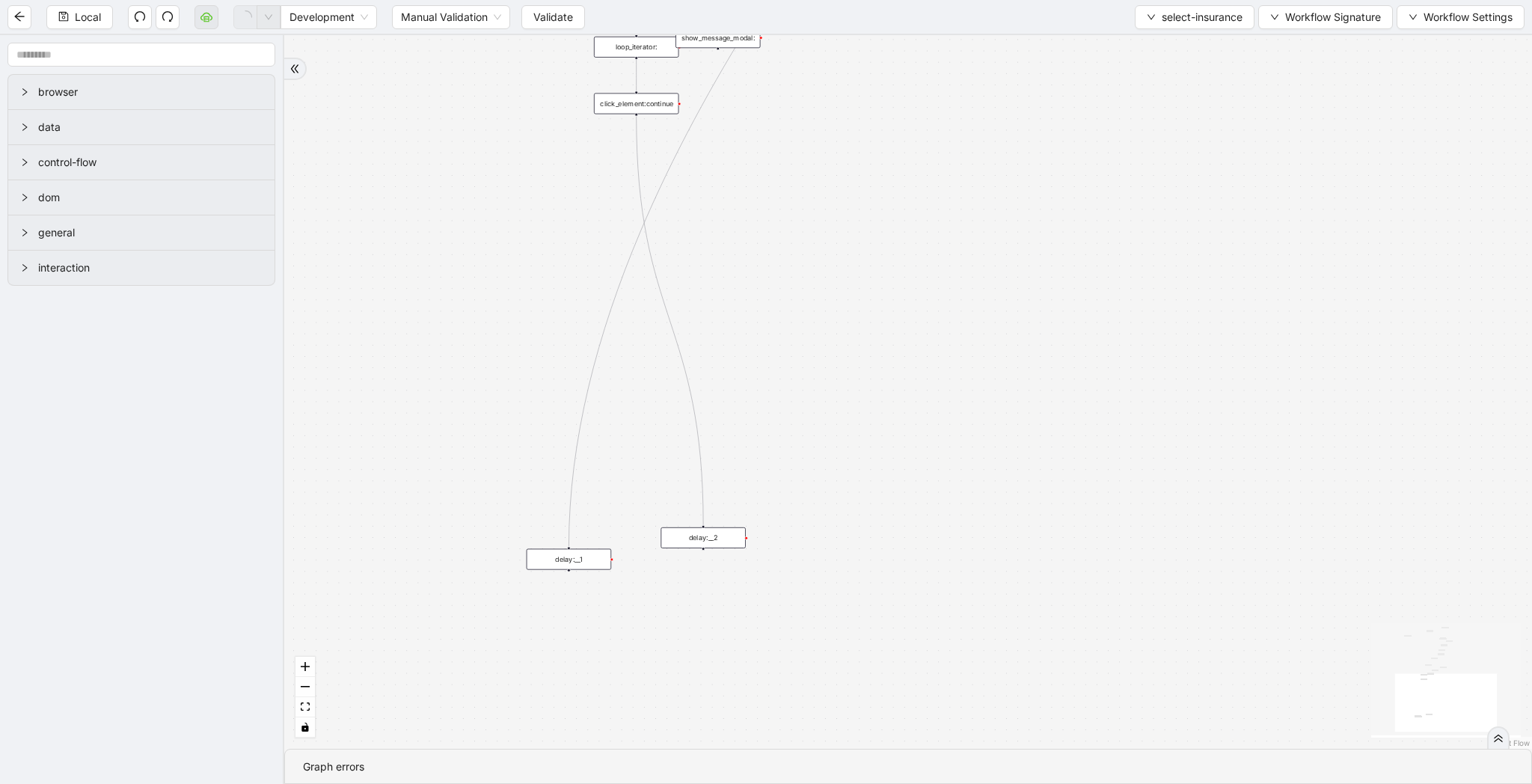
drag, startPoint x: 1063, startPoint y: 566, endPoint x: 1044, endPoint y: 147, distance: 419.4
click at [1044, 147] on div "fallback if_popular_exist onError trigger execute_code:given_insurance loop_dat…" at bounding box center [908, 392] width 1247 height 713
drag, startPoint x: 536, startPoint y: 608, endPoint x: 1141, endPoint y: 241, distance: 707.6
click at [1141, 261] on div "delay:__1" at bounding box center [1118, 271] width 85 height 21
drag, startPoint x: 971, startPoint y: 260, endPoint x: 920, endPoint y: 514, distance: 259.1
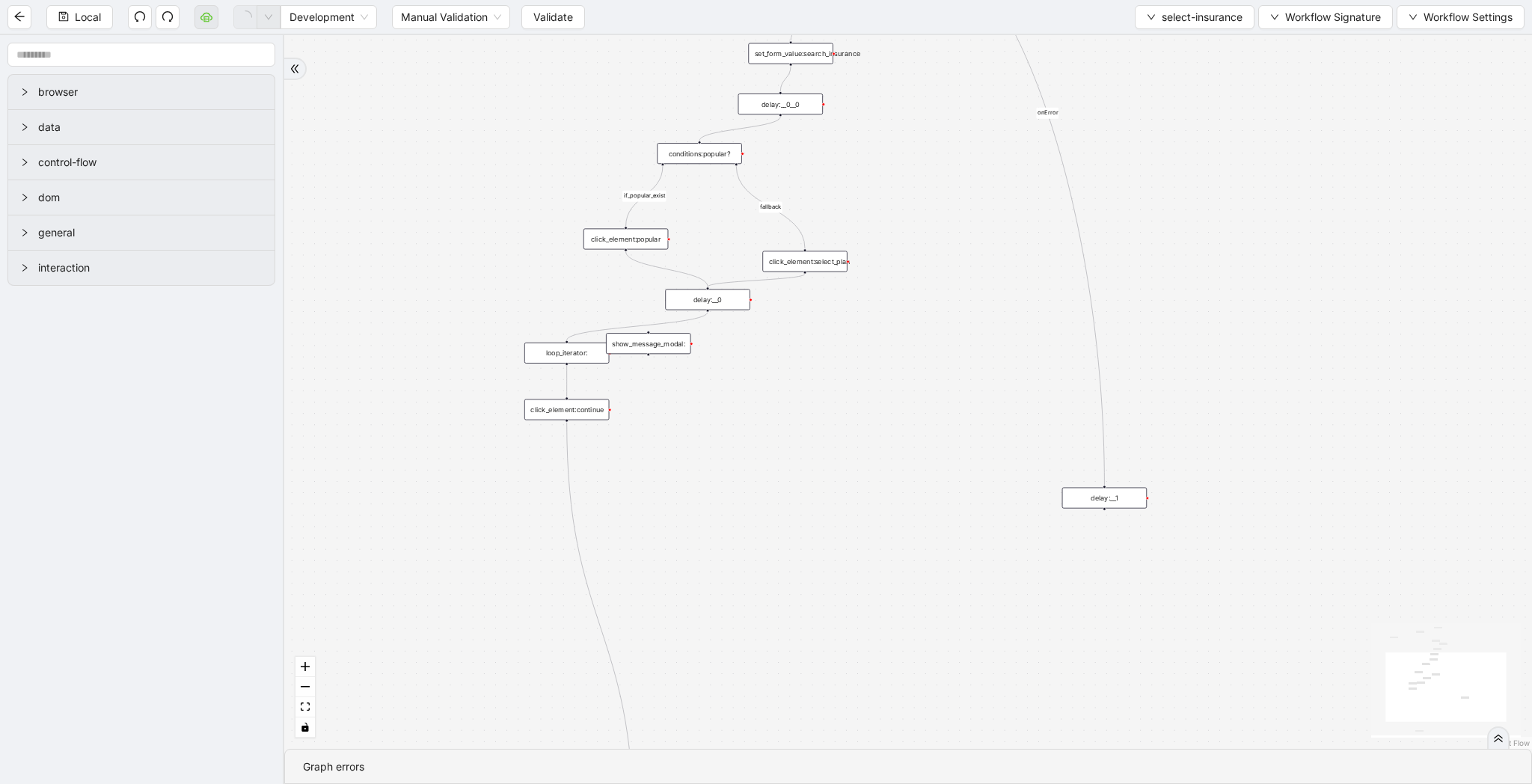
click at [920, 514] on div "fallback if_popular_exist onError trigger execute_code:given_insurance loop_dat…" at bounding box center [908, 392] width 1247 height 713
drag, startPoint x: 674, startPoint y: 343, endPoint x: 724, endPoint y: 365, distance: 54.6
click at [712, 361] on div "show_message_modal:" at bounding box center [670, 350] width 85 height 21
click at [1161, 27] on button "select-insurance" at bounding box center [1194, 17] width 120 height 24
click at [1159, 49] on span "Select" at bounding box center [1190, 46] width 98 height 16
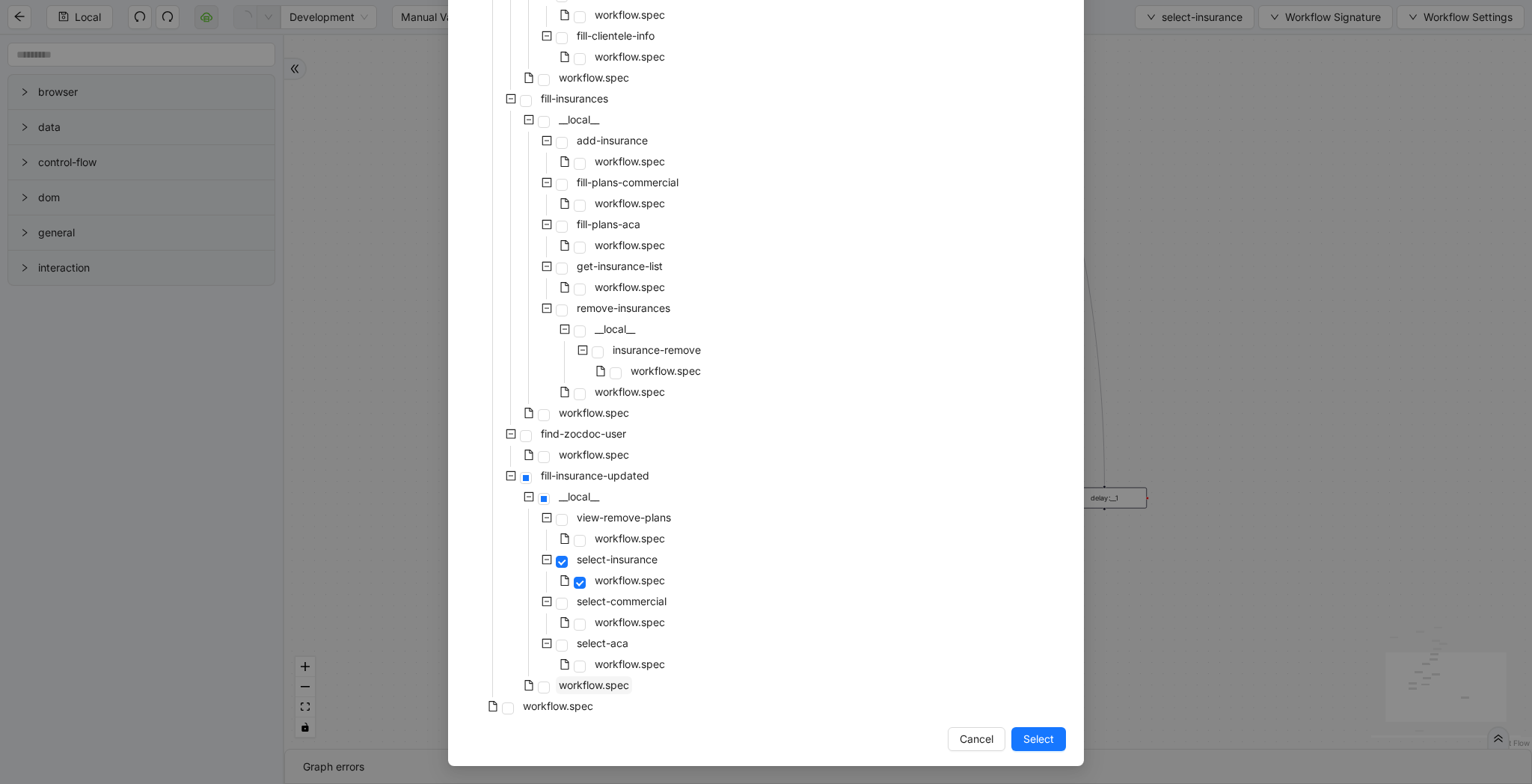
click at [590, 688] on span "workflow.spec" at bounding box center [594, 684] width 71 height 13
click at [1049, 735] on span "Select" at bounding box center [1038, 739] width 31 height 16
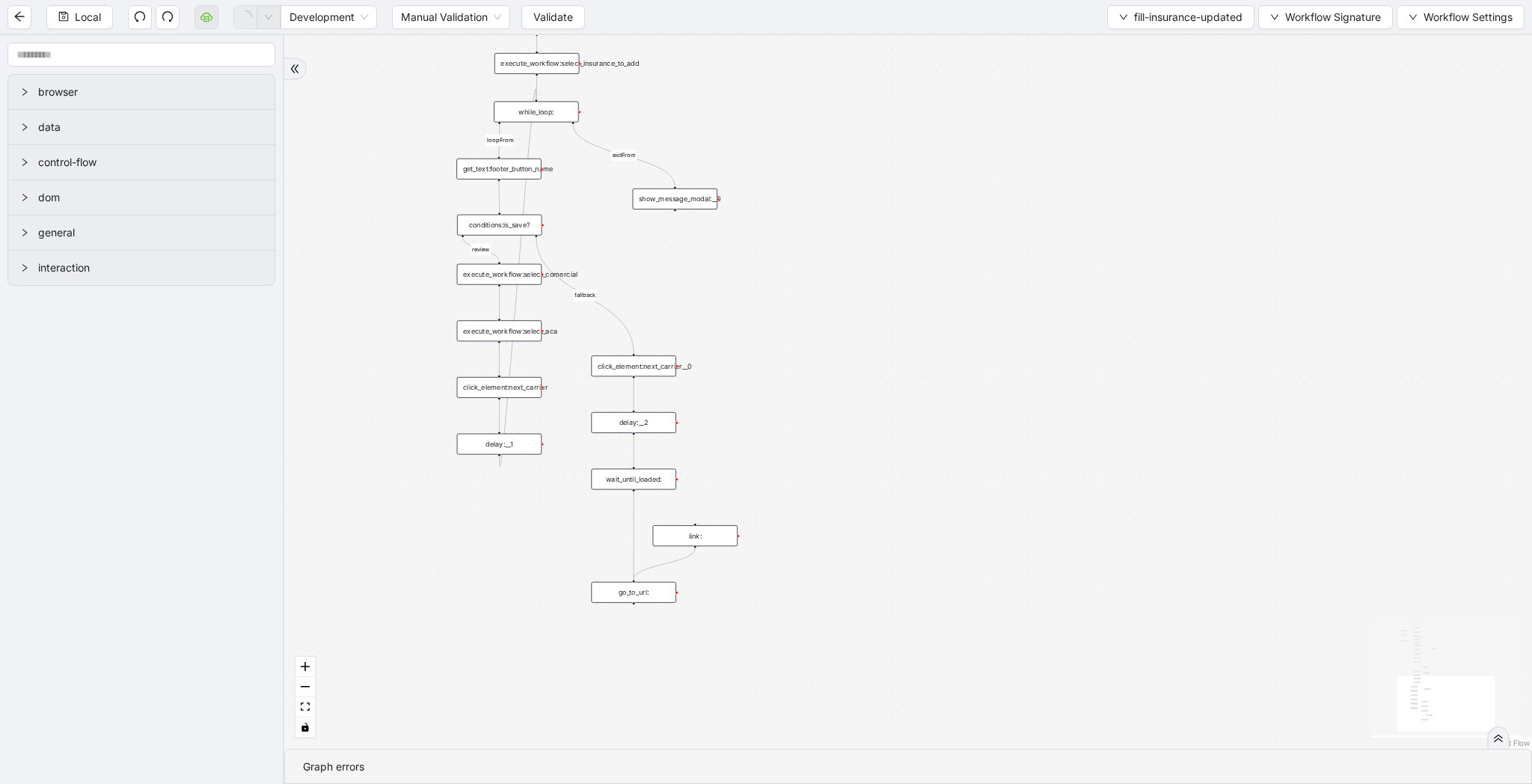
drag, startPoint x: 1049, startPoint y: 735, endPoint x: 1049, endPoint y: 310, distance: 425.0
click at [1049, 310] on div "loopFrom review fallback exitFrom onError onError onError onError onError onErr…" at bounding box center [908, 392] width 1247 height 713
click at [690, 191] on div "show_message_modal:__0" at bounding box center [675, 196] width 85 height 21
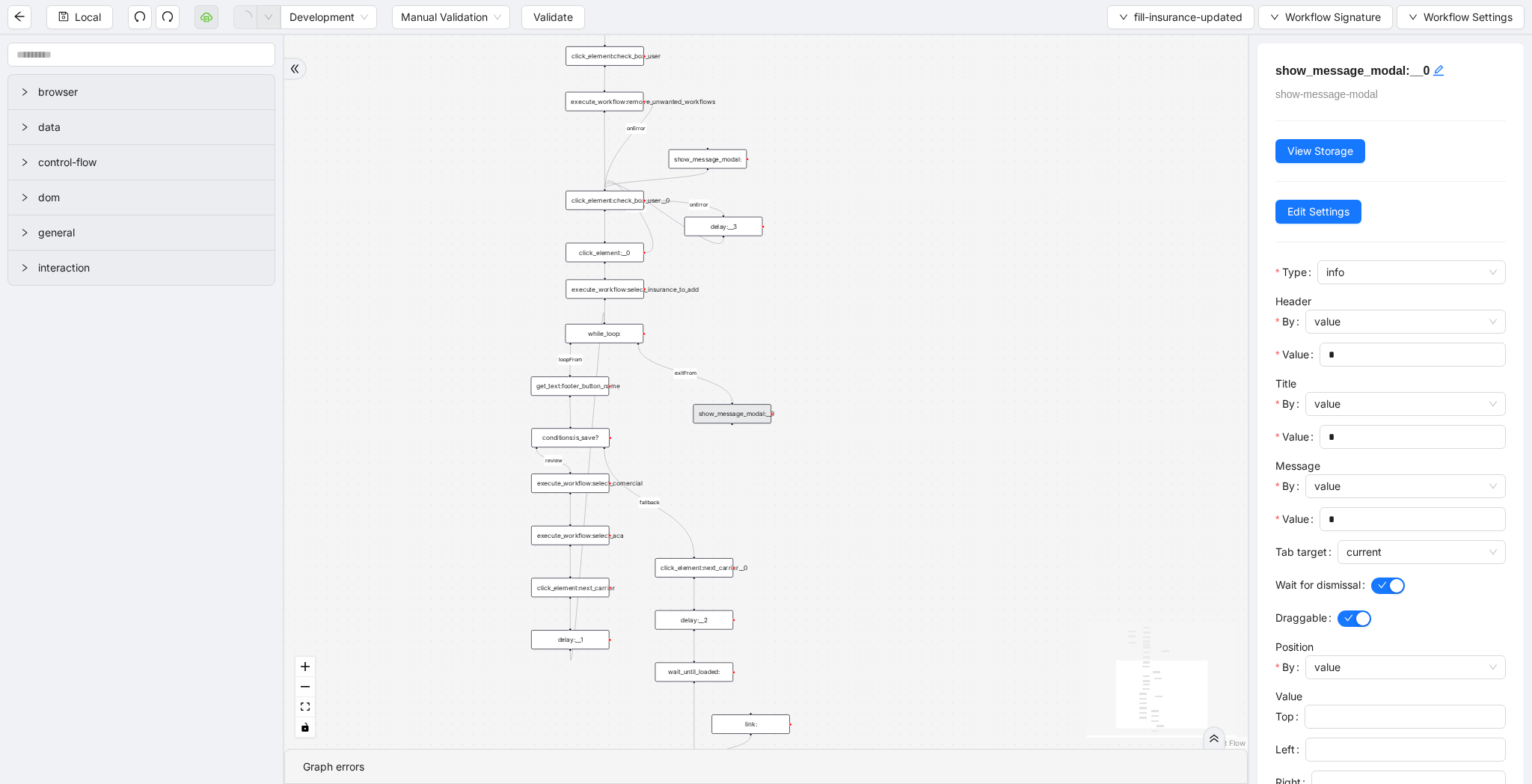
drag, startPoint x: 767, startPoint y: 326, endPoint x: 786, endPoint y: 549, distance: 223.8
click at [786, 549] on div "loopFrom review fallback exitFrom onError onError onError onError onError onErr…" at bounding box center [766, 392] width 964 height 713
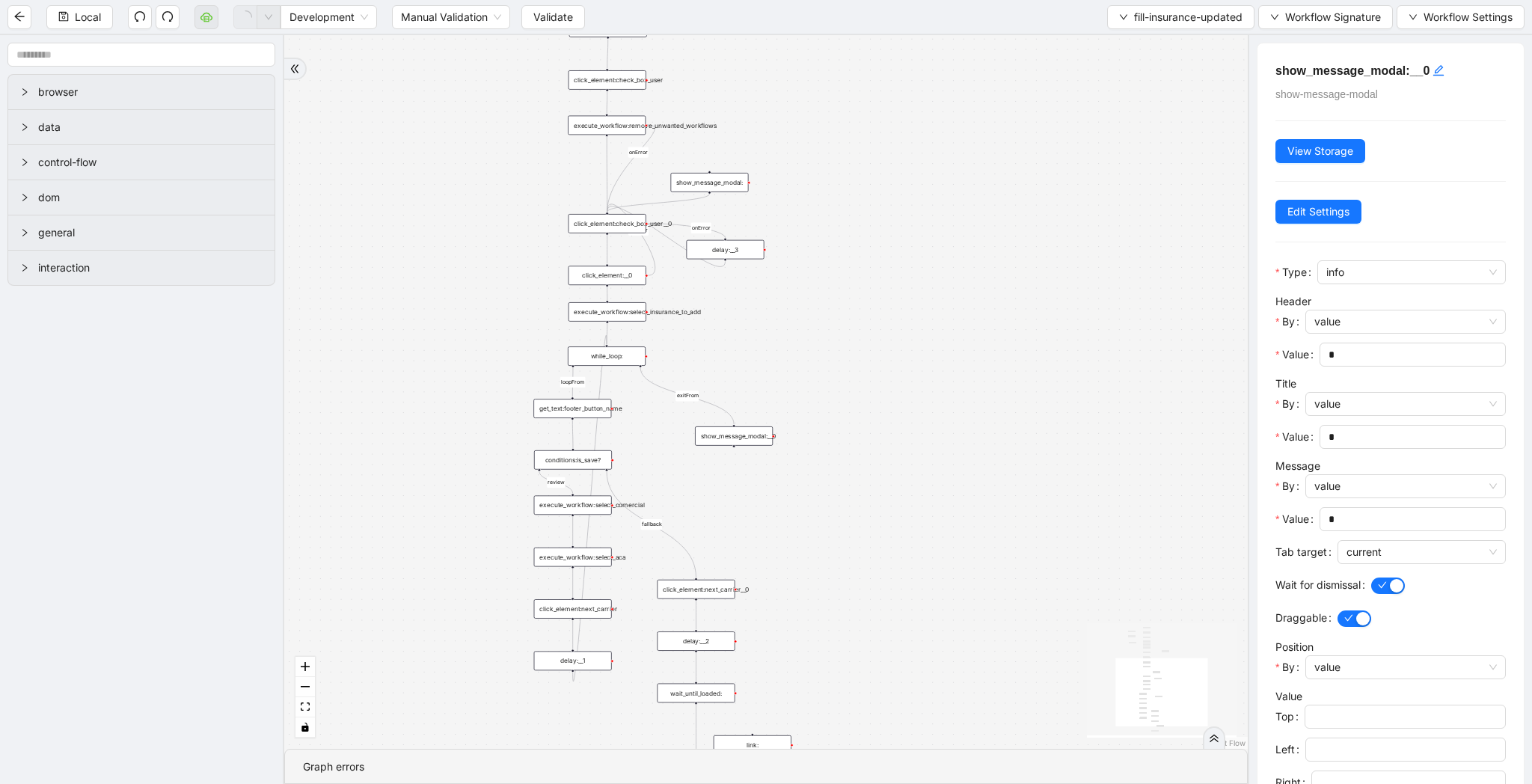
click at [718, 181] on div "show_message_modal:" at bounding box center [709, 182] width 78 height 20
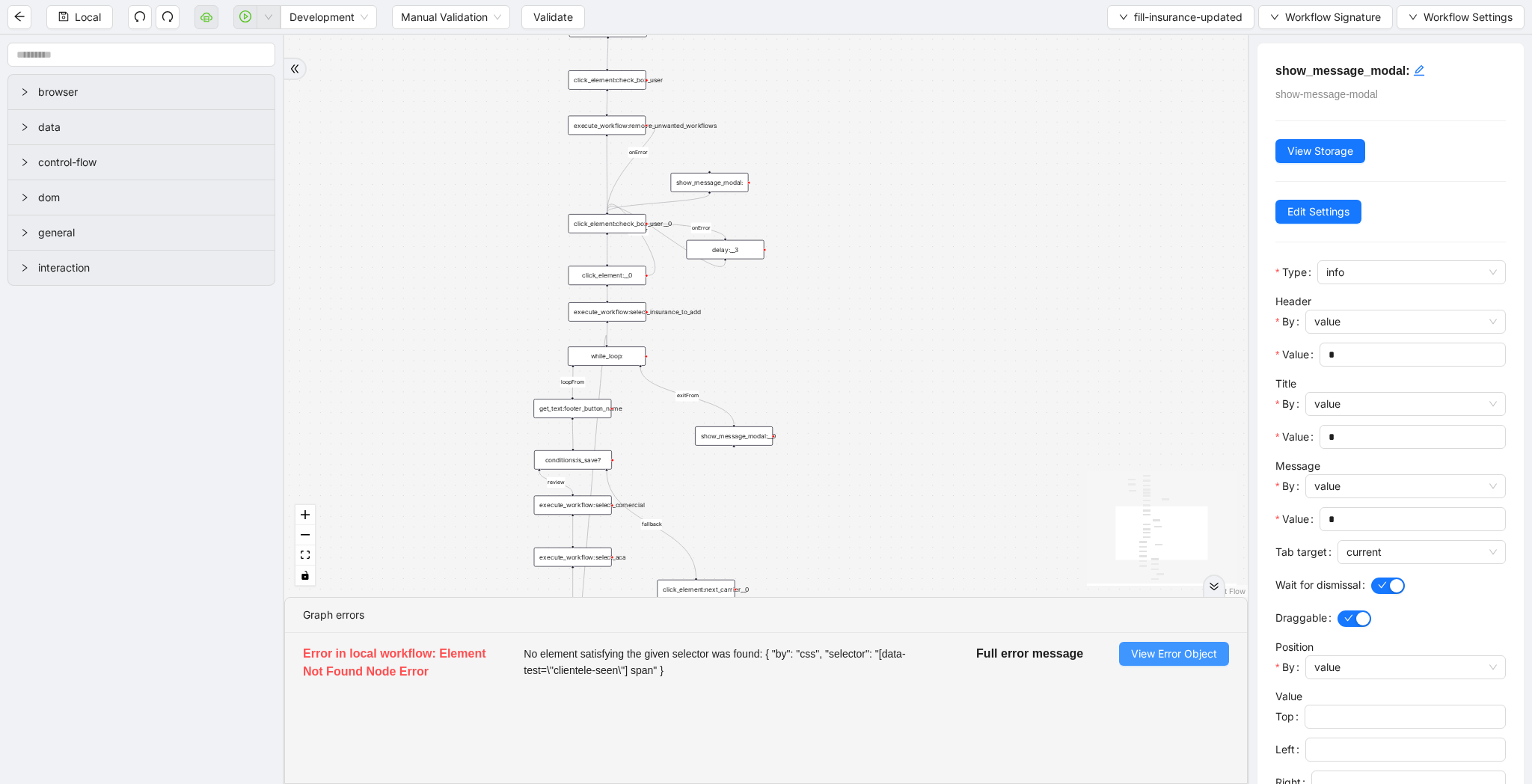
click at [1137, 659] on span "View Error Object" at bounding box center [1174, 653] width 86 height 16
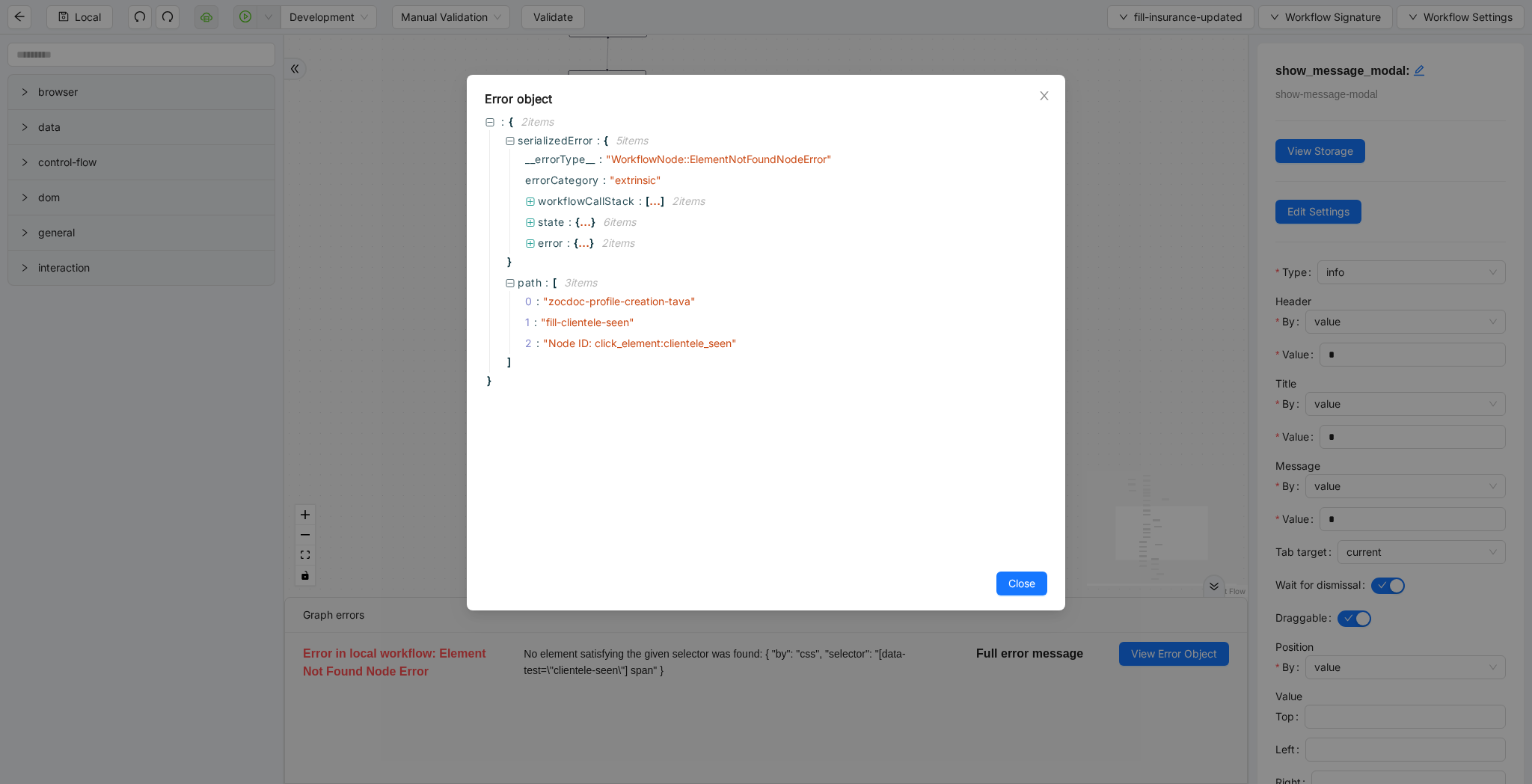
click at [1174, 403] on div "Error object : { 2 item s serializedError : { 5 item s __errorType__ : " Workfl…" at bounding box center [766, 392] width 1532 height 784
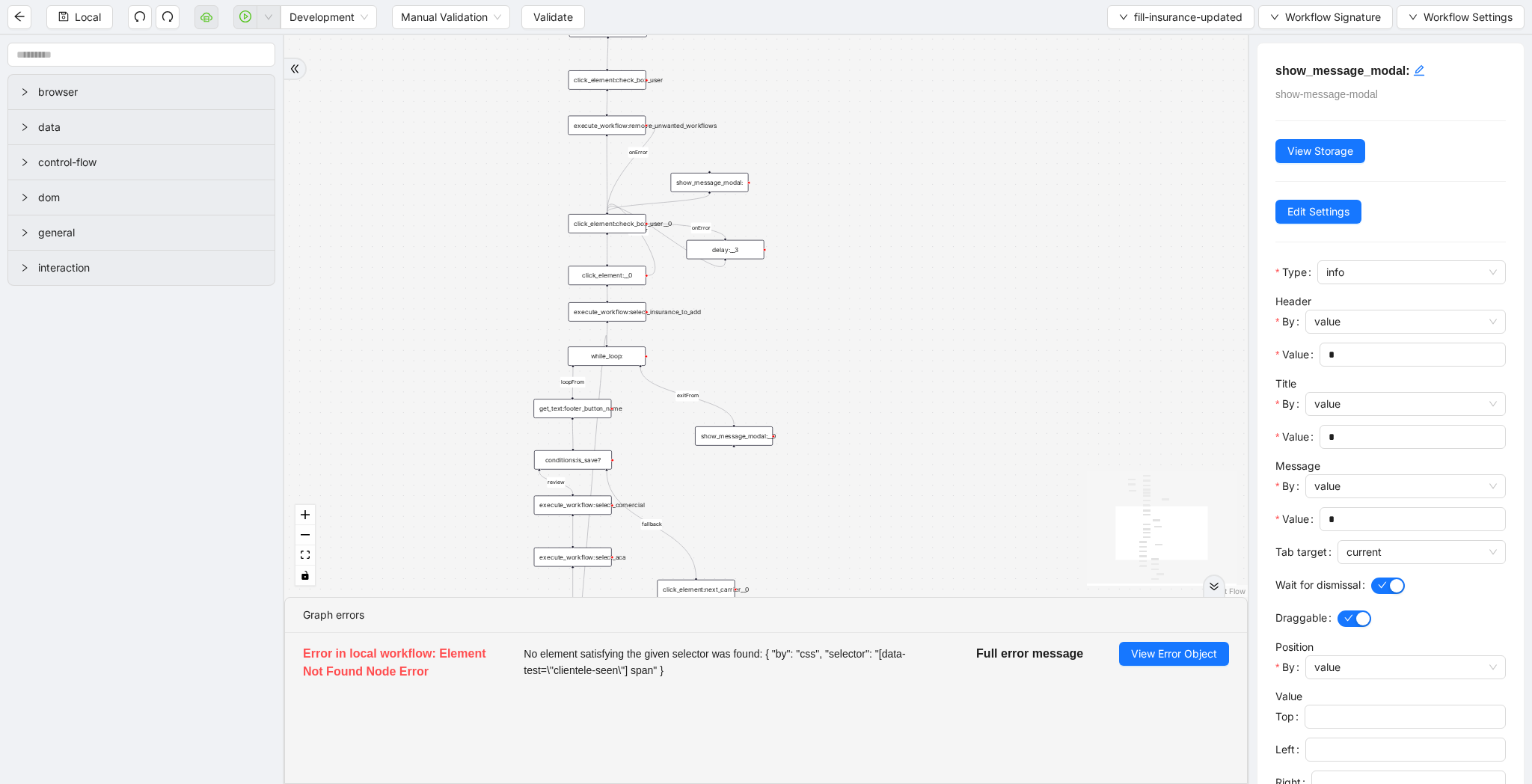
drag, startPoint x: 1110, startPoint y: 241, endPoint x: 1007, endPoint y: 454, distance: 236.6
click at [1007, 454] on div "loopFrom review fallback exitFrom onError onError onError onError onError onErr…" at bounding box center [766, 316] width 964 height 561
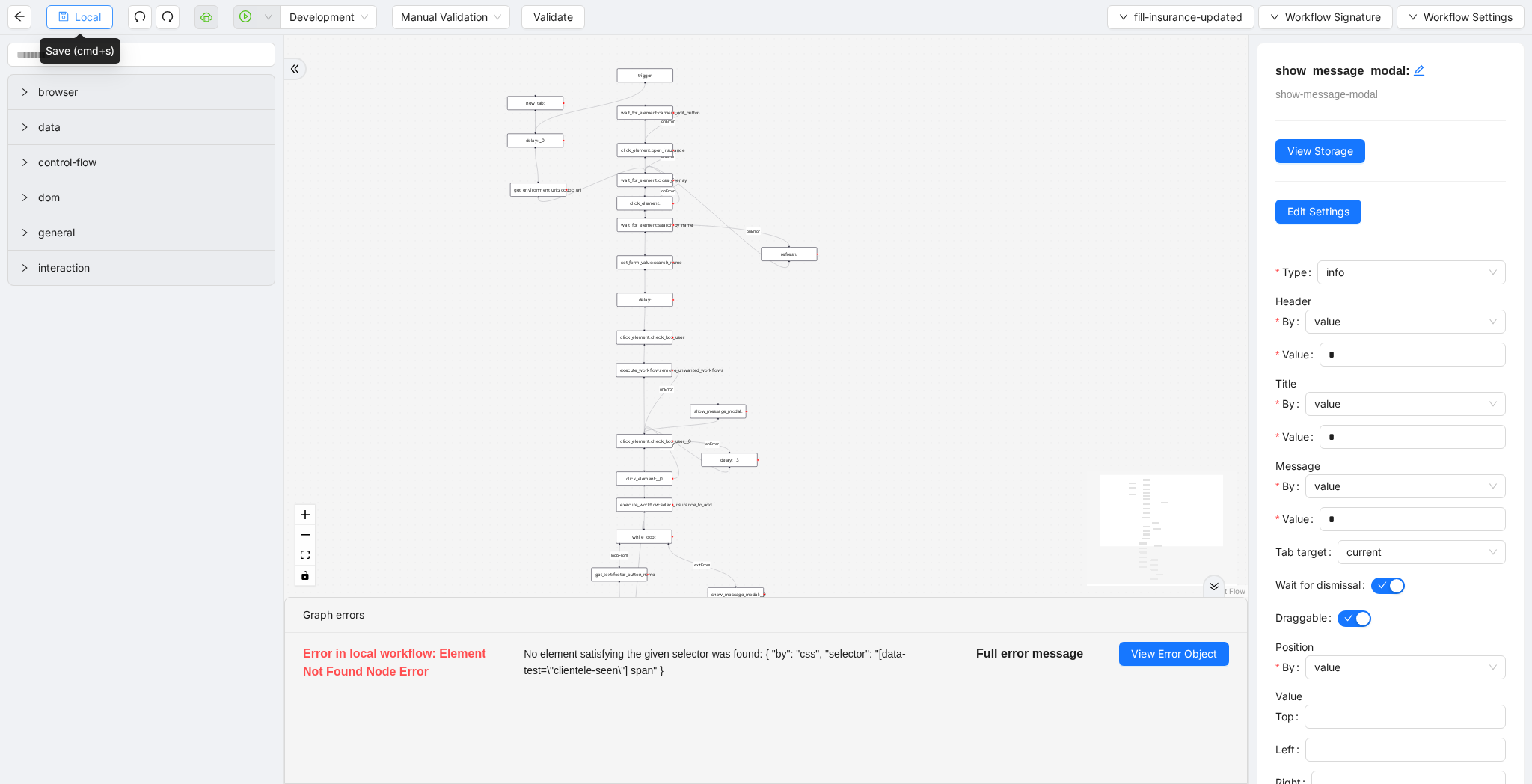
click at [88, 18] on span "Local" at bounding box center [87, 16] width 26 height 16
click at [1188, 19] on span "fill-insurance-updated" at bounding box center [1188, 16] width 108 height 16
click at [1164, 51] on span "Select" at bounding box center [1177, 46] width 125 height 16
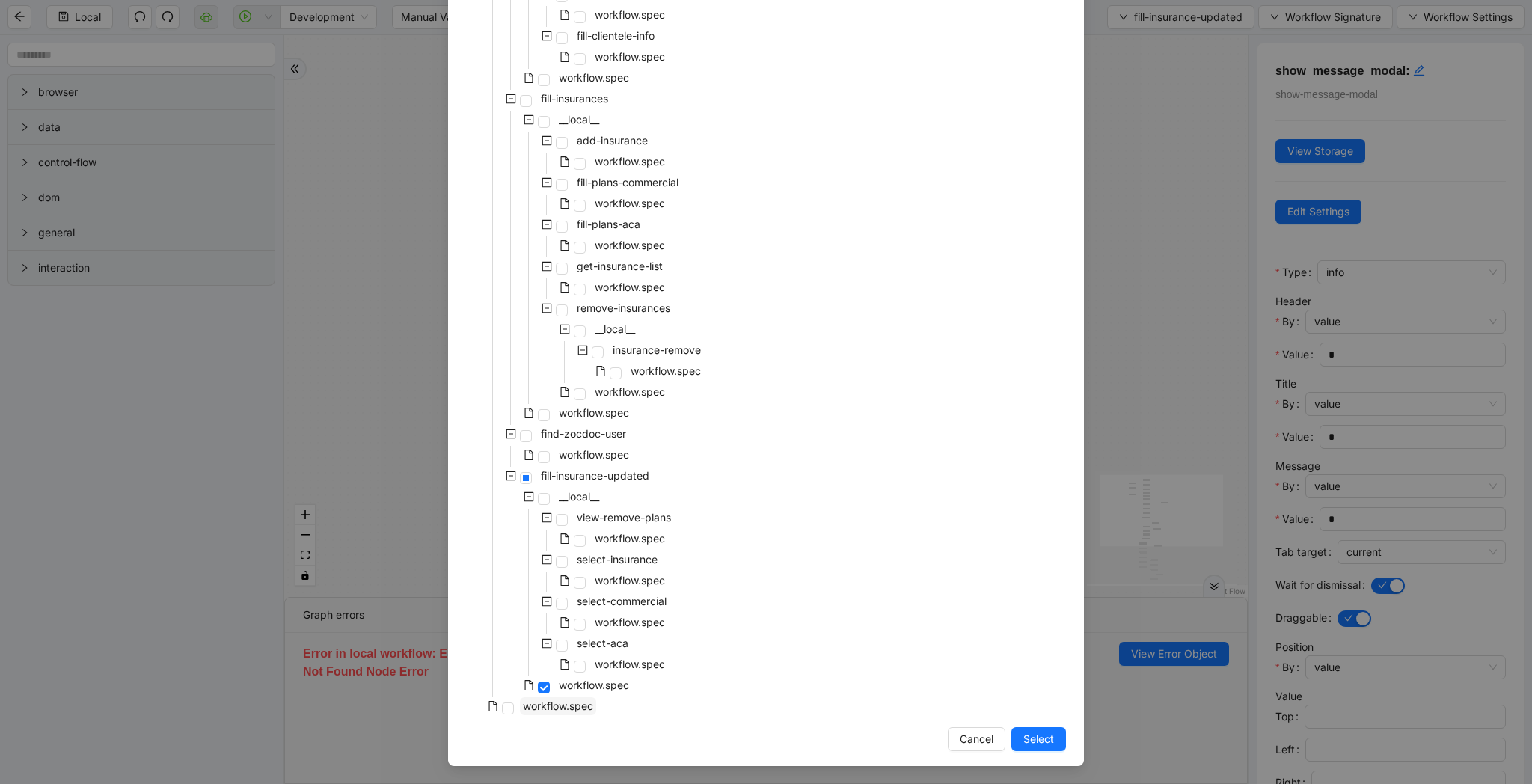
click at [584, 705] on span "workflow.spec" at bounding box center [558, 706] width 71 height 13
click at [1143, 568] on div "Select Local Workflow zocdoc-profile-creation-tava __local__ login-to-zocdoc wo…" at bounding box center [766, 392] width 1532 height 784
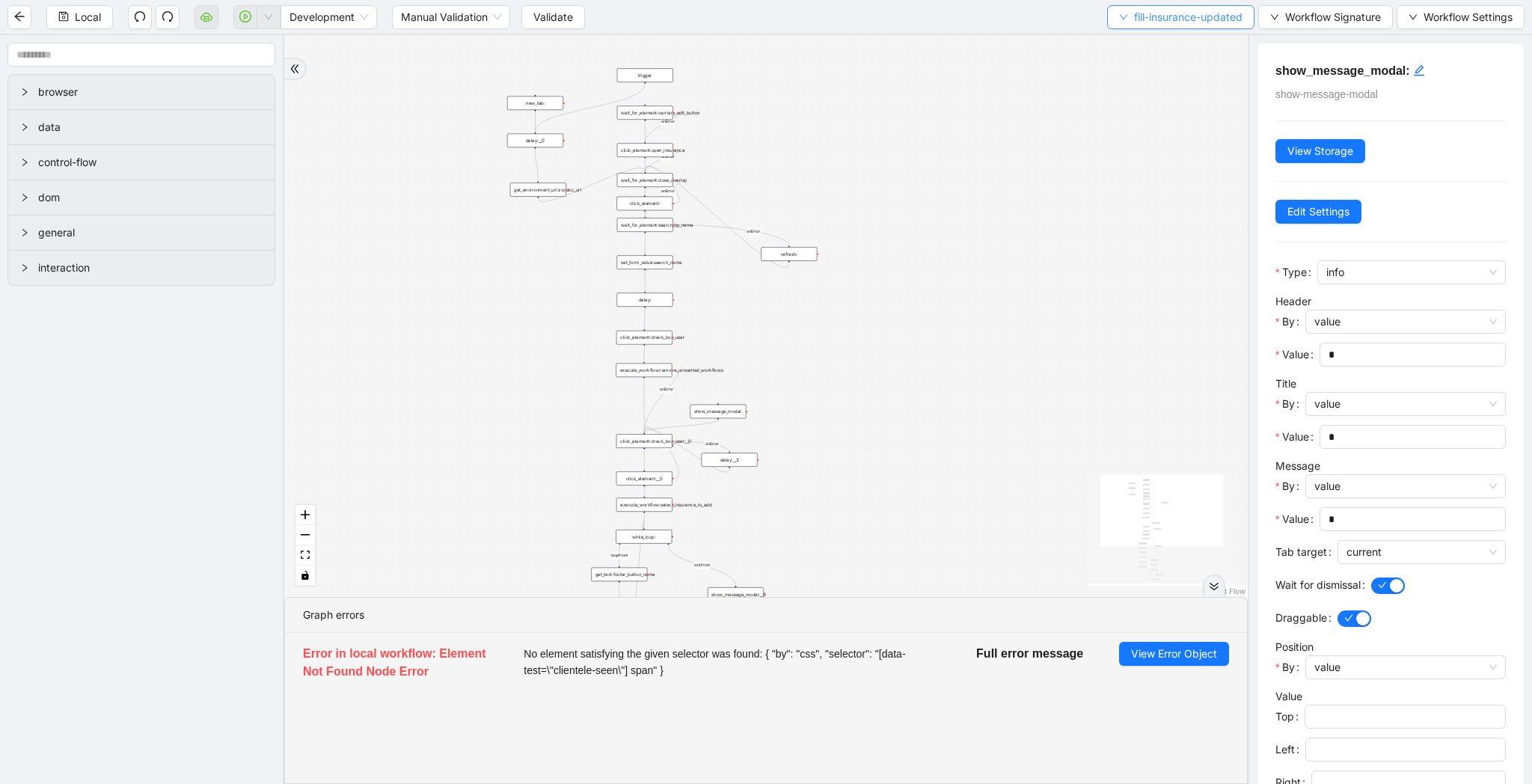
click at [1174, 15] on span "fill-insurance-updated" at bounding box center [1188, 16] width 108 height 16
click at [1166, 36] on li "Select" at bounding box center [1176, 46] width 143 height 24
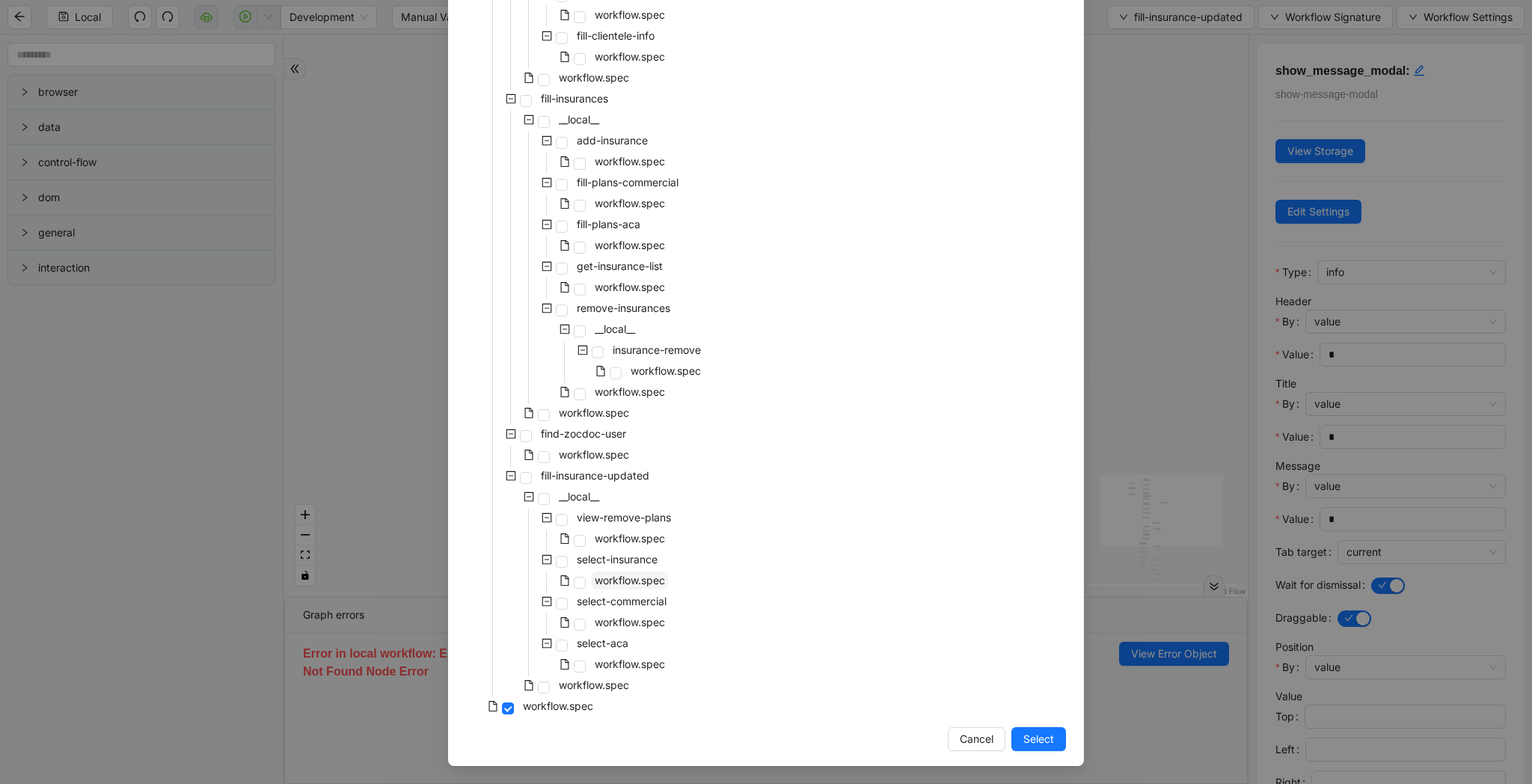
click at [607, 583] on span "workflow.spec" at bounding box center [630, 580] width 71 height 13
click at [1035, 742] on span "Select" at bounding box center [1038, 739] width 31 height 16
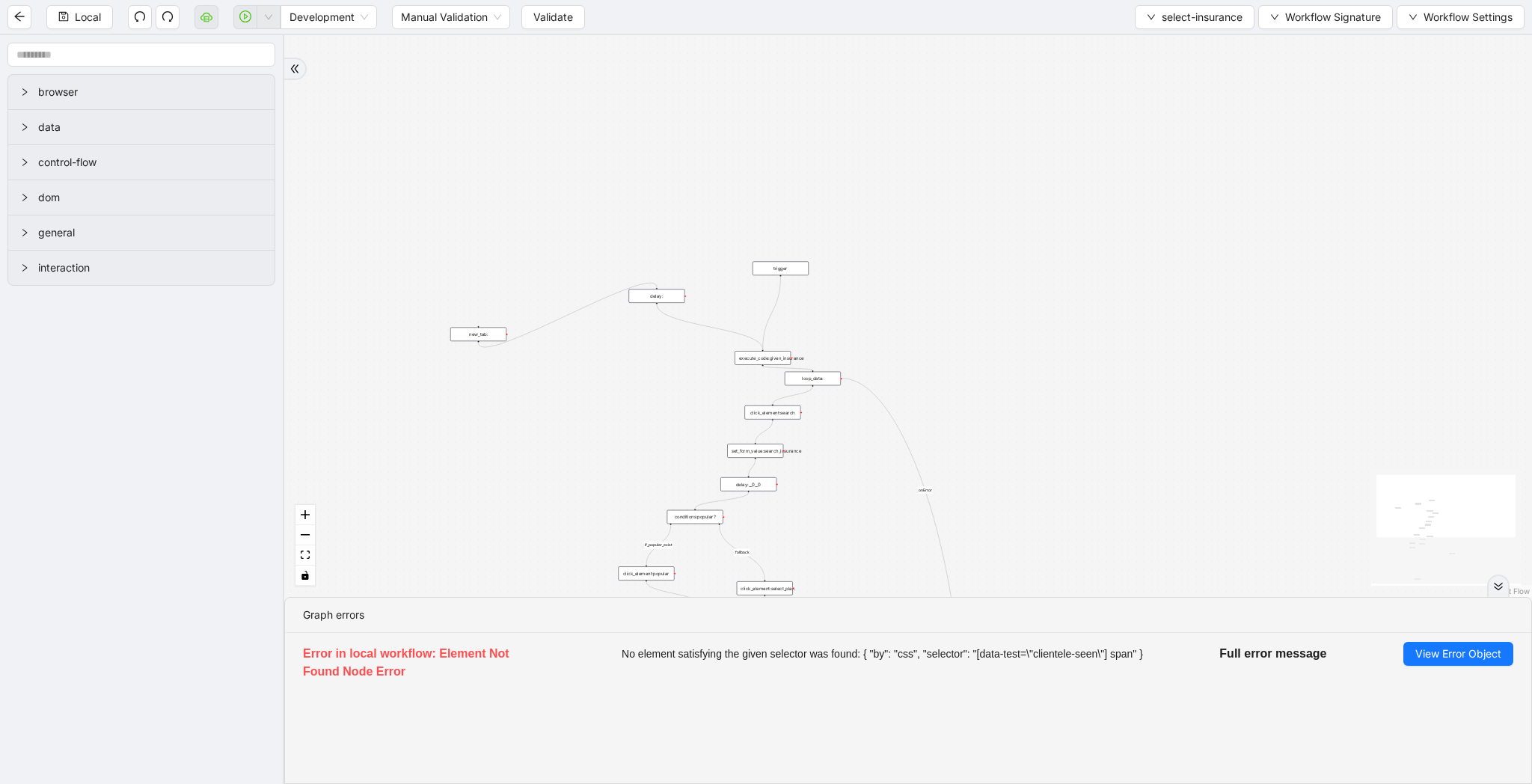
drag, startPoint x: 1075, startPoint y: 401, endPoint x: 1062, endPoint y: 475, distance: 75.1
click at [1062, 475] on div "fallback if_popular_exist onError trigger execute_code:given_insurance loop_dat…" at bounding box center [908, 316] width 1247 height 561
click at [75, 2] on div "Local Development Manual Validation Validate select-insurance Workflow Signatur…" at bounding box center [766, 16] width 1532 height 34
click at [76, 9] on span "Local" at bounding box center [87, 16] width 26 height 16
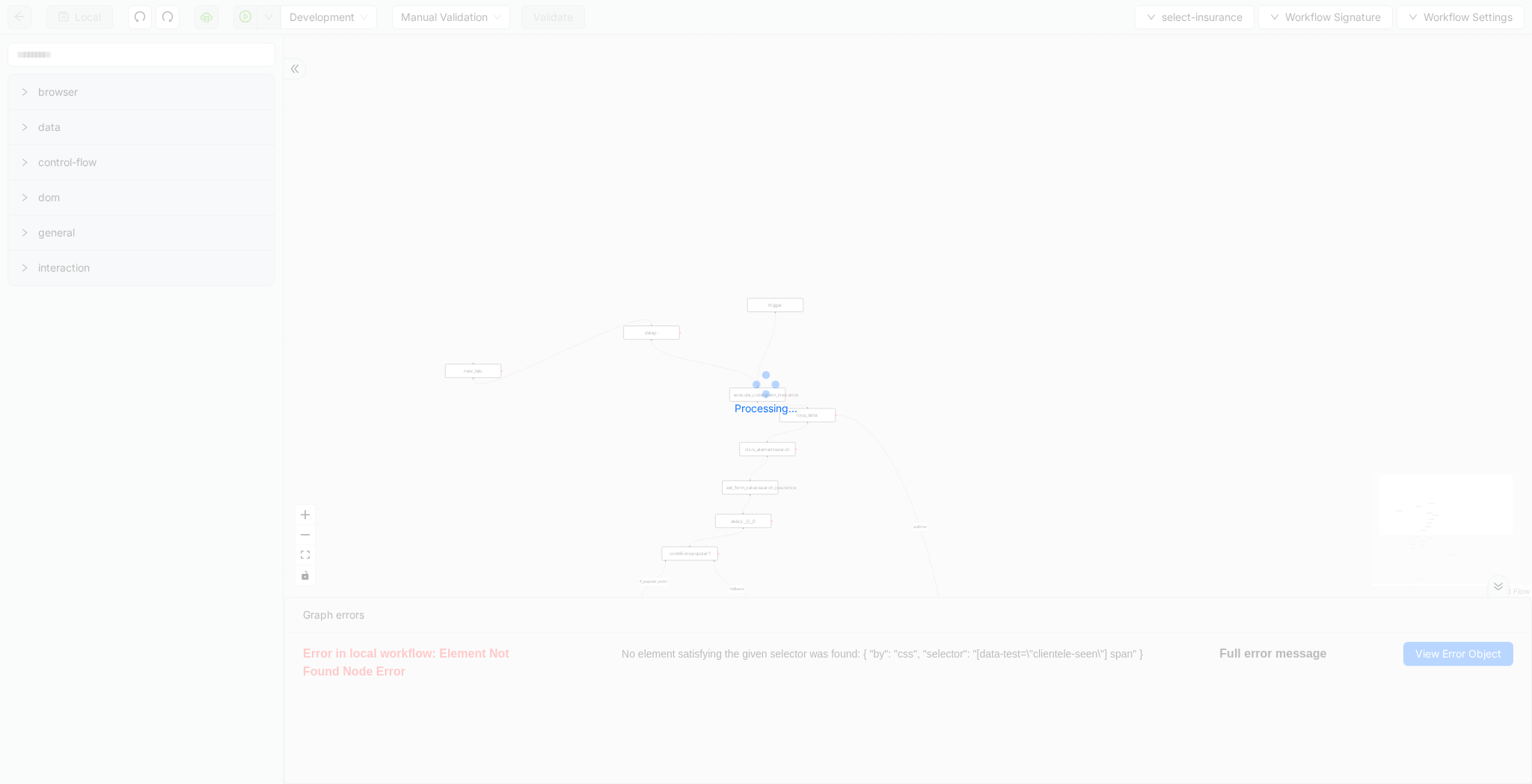
click at [1164, 19] on div "Local Development Manual Validation Validate select-insurance Workflow Signatur…" at bounding box center [766, 392] width 1532 height 784
click at [1167, 16] on div "Local Development Manual Validation Validate select-insurance Workflow Signatur…" at bounding box center [766, 392] width 1532 height 784
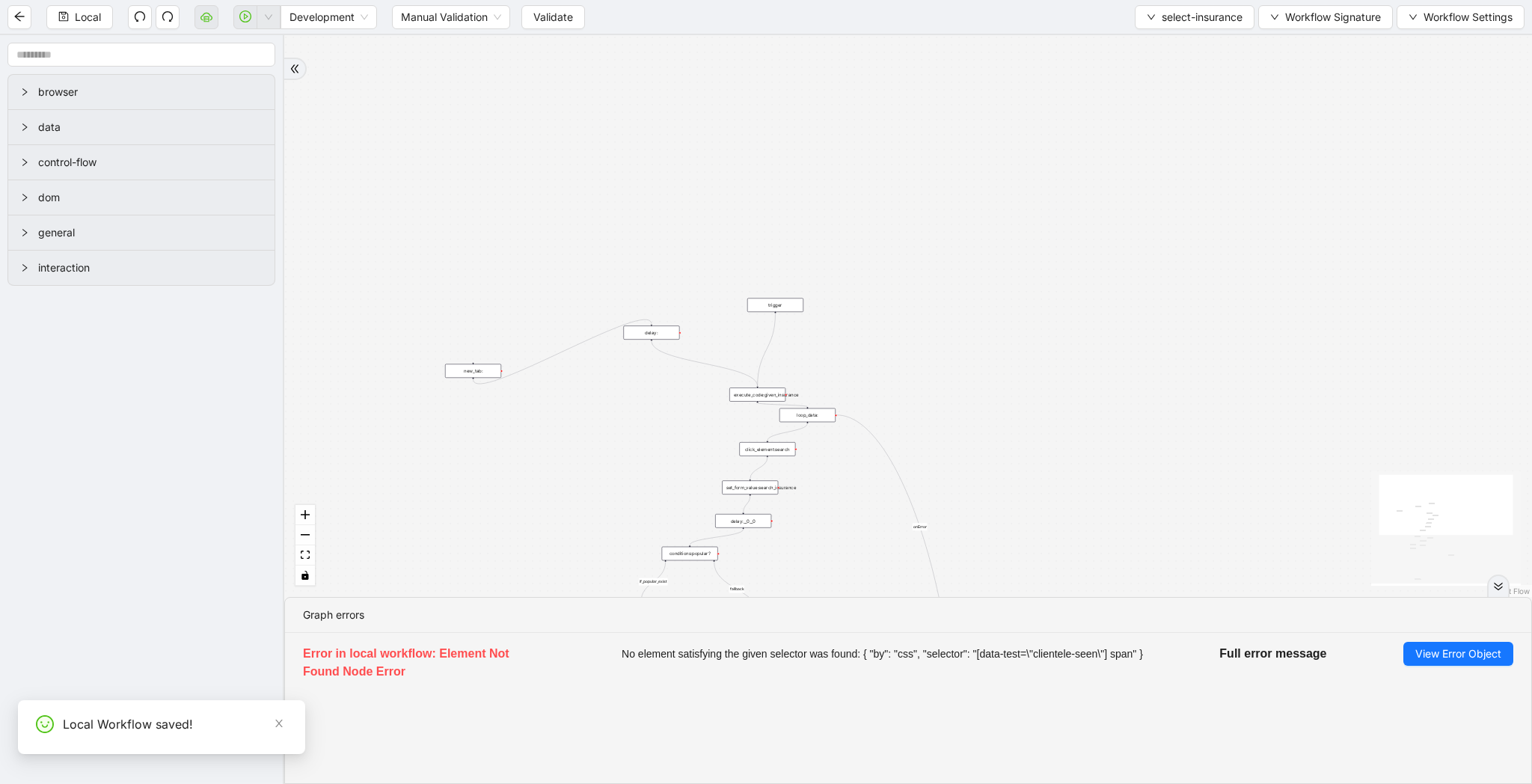
click at [1167, 16] on span "select-insurance" at bounding box center [1202, 16] width 81 height 16
click at [1159, 49] on span "Select" at bounding box center [1190, 46] width 98 height 16
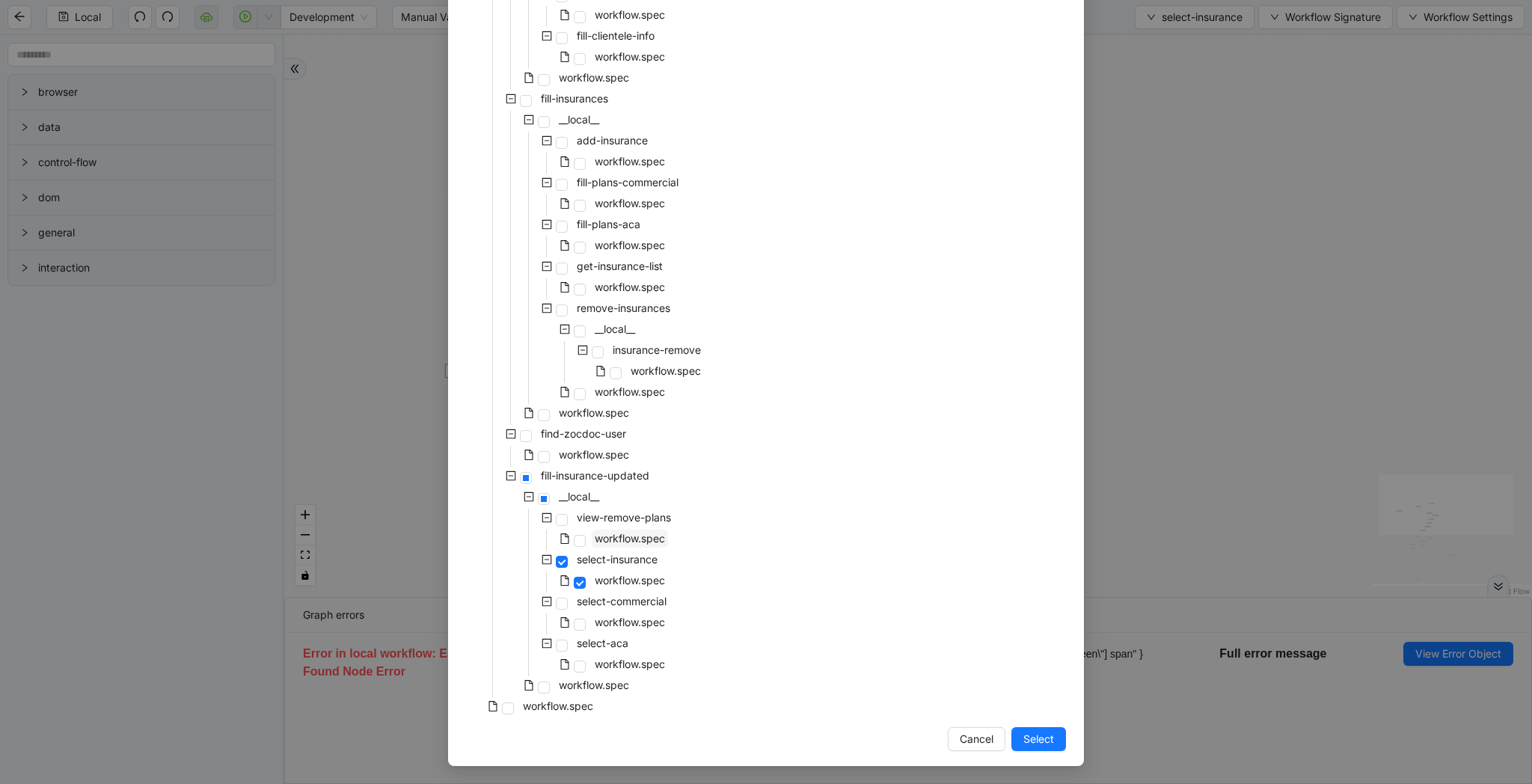
click at [628, 540] on span "workflow.spec" at bounding box center [630, 538] width 71 height 13
click at [1049, 746] on span "Select" at bounding box center [1038, 739] width 31 height 16
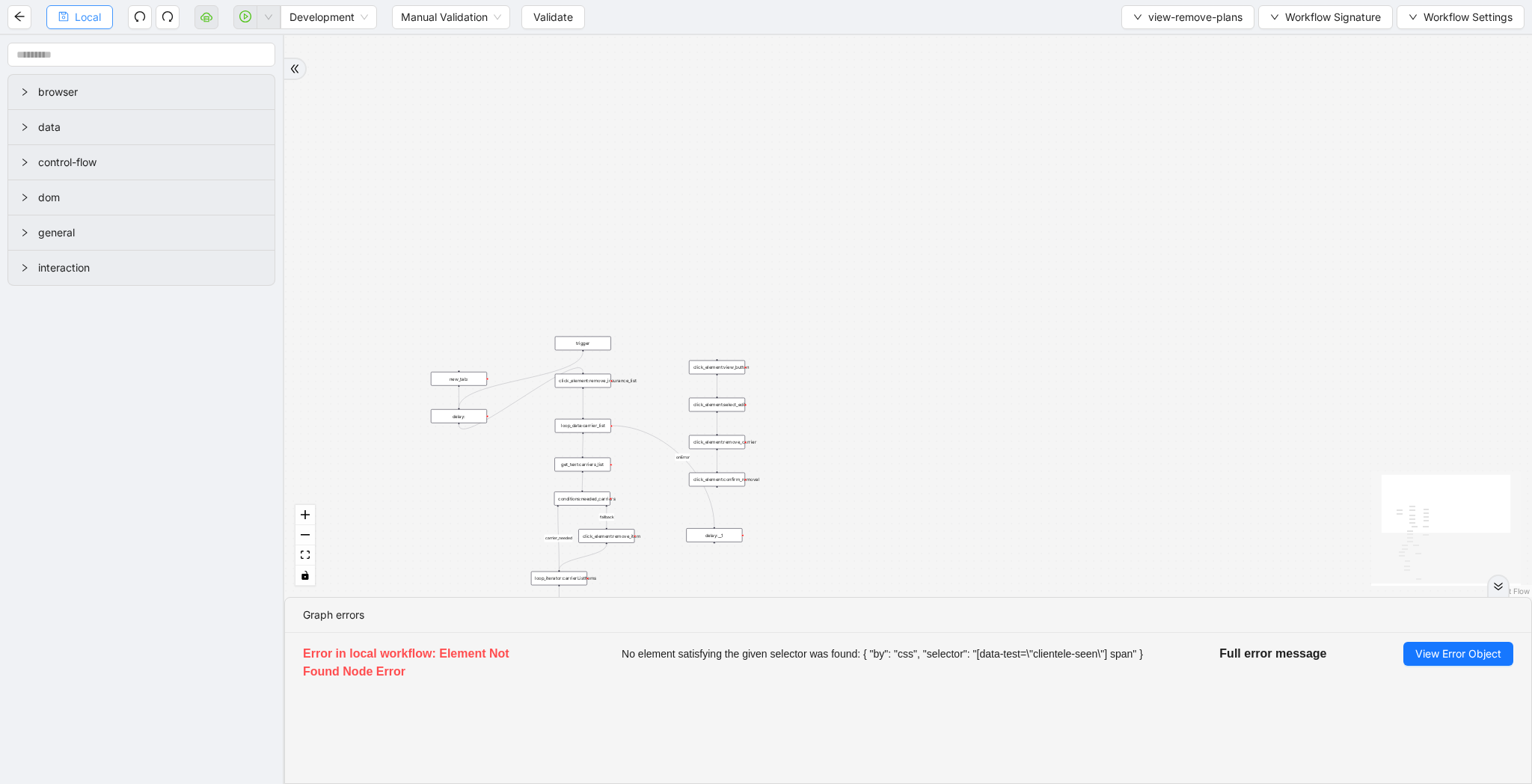
click at [90, 10] on span "Local" at bounding box center [87, 16] width 26 height 16
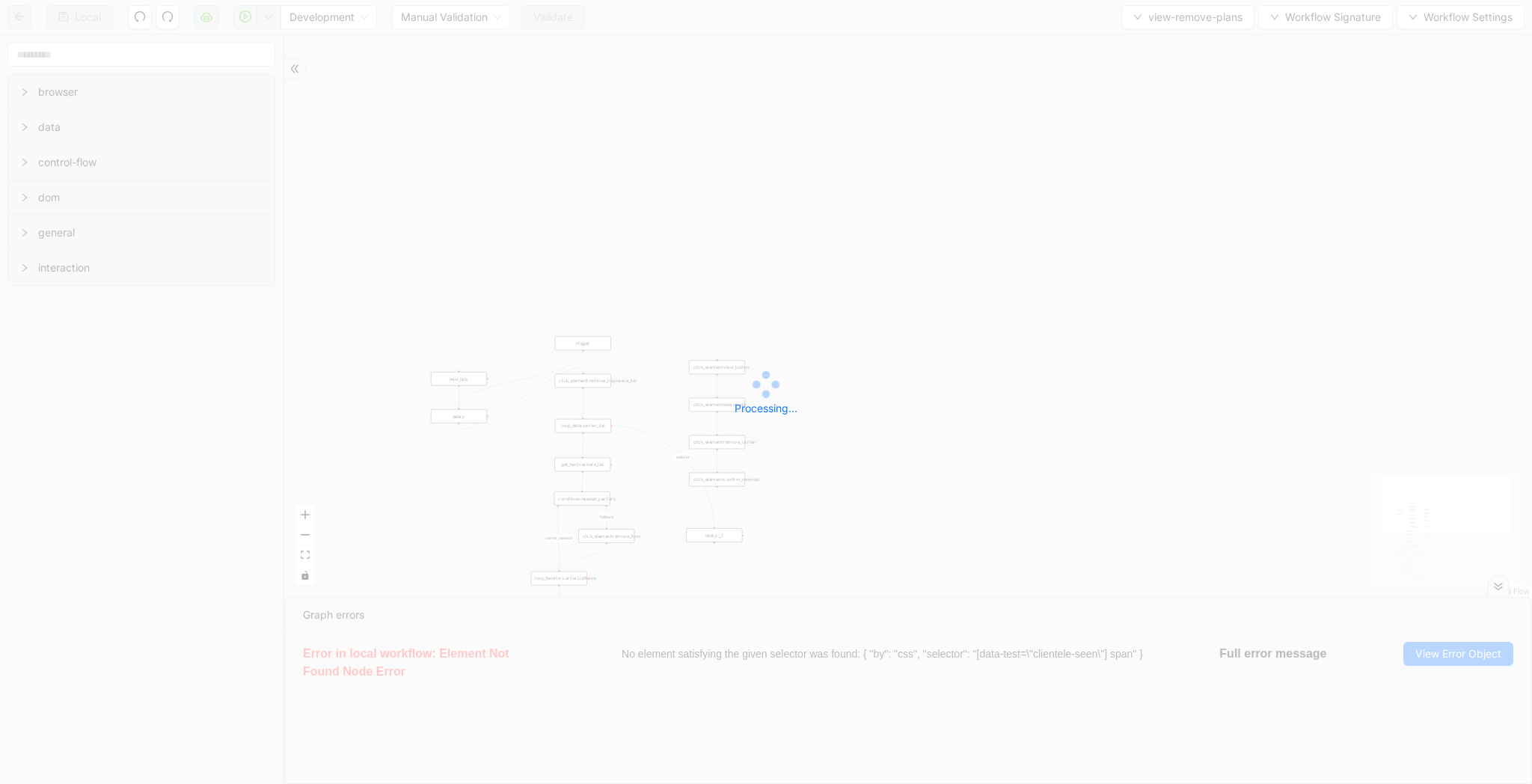
click at [1153, 23] on div "Local Development Manual Validation Validate view-remove-plans Workflow Signatu…" at bounding box center [766, 392] width 1532 height 784
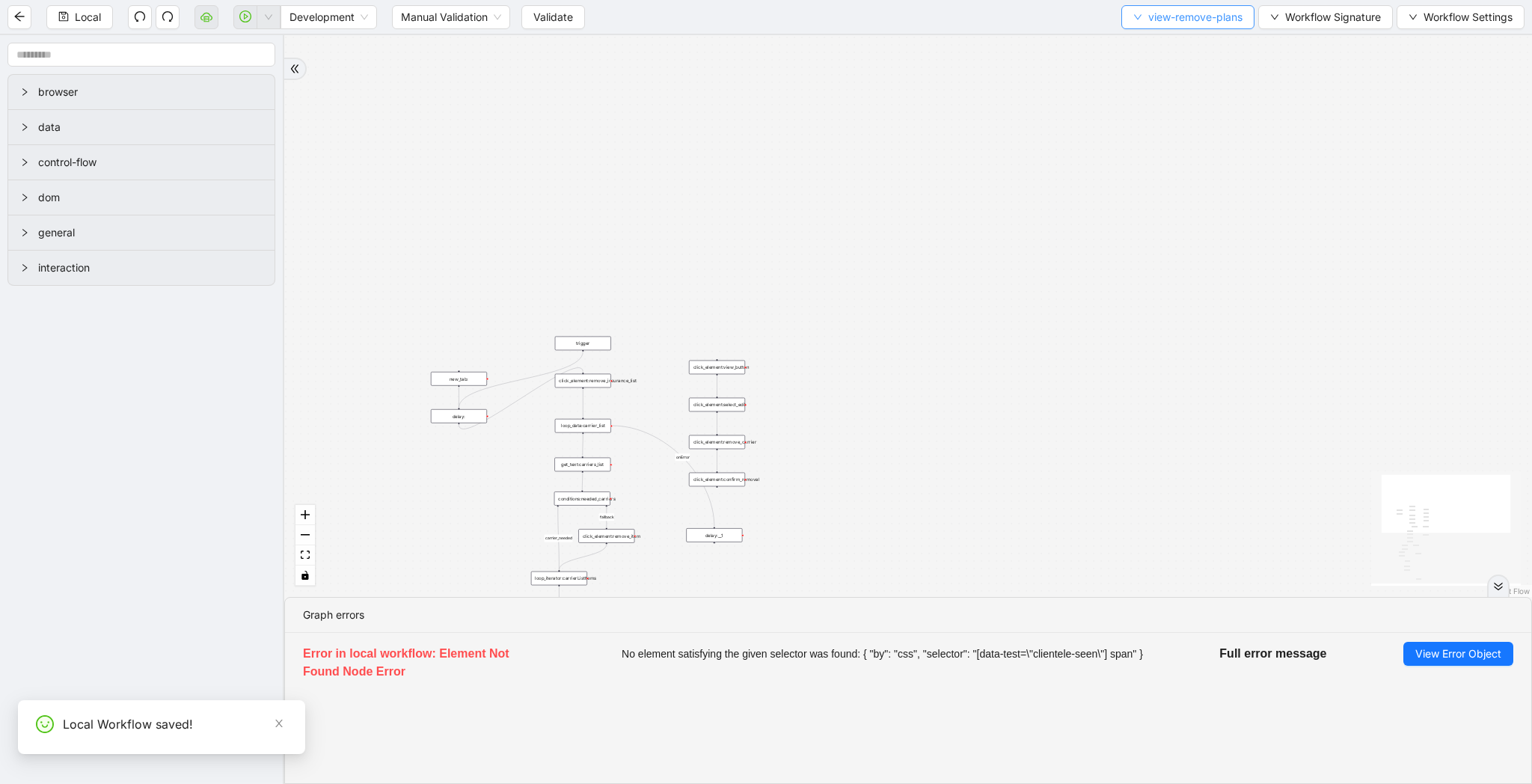
click at [1154, 20] on span "view-remove-plans" at bounding box center [1195, 16] width 94 height 16
click at [1153, 38] on li "Select" at bounding box center [1184, 46] width 129 height 24
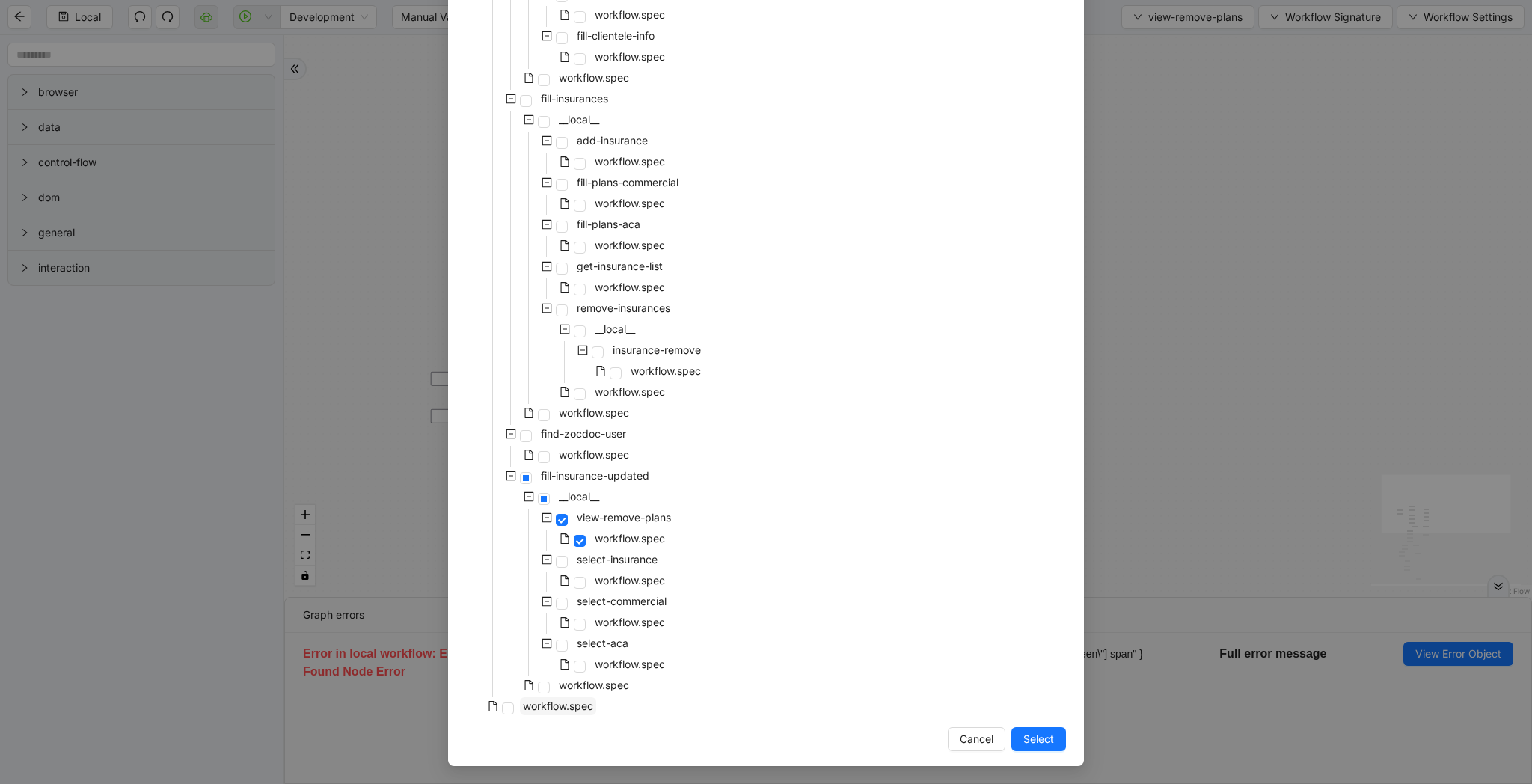
click at [554, 702] on span "workflow.spec" at bounding box center [558, 706] width 71 height 13
click at [1020, 742] on button "Select" at bounding box center [1039, 739] width 55 height 24
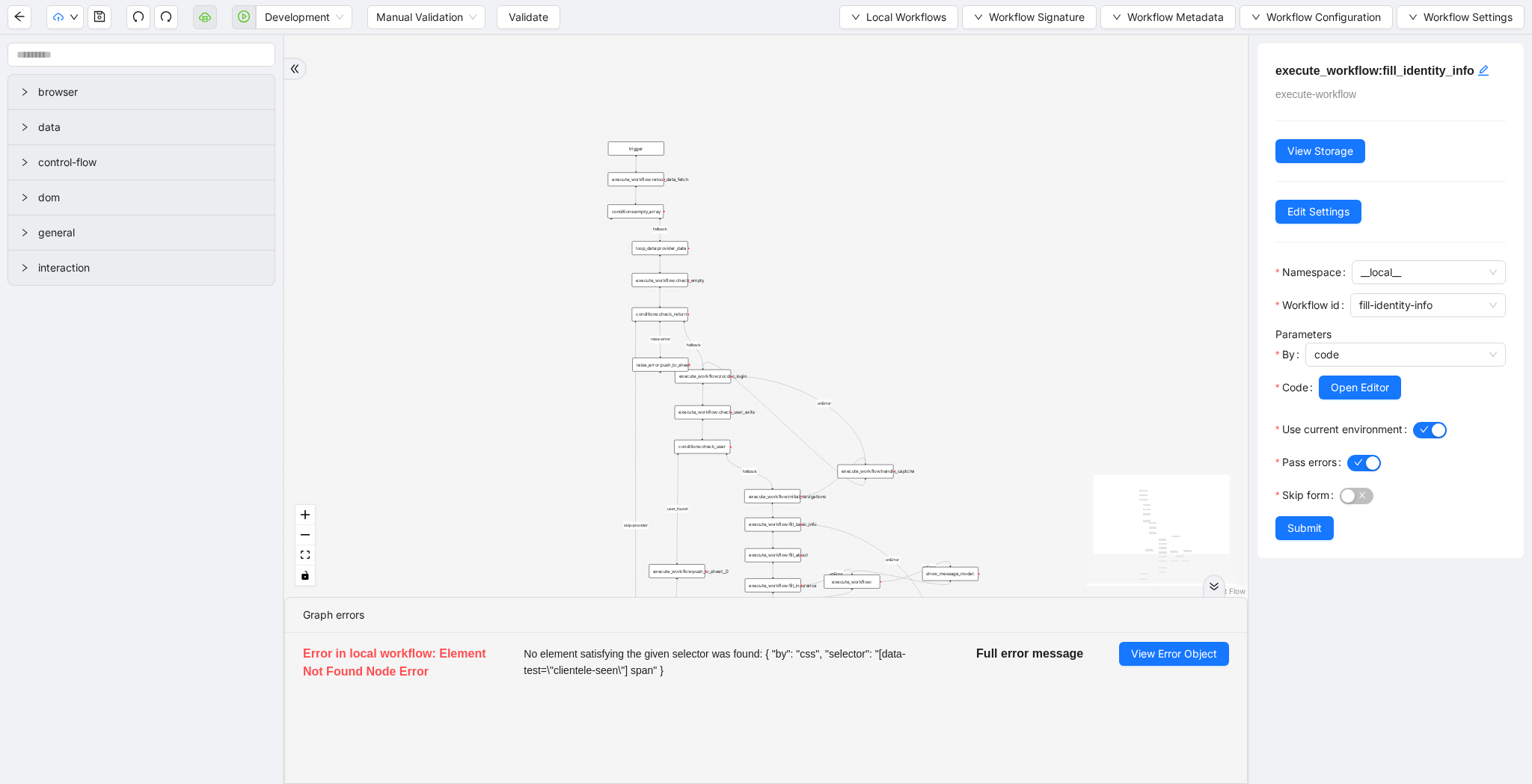
drag, startPoint x: 1045, startPoint y: 468, endPoint x: 1024, endPoint y: 220, distance: 248.9
click at [1024, 220] on div "fallback raise-error skip-provider fallback fallback user_found onError onError…" at bounding box center [766, 316] width 964 height 561
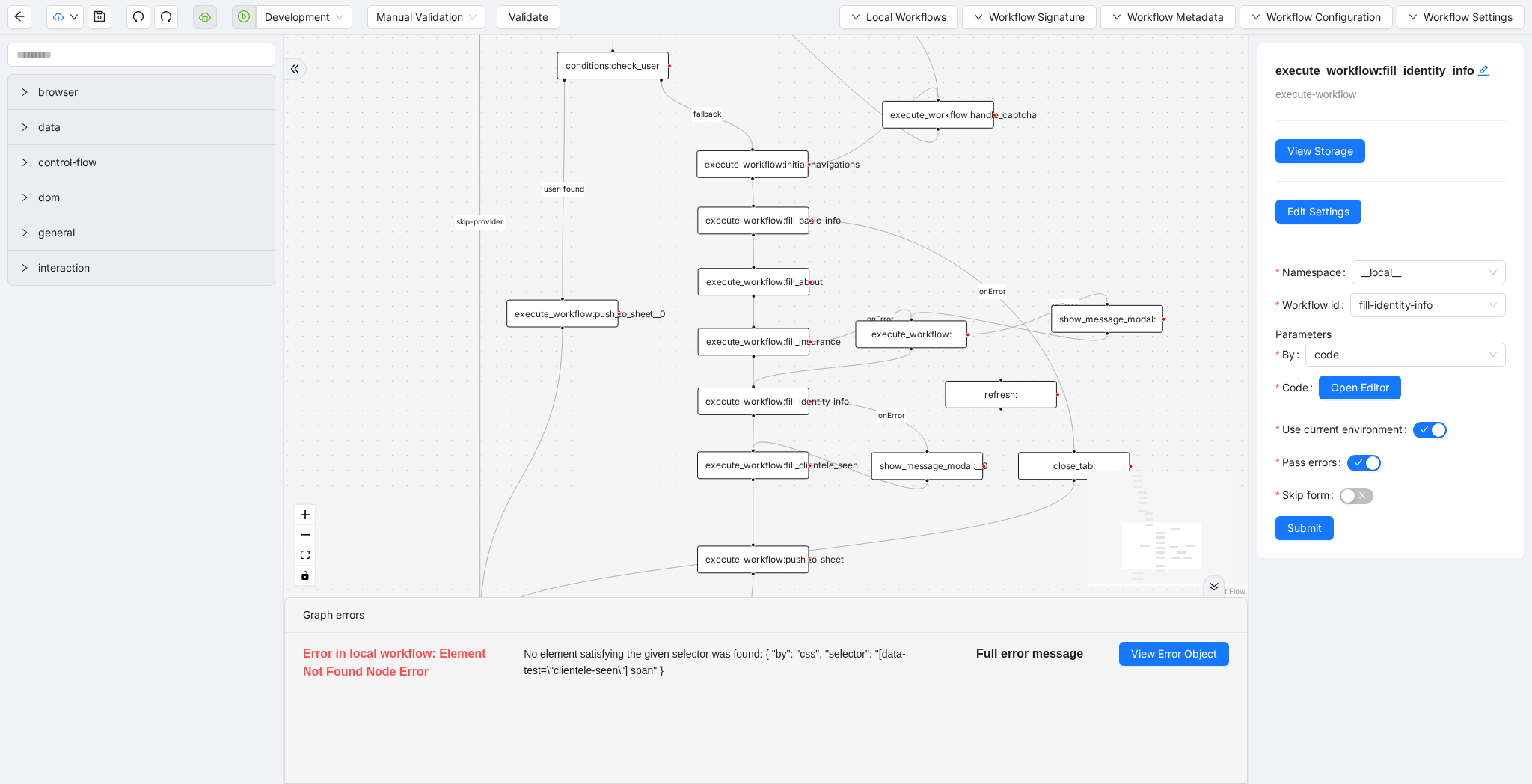
drag, startPoint x: 1081, startPoint y: 576, endPoint x: 1044, endPoint y: 493, distance: 90.9
click at [1044, 493] on div "fallback raise-error skip-provider fallback fallback user_found onError onError…" at bounding box center [766, 316] width 964 height 561
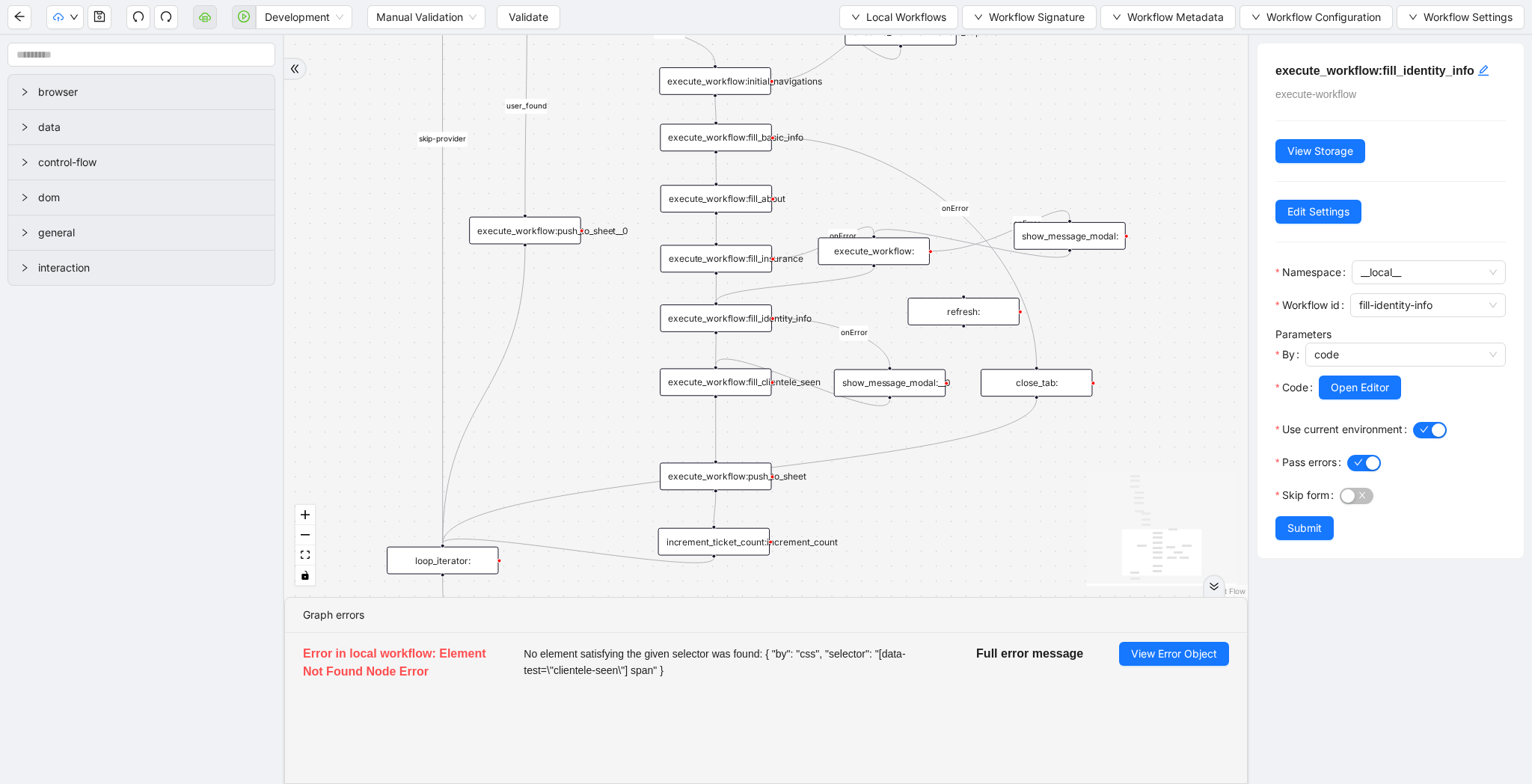
click at [747, 324] on div "execute_workflow:fill_identity_info" at bounding box center [715, 318] width 111 height 27
click at [1353, 398] on button "Open Editor" at bounding box center [1360, 387] width 82 height 24
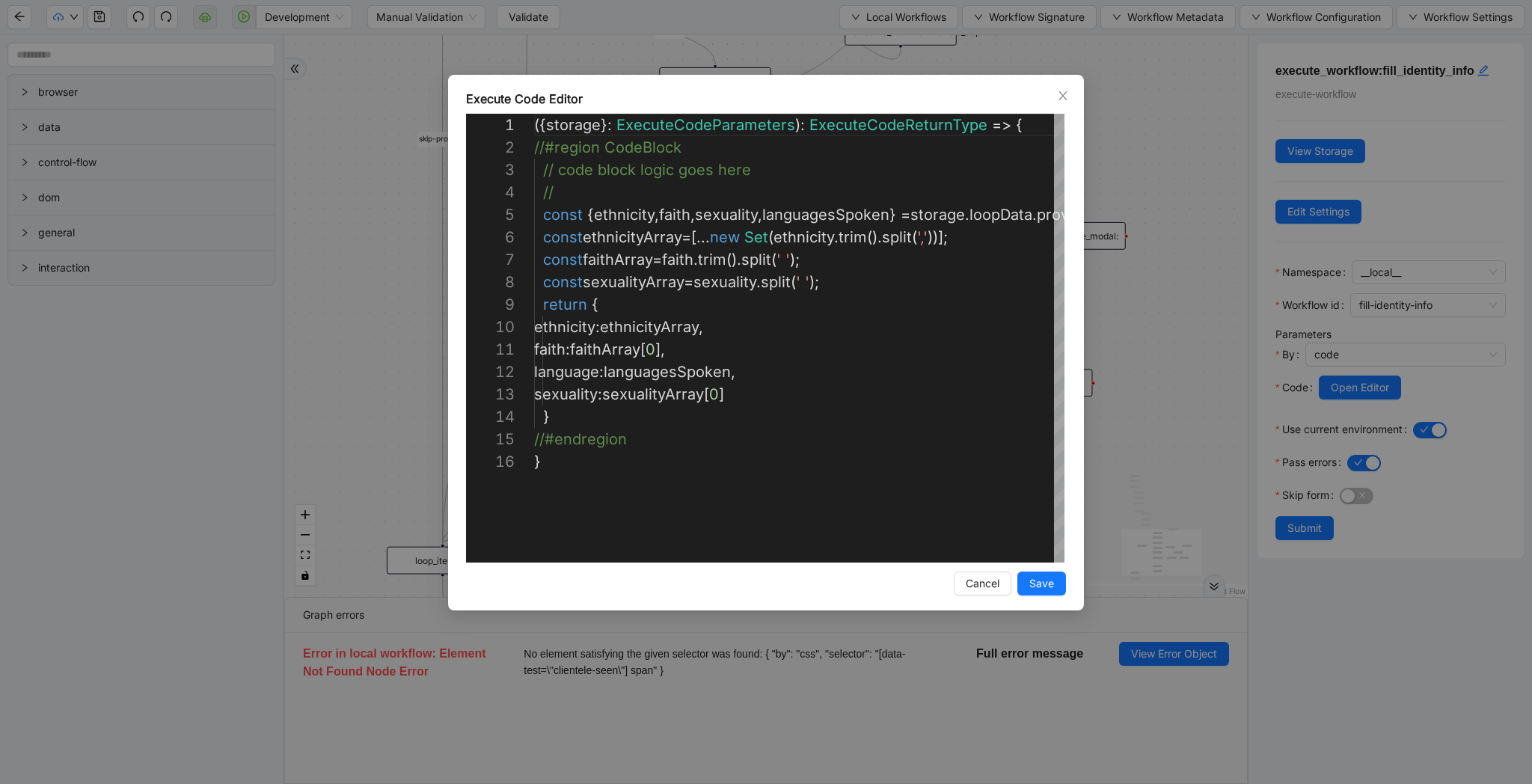
click at [1156, 407] on div "Execute Code Editor 1 2 3 4 5 6 7 8 9 10 11 12 13 14 15 16 ({ storage }: Execut…" at bounding box center [766, 392] width 1532 height 784
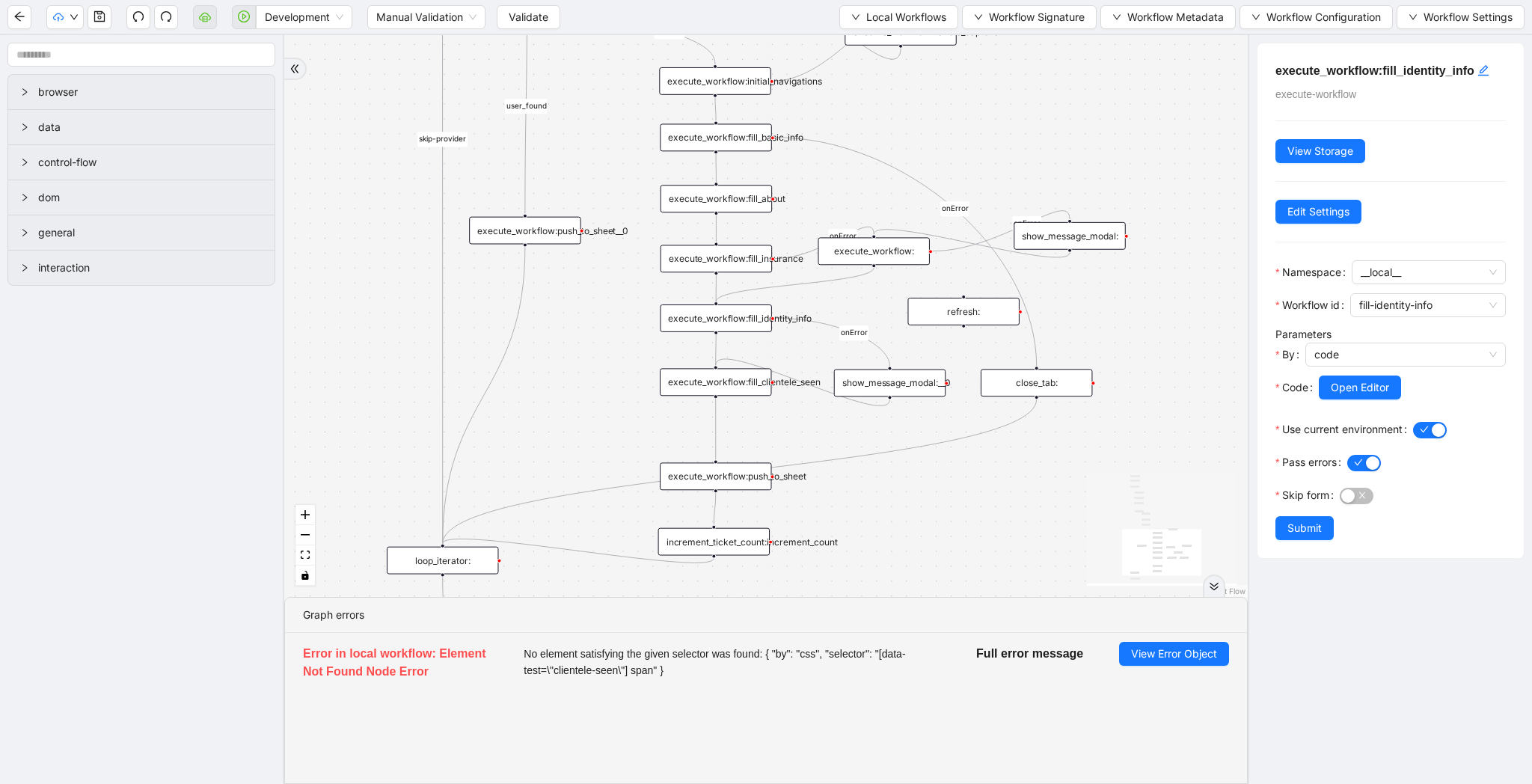
click at [902, 255] on div "execute_workflow:" at bounding box center [873, 250] width 111 height 27
click at [1066, 234] on div "show_message_modal:" at bounding box center [1069, 235] width 111 height 27
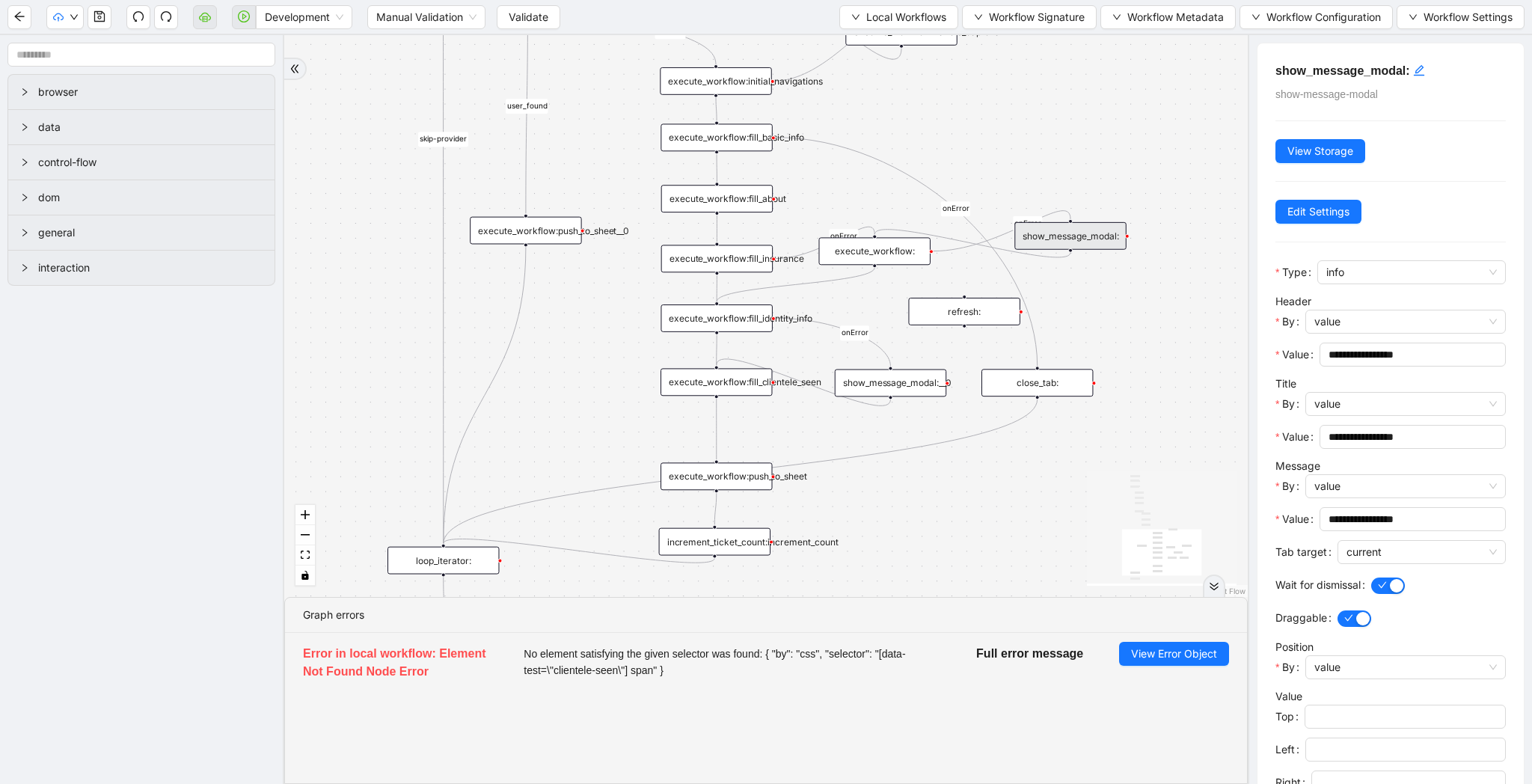
click at [1077, 257] on div "fallback raise-error skip-provider fallback fallback user_found onError onError…" at bounding box center [766, 316] width 964 height 561
drag, startPoint x: 1069, startPoint y: 249, endPoint x: 707, endPoint y: 309, distance: 366.9
click at [707, 309] on div "trigger loop_data:provider_data execute_workflow:retool_data_fetch execute_work…" at bounding box center [761, 42] width 960 height 560
click at [521, 14] on span "Validate" at bounding box center [528, 16] width 40 height 16
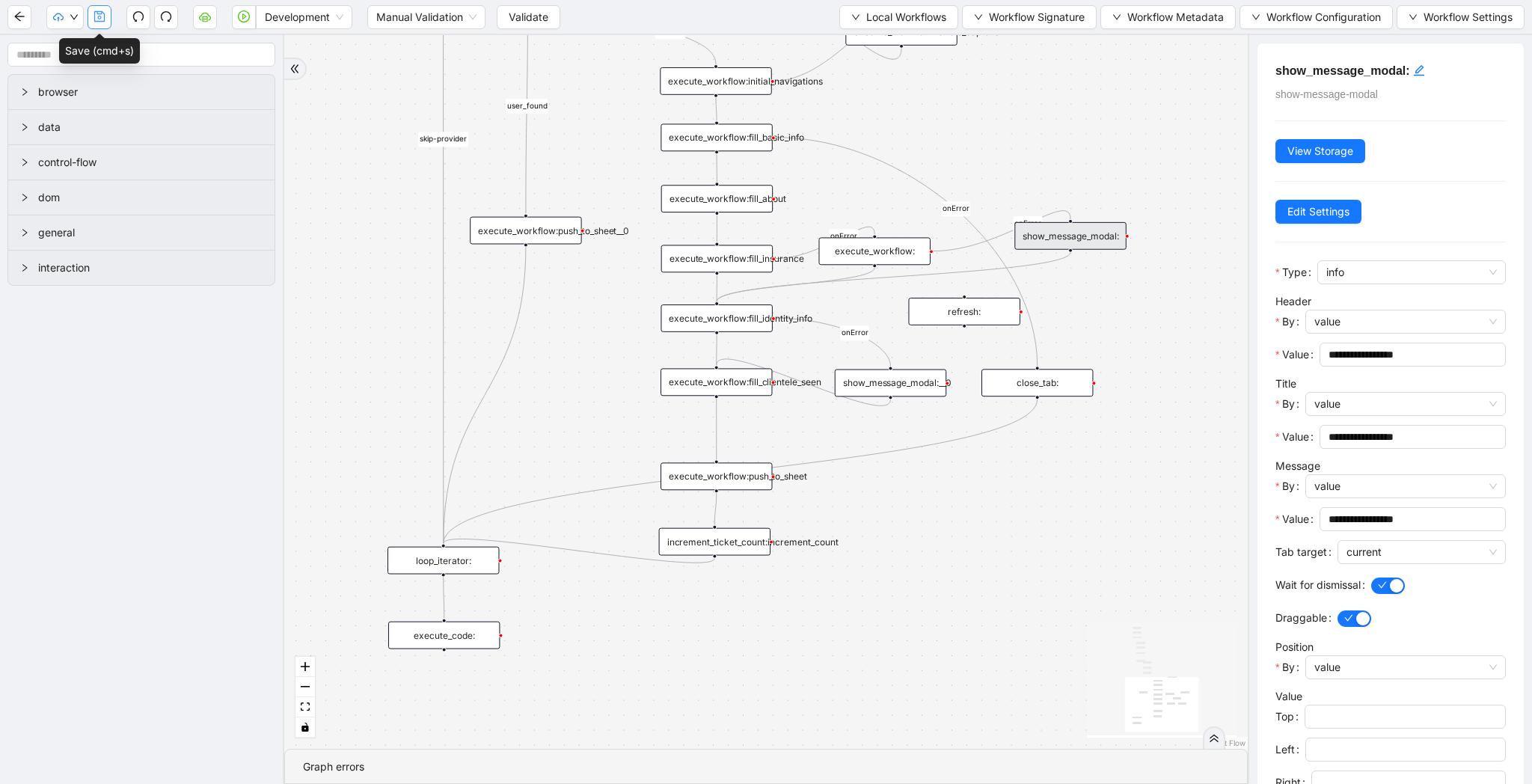
click at [102, 17] on icon "save" at bounding box center [99, 16] width 12 height 12
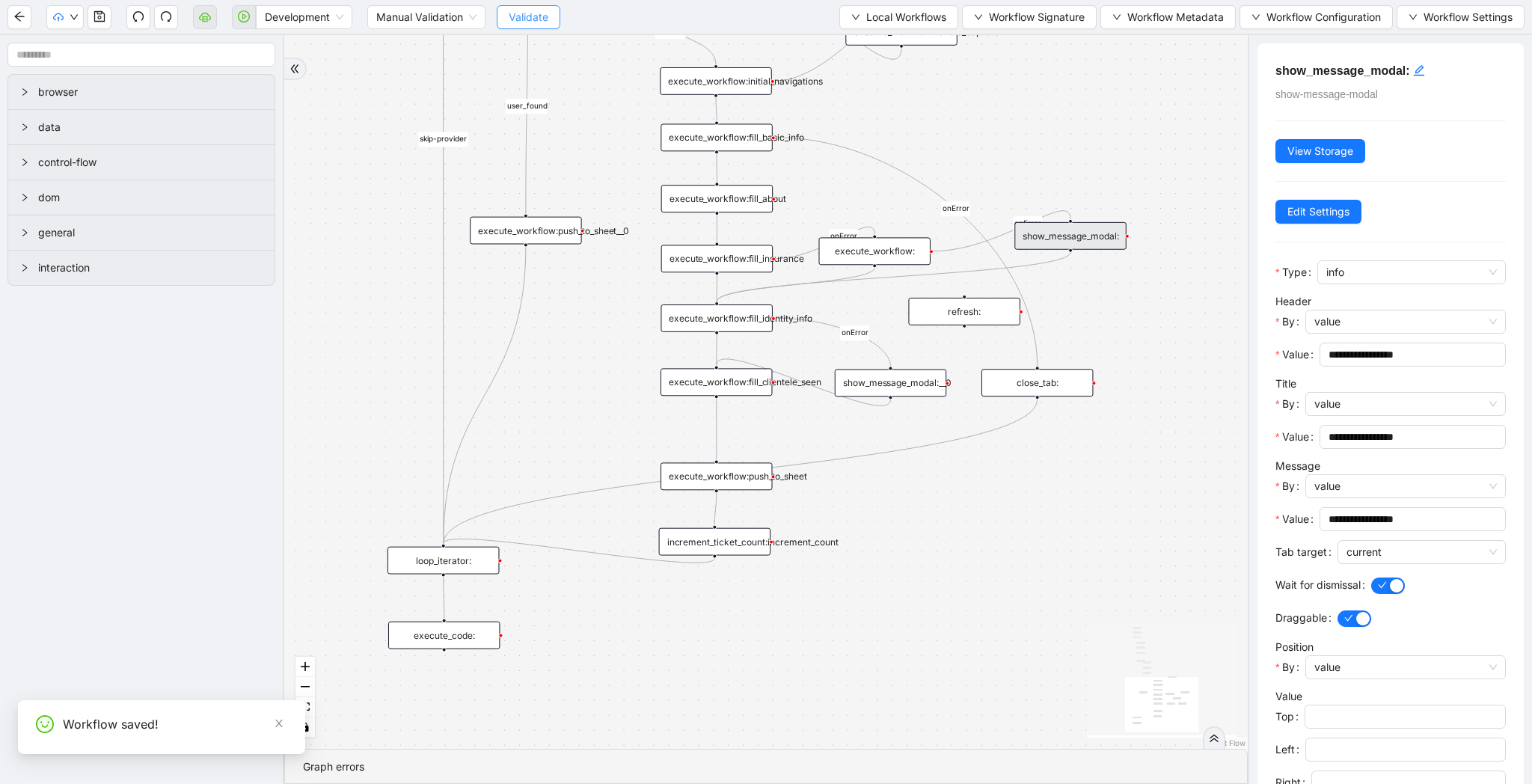
click at [526, 9] on span "Validate" at bounding box center [528, 16] width 40 height 16
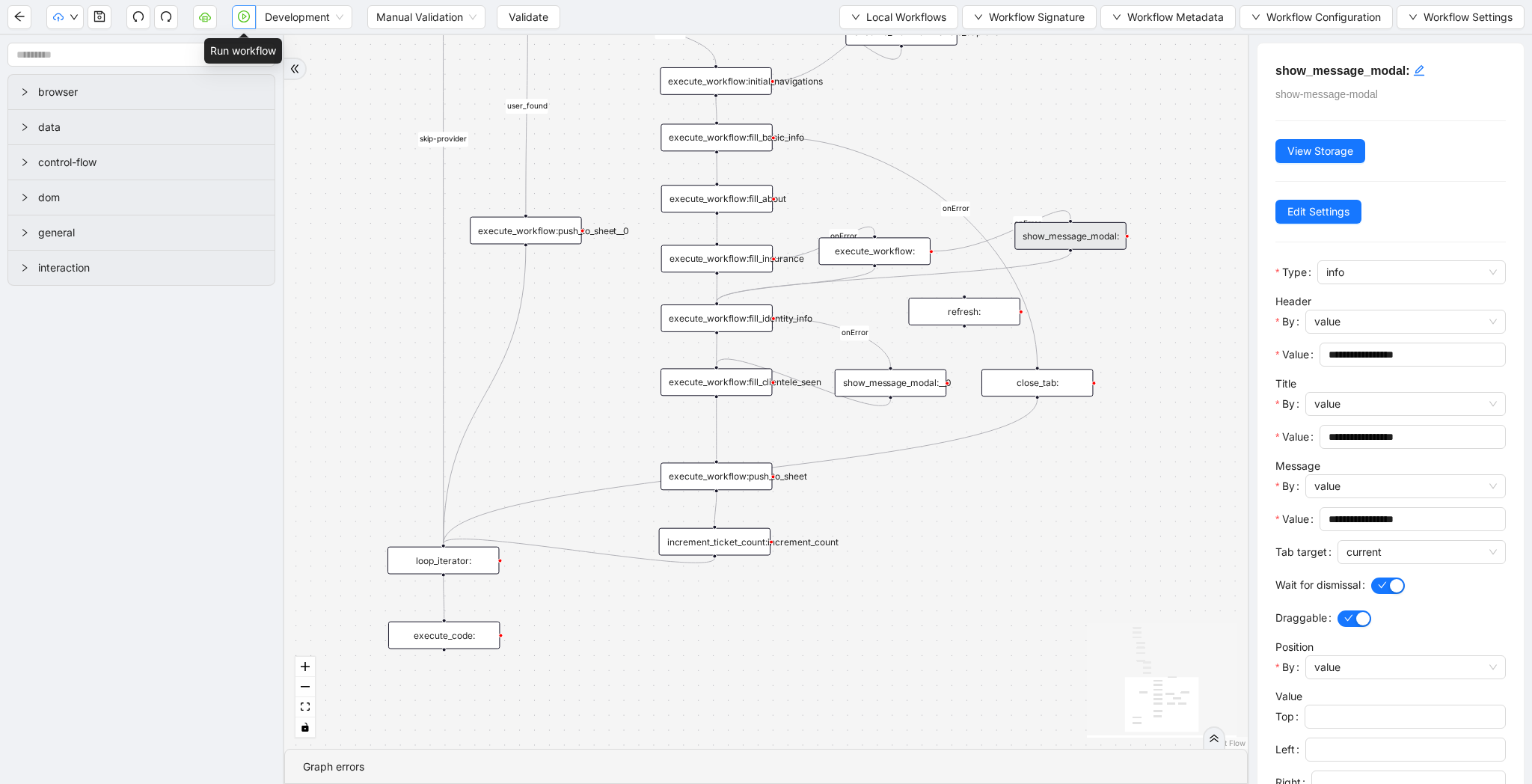
click at [236, 24] on button "button" at bounding box center [244, 17] width 24 height 24
